Goal: Information Seeking & Learning: Learn about a topic

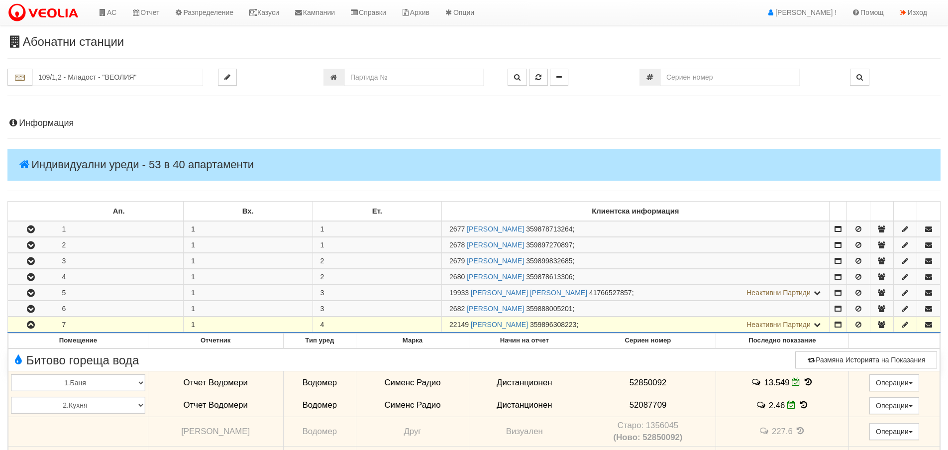
scroll to position [199, 0]
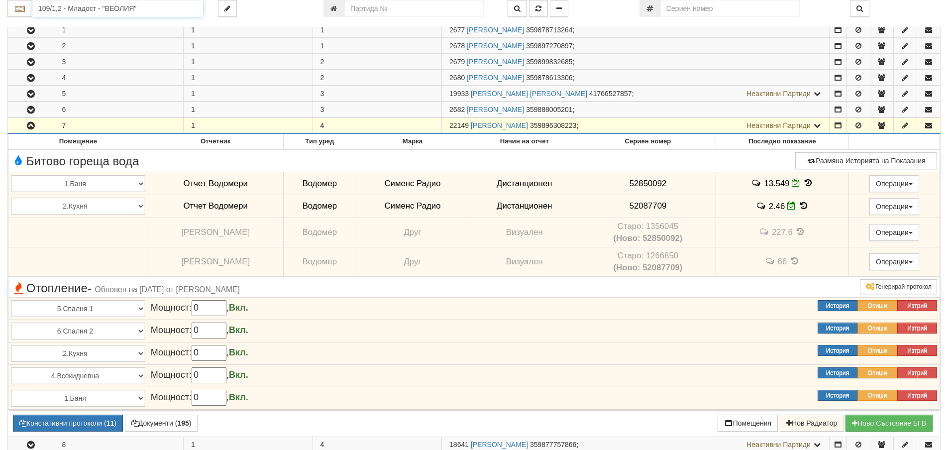
click at [67, 7] on input "109/1,2 - Младост - "ВЕОЛИЯ"" at bounding box center [117, 8] width 171 height 17
click at [65, 37] on div "109/3,4,5 - Младост - "ВЕОЛИЯ"" at bounding box center [118, 35] width 168 height 11
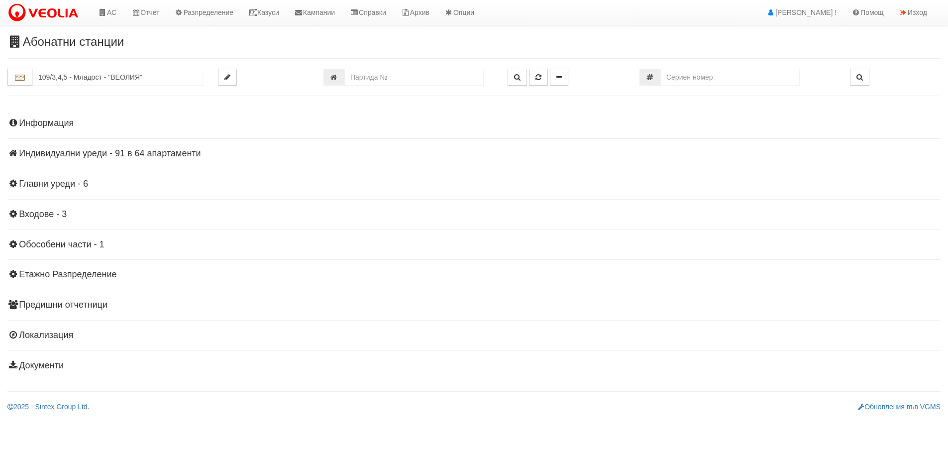
scroll to position [0, 0]
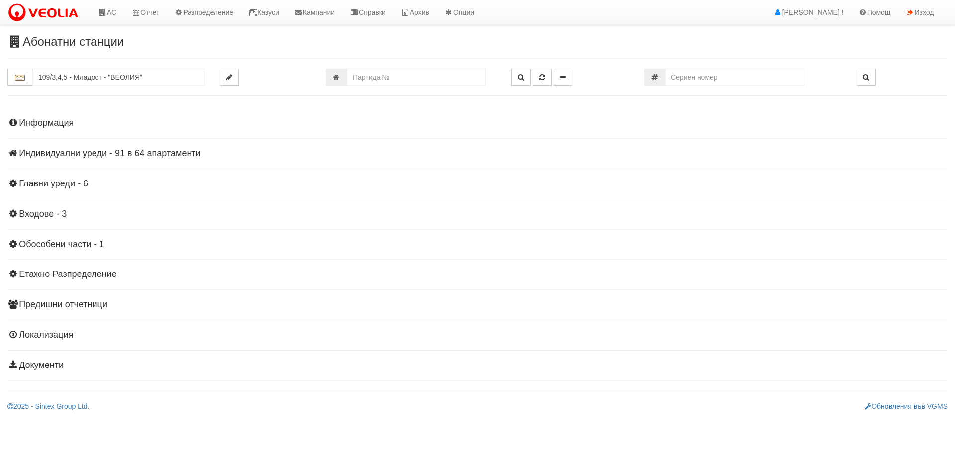
click at [127, 153] on h4 "Индивидуални уреди - 91 в 64 апартаменти" at bounding box center [477, 154] width 940 height 10
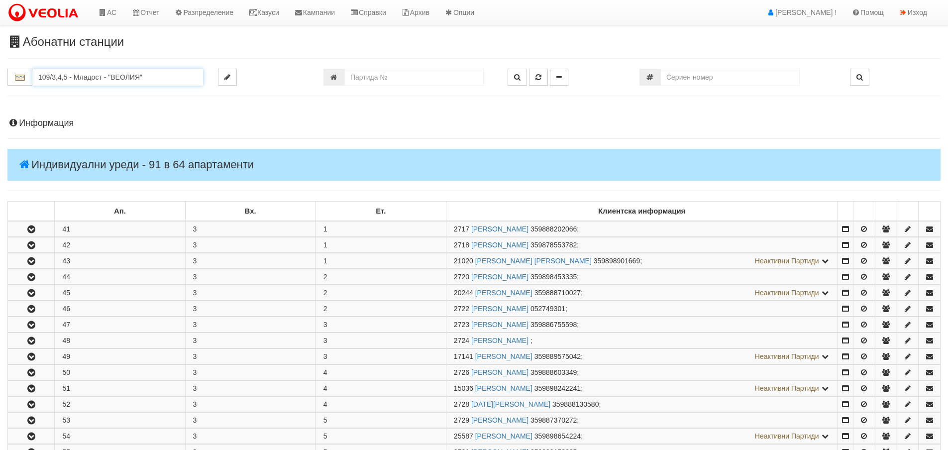
click at [76, 76] on input "109/3,4,5 - Младост - "ВЕОЛИЯ"" at bounding box center [117, 77] width 171 height 17
click at [81, 117] on div "112/5,6 - Младост - "ВЕОЛИЯ"" at bounding box center [118, 115] width 168 height 11
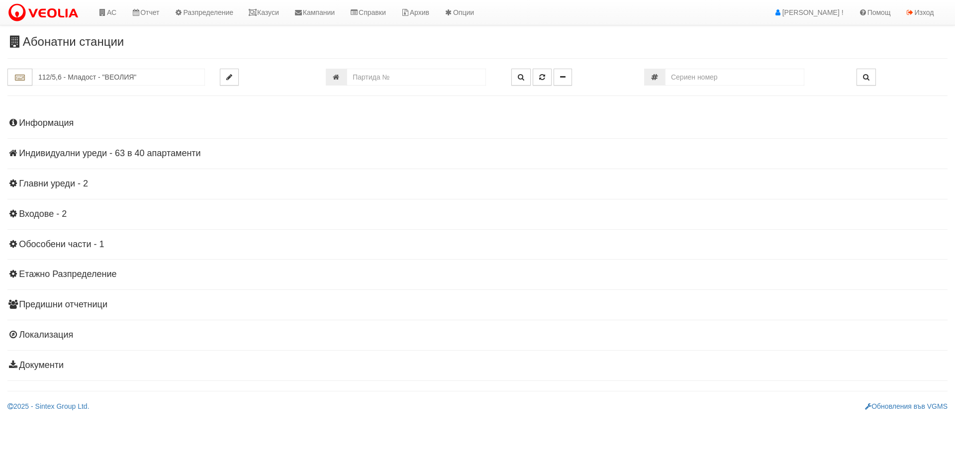
click at [34, 150] on h4 "Индивидуални уреди - 63 в 40 апартаменти" at bounding box center [477, 154] width 940 height 10
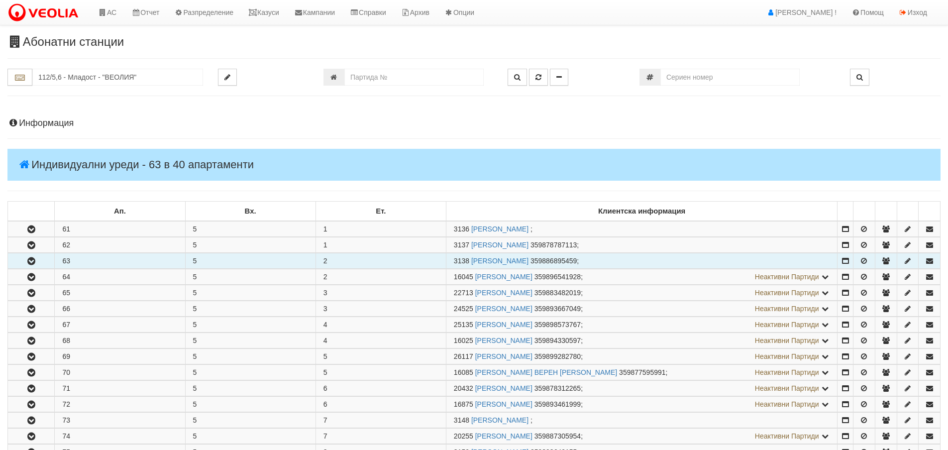
click at [35, 261] on icon "button" at bounding box center [31, 261] width 12 height 7
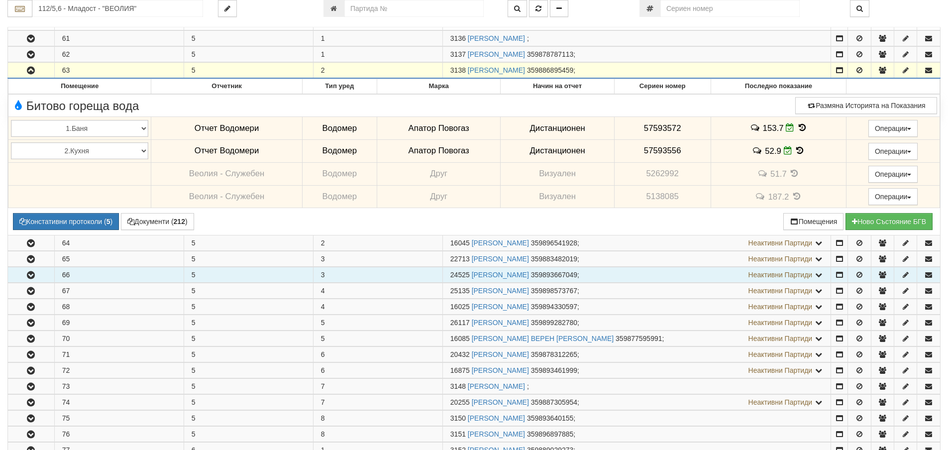
scroll to position [199, 0]
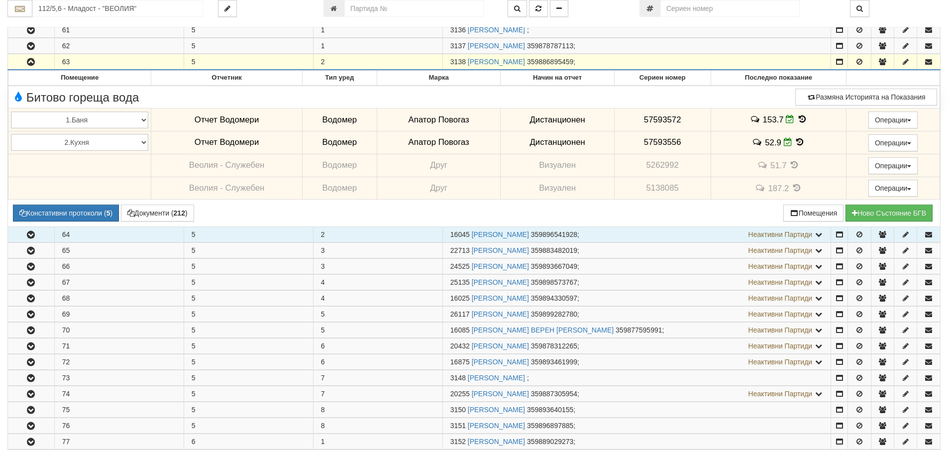
click at [35, 234] on icon "button" at bounding box center [31, 234] width 12 height 7
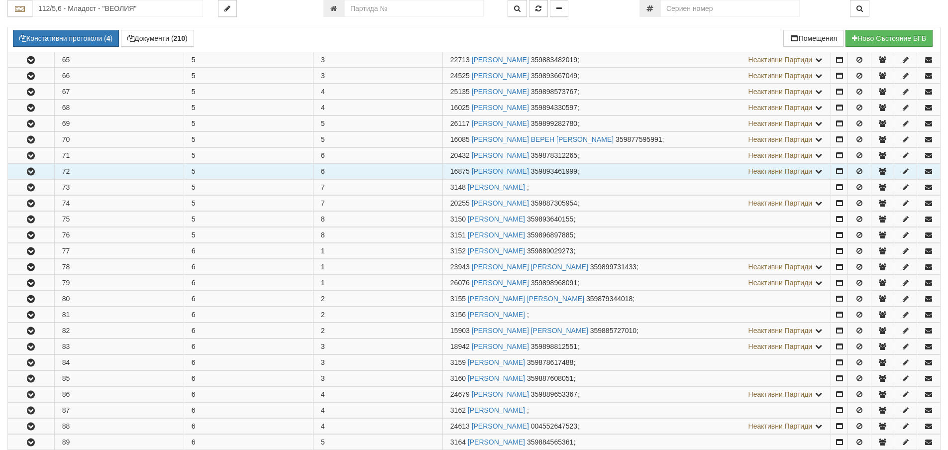
scroll to position [547, 0]
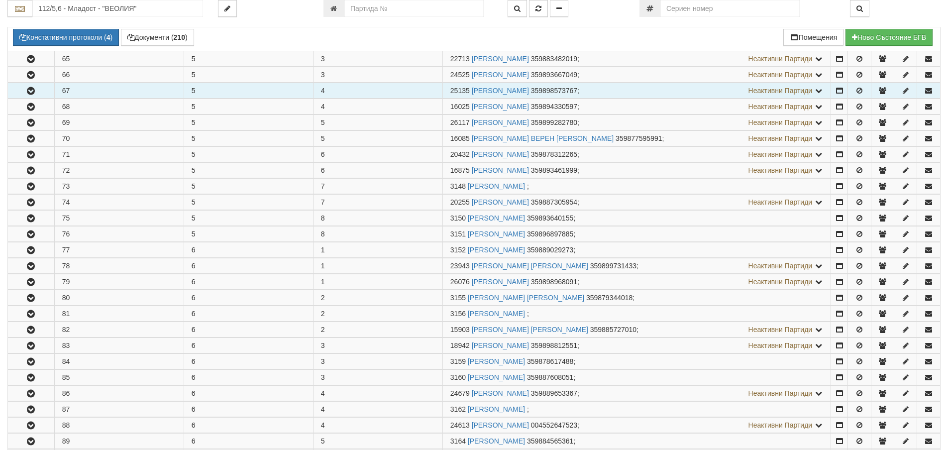
click at [23, 92] on button "button" at bounding box center [31, 90] width 46 height 15
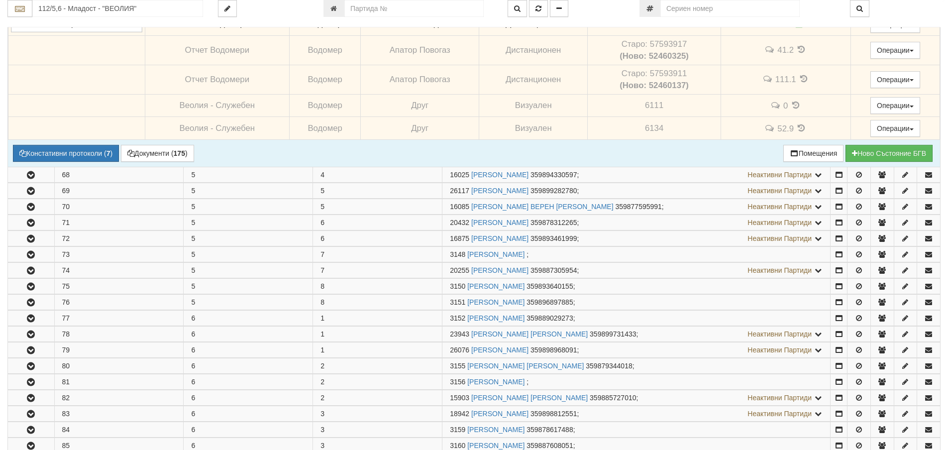
scroll to position [796, 0]
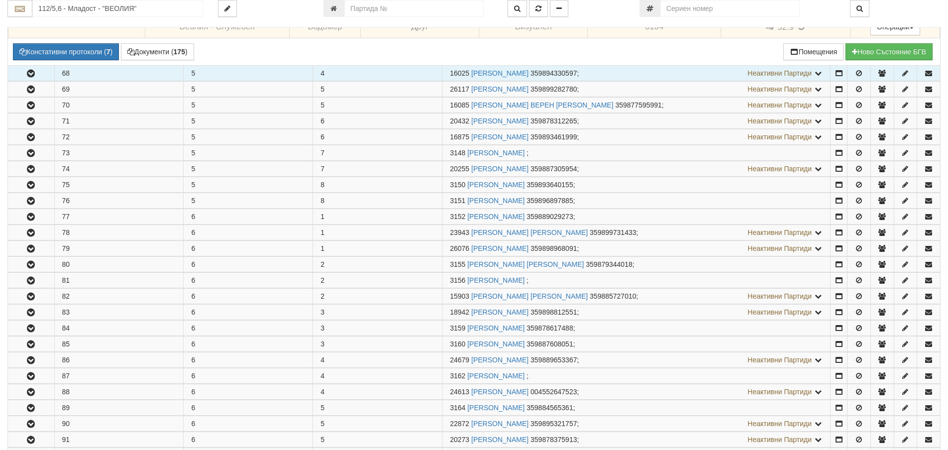
click at [27, 77] on icon "button" at bounding box center [31, 73] width 12 height 7
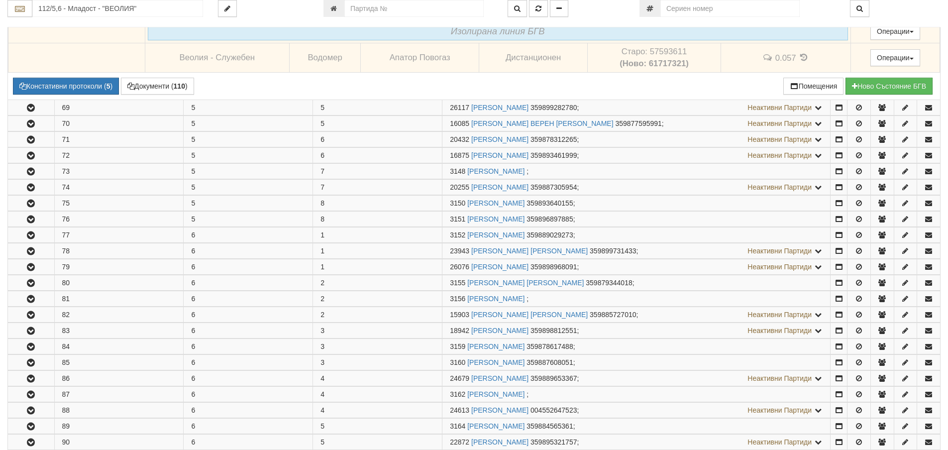
scroll to position [945, 0]
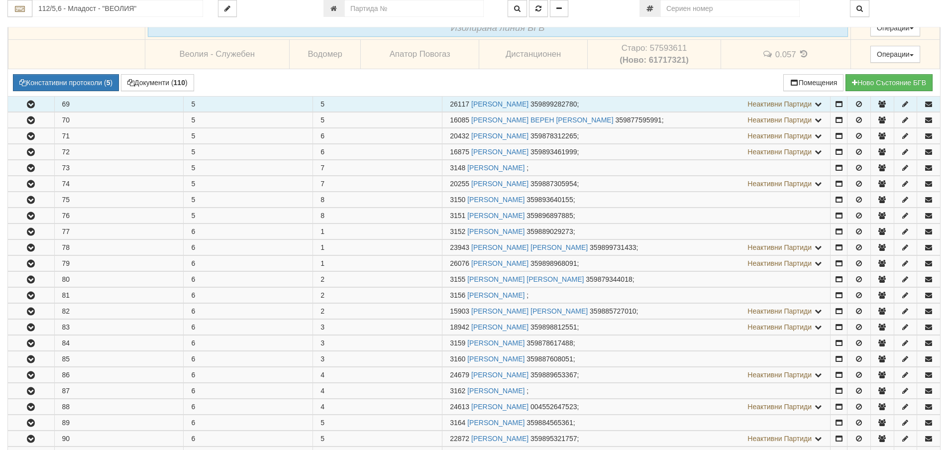
click at [27, 103] on icon "button" at bounding box center [31, 104] width 12 height 7
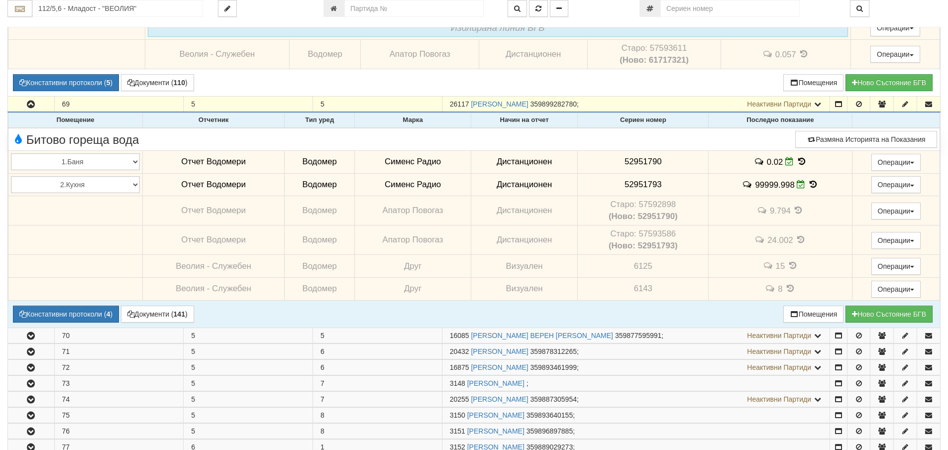
click at [810, 185] on icon at bounding box center [812, 184] width 11 height 8
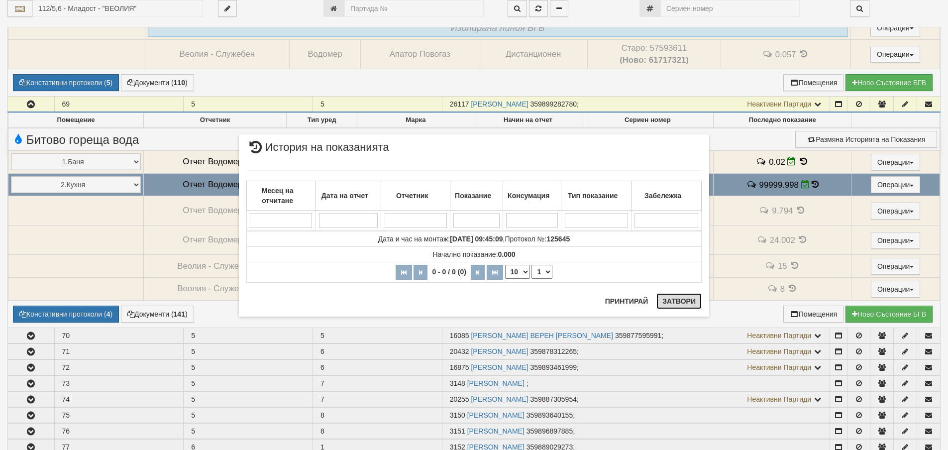
click at [679, 298] on button "Затвори" at bounding box center [678, 301] width 45 height 16
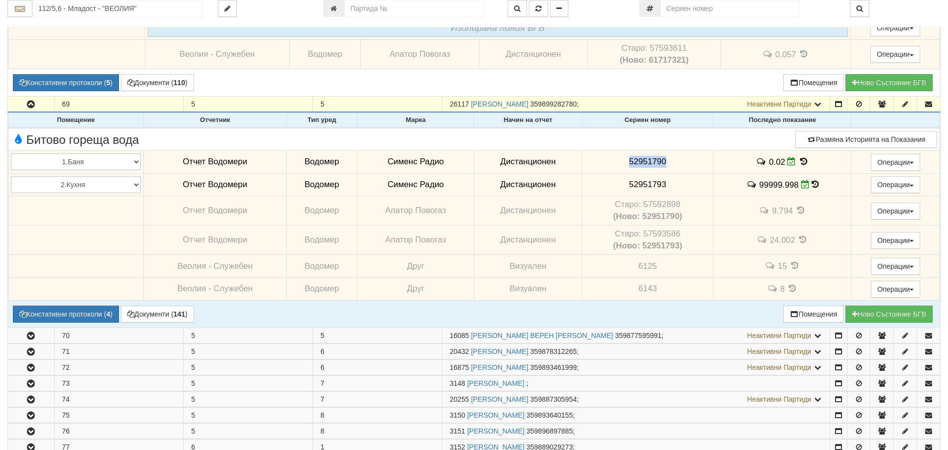
drag, startPoint x: 622, startPoint y: 161, endPoint x: 665, endPoint y: 171, distance: 43.4
click at [665, 171] on td "52951790" at bounding box center [648, 161] width 132 height 23
copy span "52951790"
drag, startPoint x: 626, startPoint y: 185, endPoint x: 669, endPoint y: 188, distance: 43.3
click at [669, 188] on td "52951793" at bounding box center [648, 184] width 132 height 23
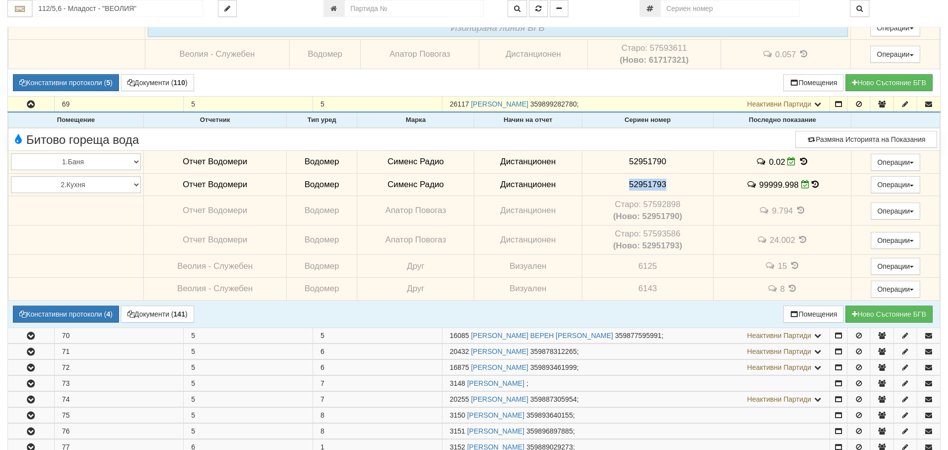
copy span "52951793"
click at [97, 314] on button "Констативни протоколи ( 4 )" at bounding box center [66, 313] width 106 height 17
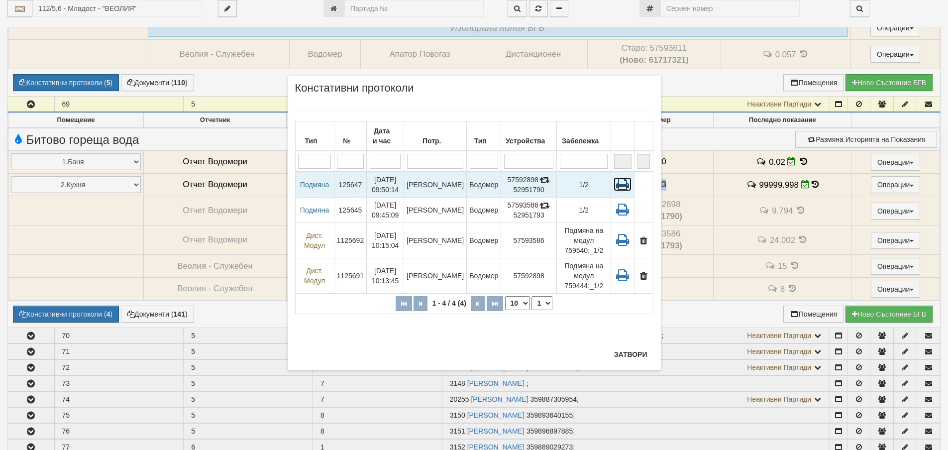
click at [620, 184] on icon at bounding box center [622, 184] width 18 height 14
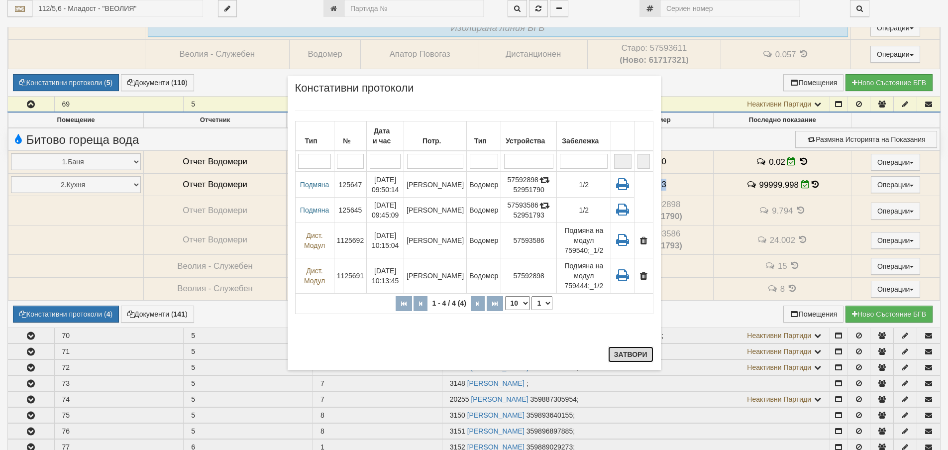
click at [627, 352] on button "Затвори" at bounding box center [630, 354] width 45 height 16
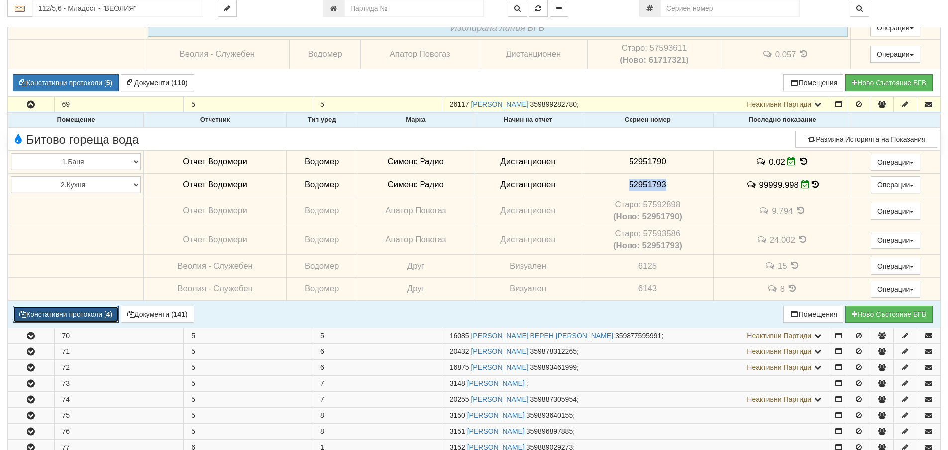
click at [85, 309] on button "Констативни протоколи ( 4 )" at bounding box center [66, 313] width 106 height 17
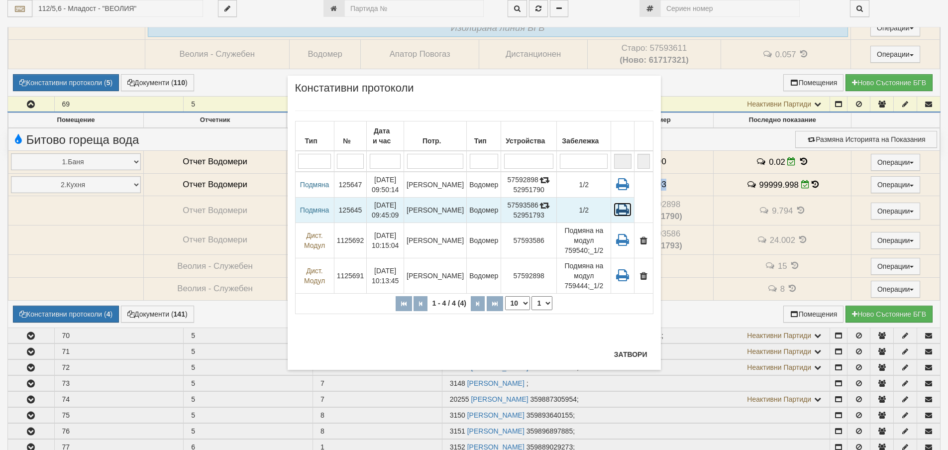
click at [619, 211] on icon at bounding box center [622, 209] width 18 height 14
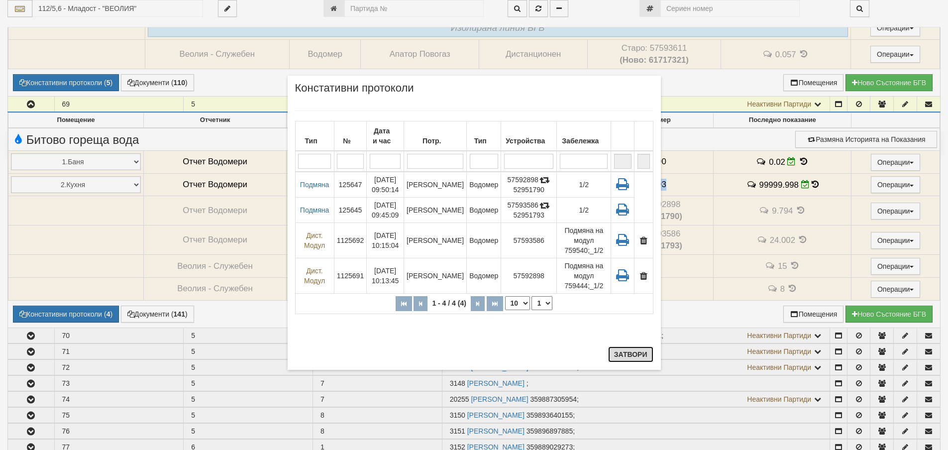
click at [623, 357] on button "Затвори" at bounding box center [630, 354] width 45 height 16
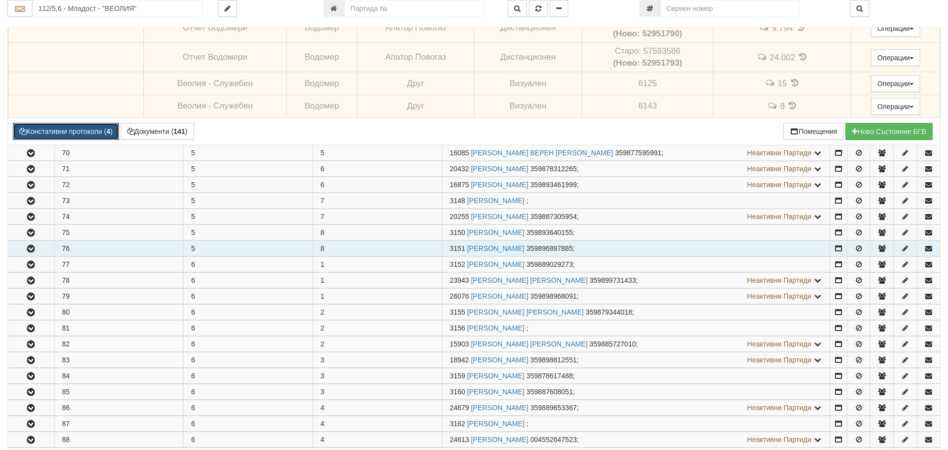
scroll to position [1194, 0]
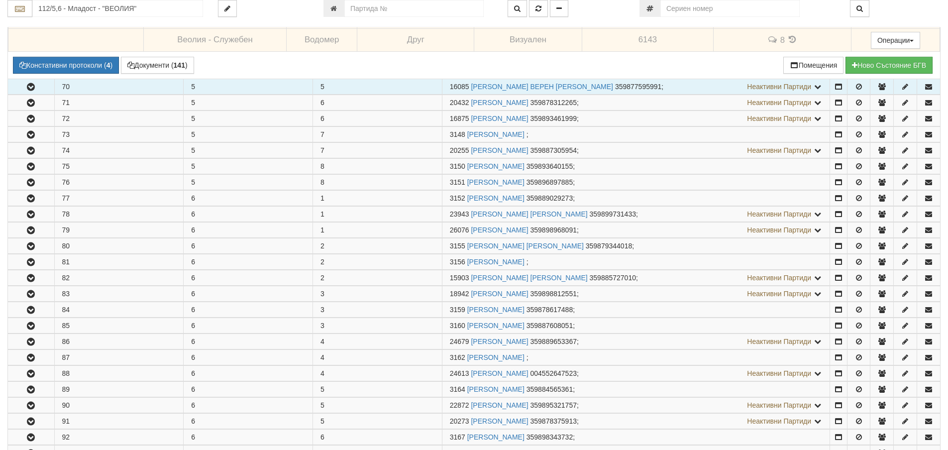
click at [30, 87] on icon "button" at bounding box center [31, 87] width 12 height 7
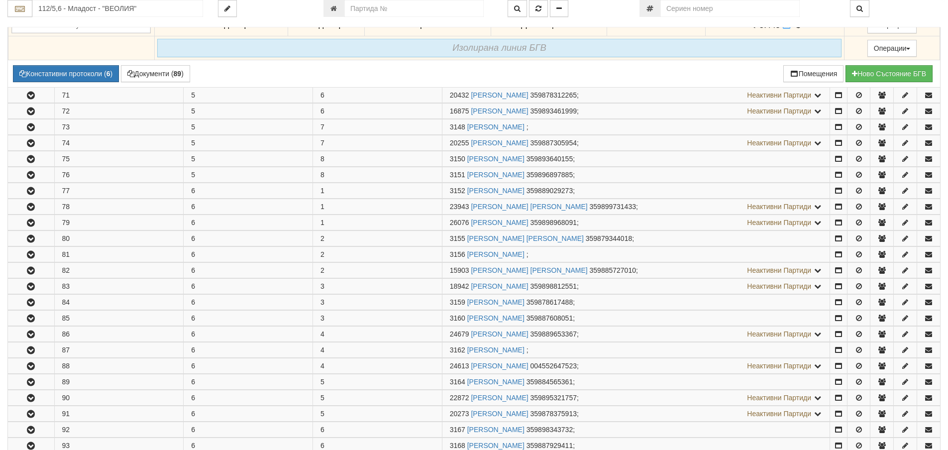
scroll to position [1343, 0]
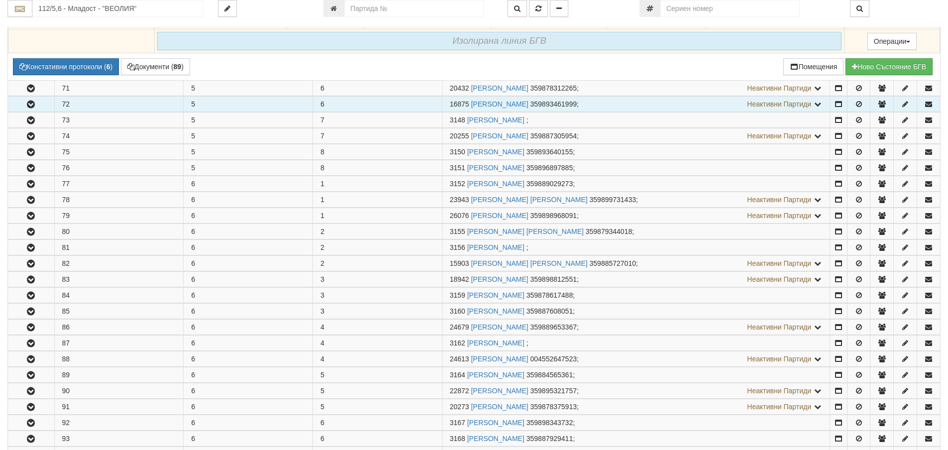
click at [26, 108] on icon "button" at bounding box center [31, 104] width 12 height 7
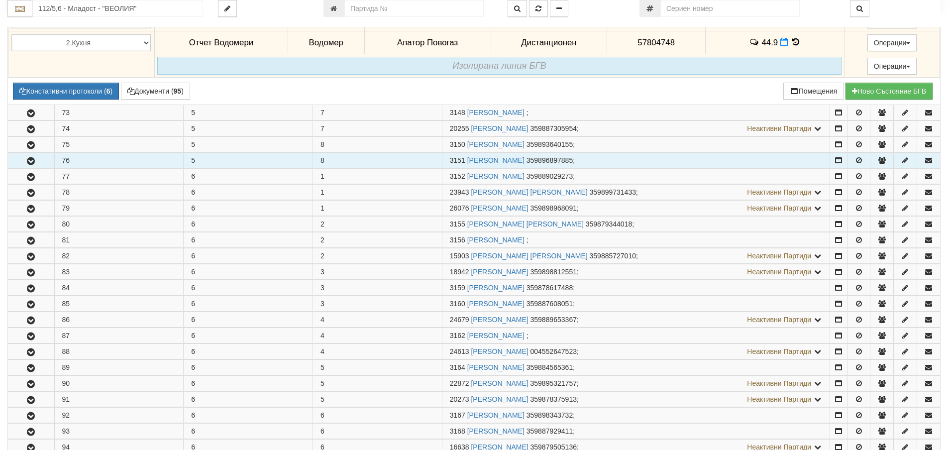
scroll to position [1492, 0]
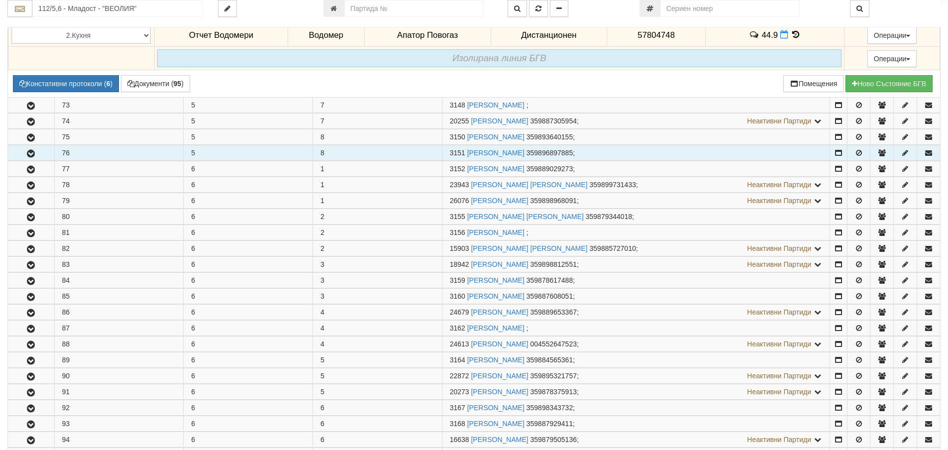
click at [33, 154] on icon "button" at bounding box center [31, 153] width 12 height 7
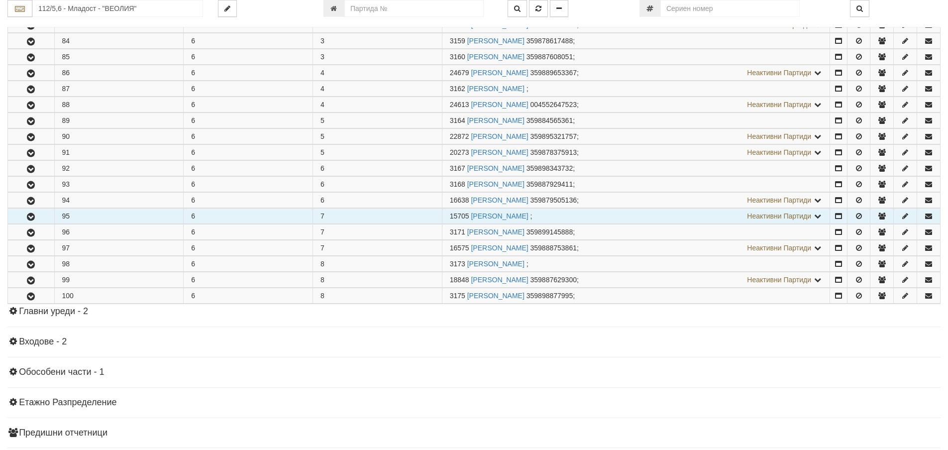
scroll to position [1890, 0]
click at [34, 216] on icon "button" at bounding box center [31, 214] width 12 height 7
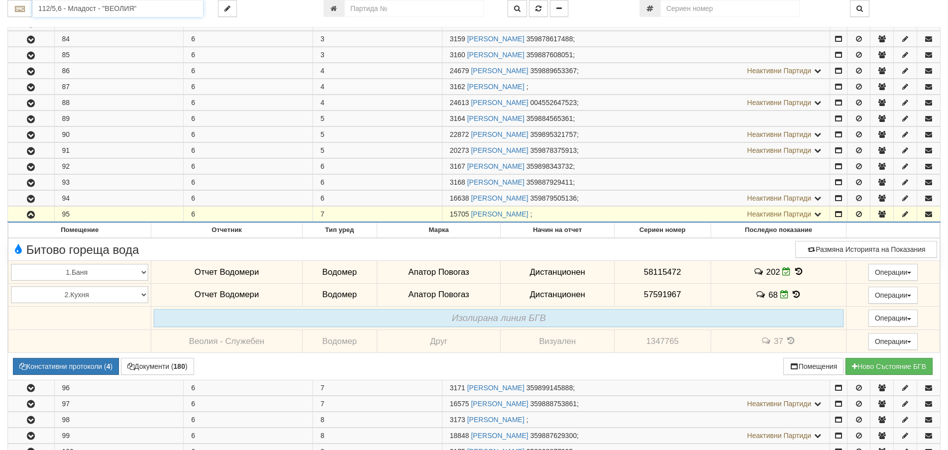
click at [77, 11] on input "112/5,6 - Младост - "ВЕОЛИЯ"" at bounding box center [117, 8] width 171 height 17
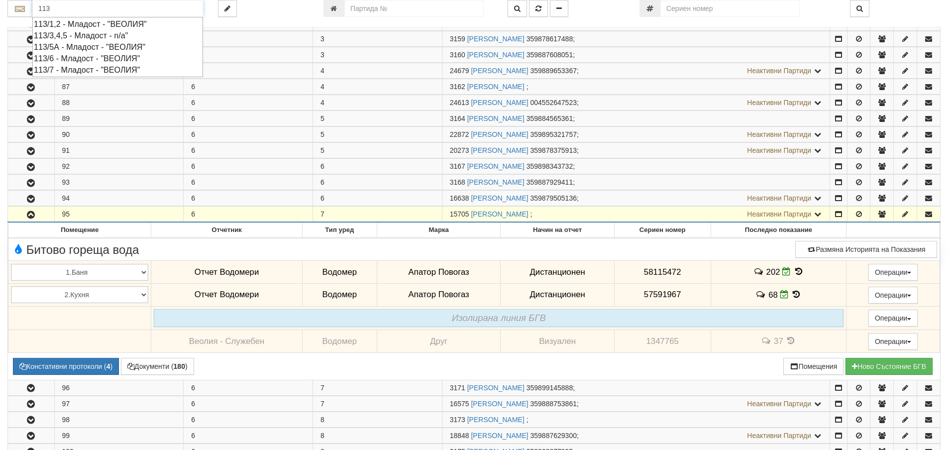
click at [77, 56] on div "113/6 - Младост - "ВЕОЛИЯ"" at bounding box center [118, 58] width 168 height 11
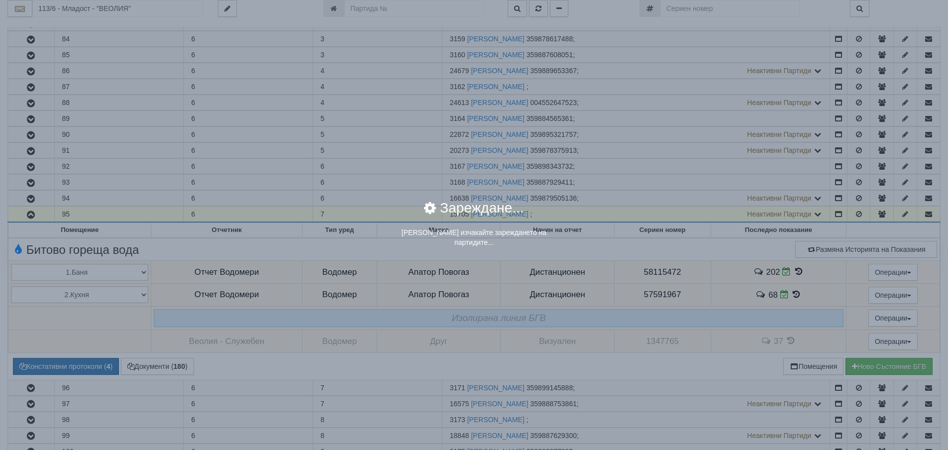
scroll to position [0, 0]
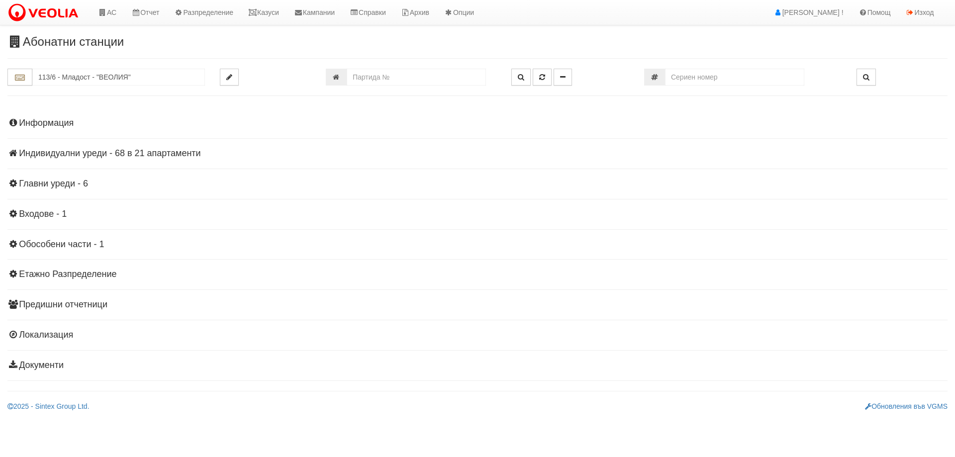
click at [126, 149] on h4 "Индивидуални уреди - 68 в 21 апартаменти" at bounding box center [477, 154] width 940 height 10
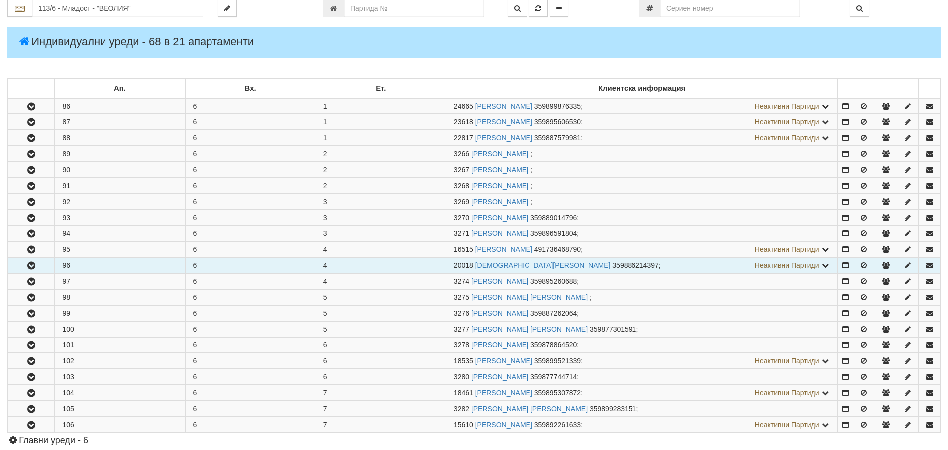
scroll to position [149, 0]
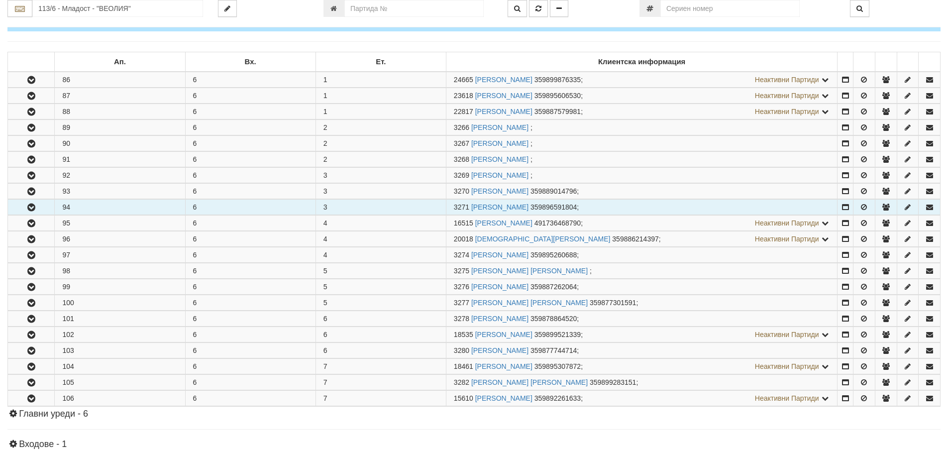
click at [27, 207] on icon "button" at bounding box center [31, 207] width 12 height 7
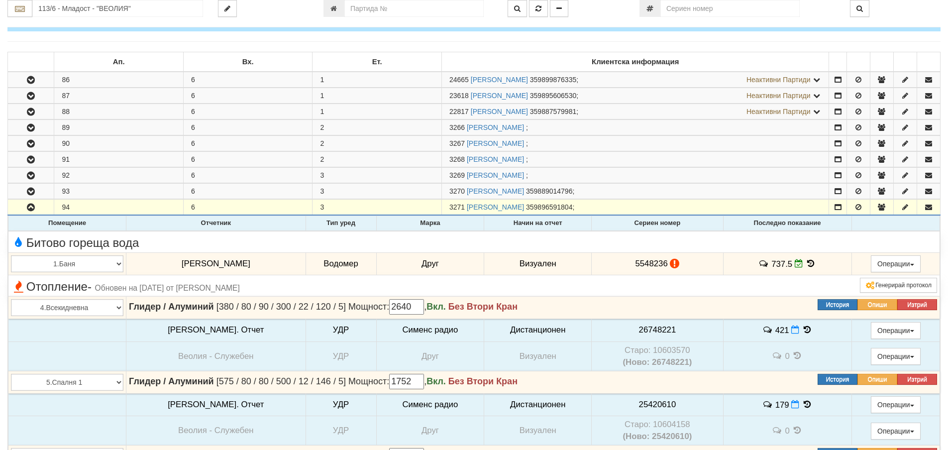
click at [805, 260] on icon at bounding box center [810, 263] width 11 height 8
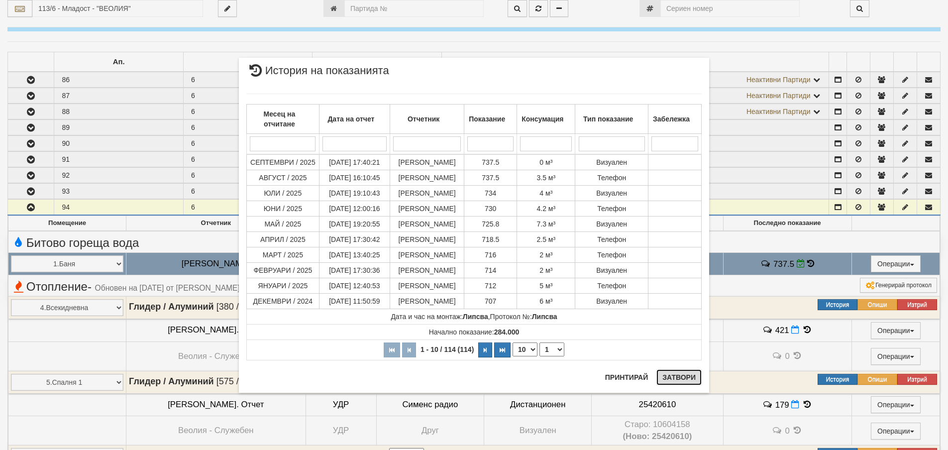
click at [682, 377] on button "Затвори" at bounding box center [678, 377] width 45 height 16
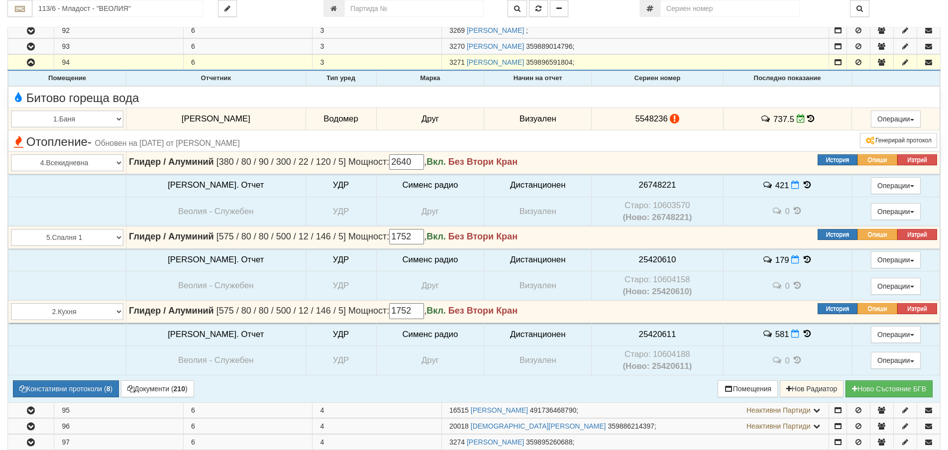
scroll to position [298, 0]
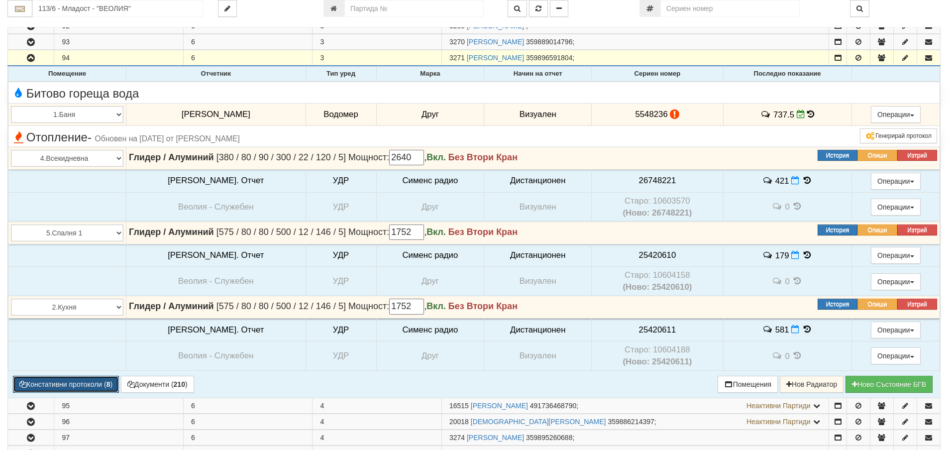
click at [99, 385] on button "Констативни протоколи ( 8 )" at bounding box center [66, 384] width 106 height 17
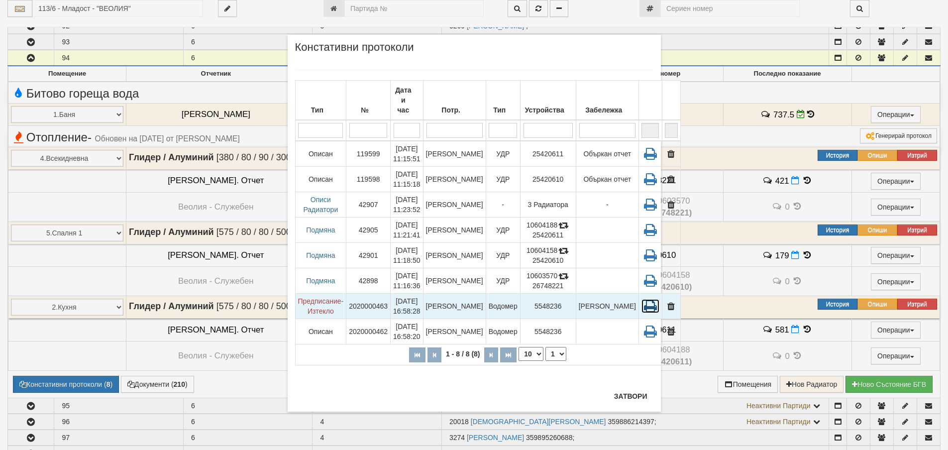
click at [641, 299] on icon at bounding box center [650, 306] width 18 height 14
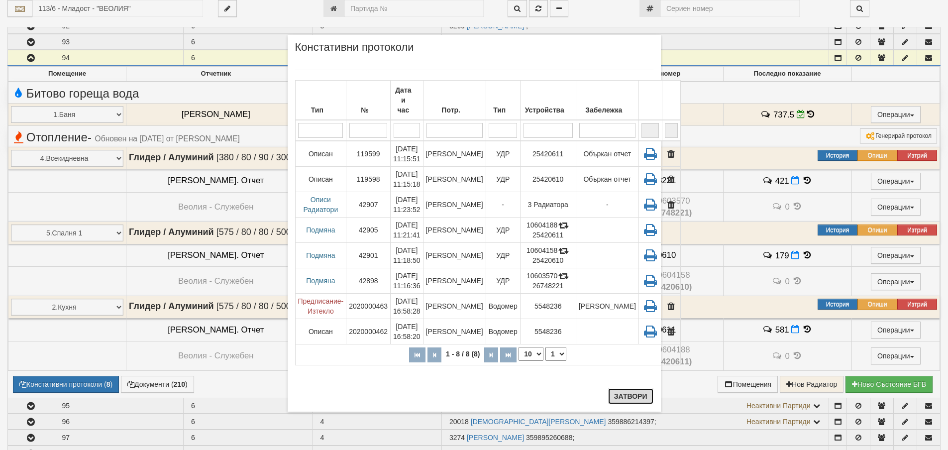
click at [615, 398] on button "Затвори" at bounding box center [630, 396] width 45 height 16
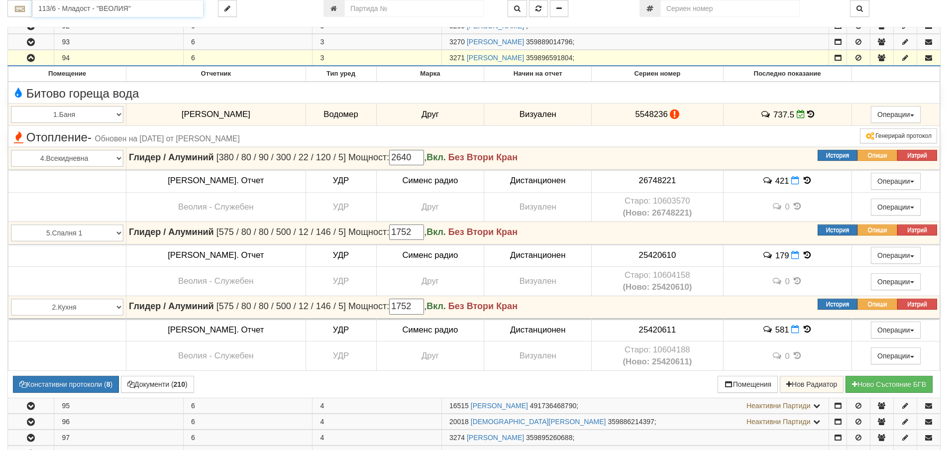
click at [78, 9] on input "113/6 - Младост - "ВЕОЛИЯ"" at bounding box center [117, 8] width 171 height 17
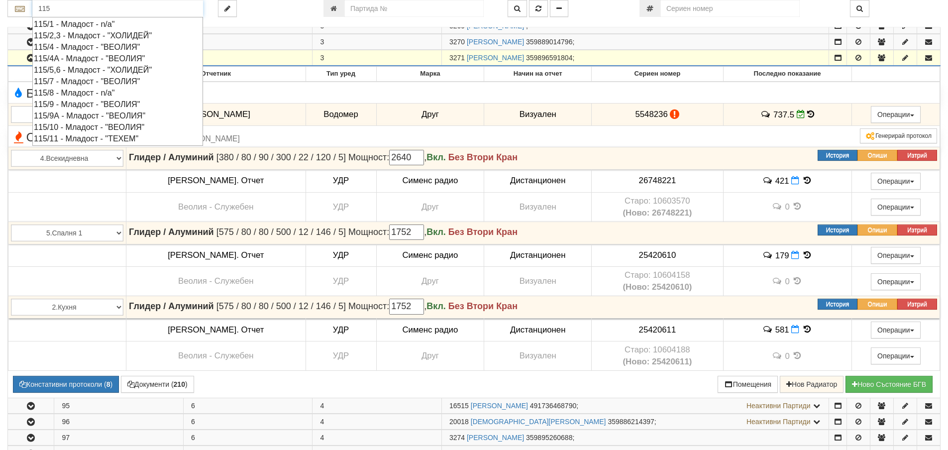
click at [72, 80] on div "115/7 - Младост - "ВЕОЛИЯ"" at bounding box center [118, 81] width 168 height 11
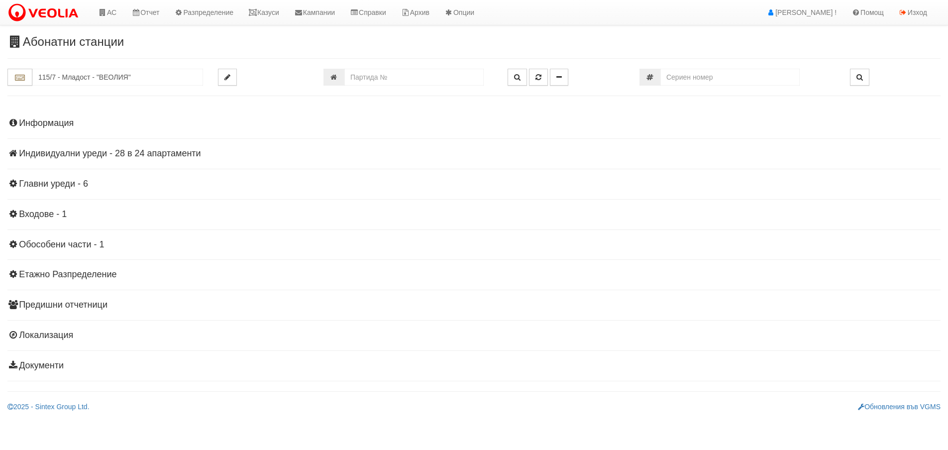
scroll to position [0, 0]
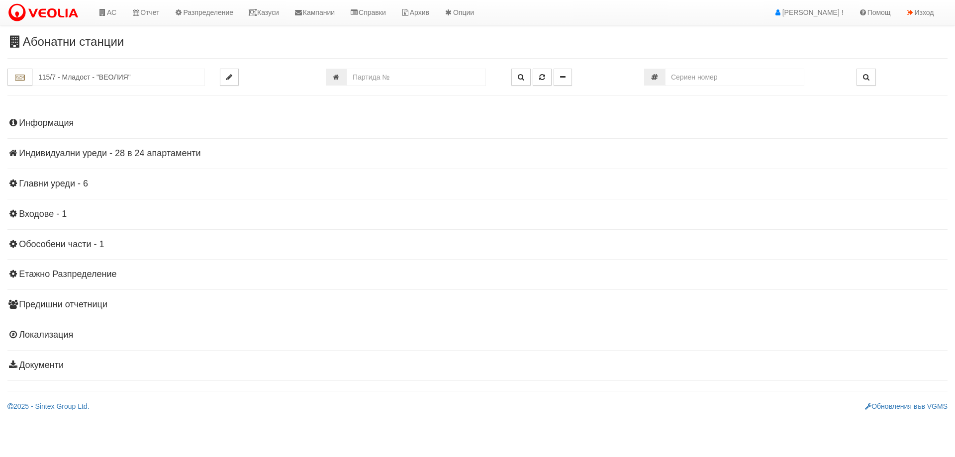
click at [109, 156] on h4 "Индивидуални уреди - 28 в 24 апартаменти" at bounding box center [477, 154] width 940 height 10
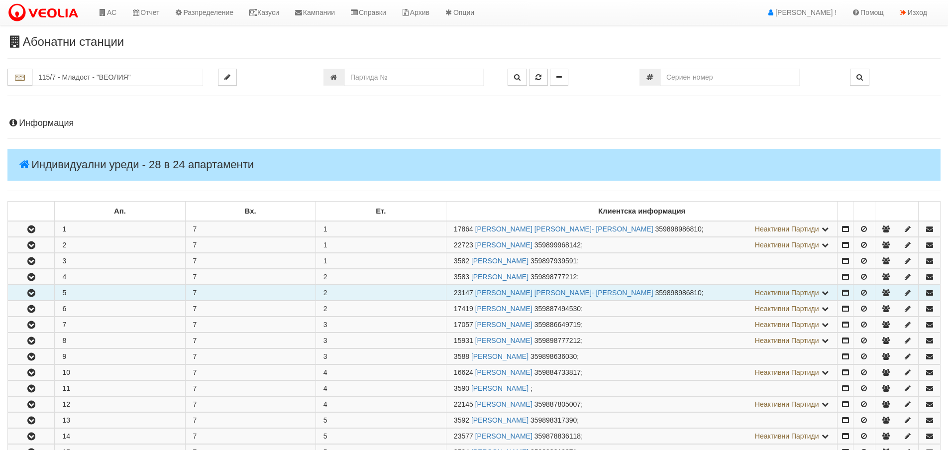
scroll to position [50, 0]
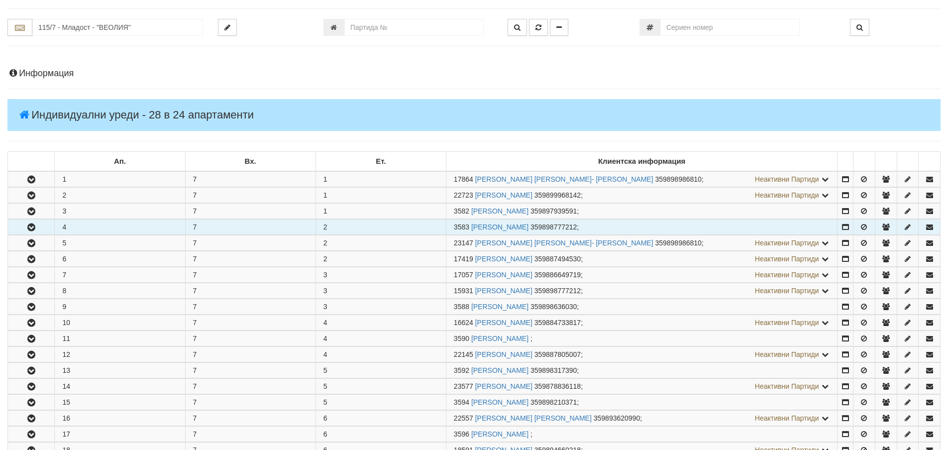
click at [29, 228] on icon "button" at bounding box center [31, 227] width 12 height 7
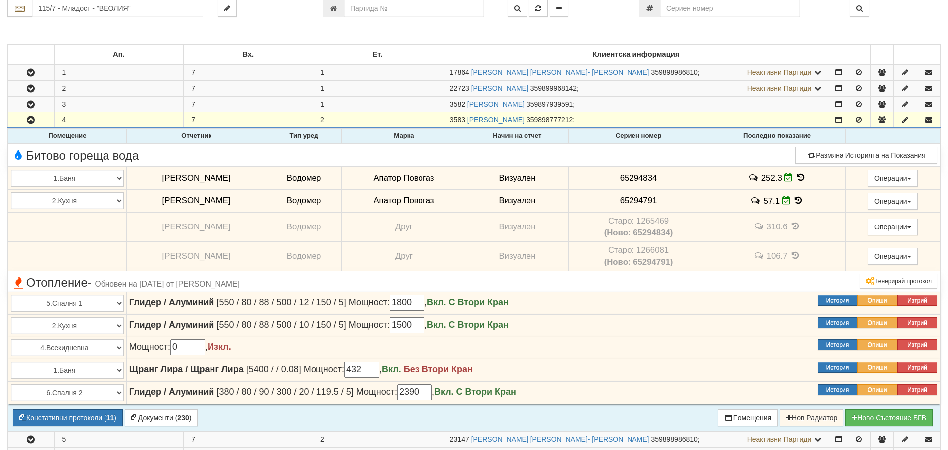
scroll to position [149, 0]
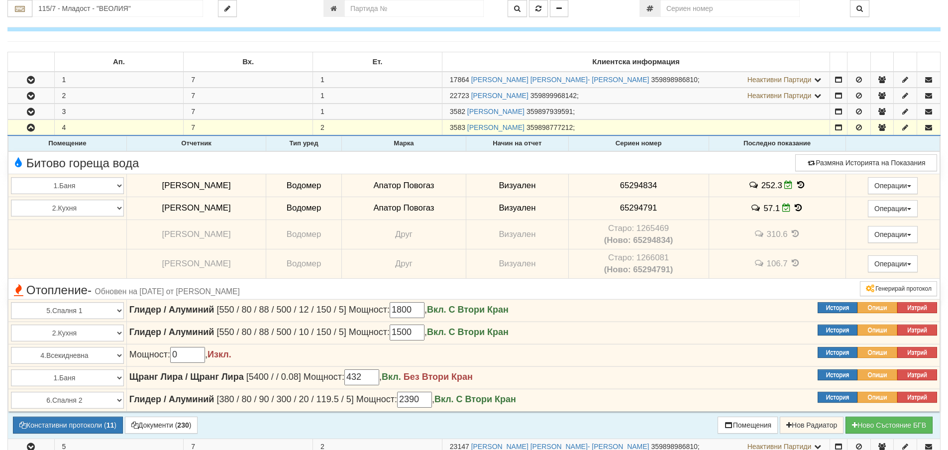
click at [796, 183] on icon at bounding box center [800, 185] width 11 height 8
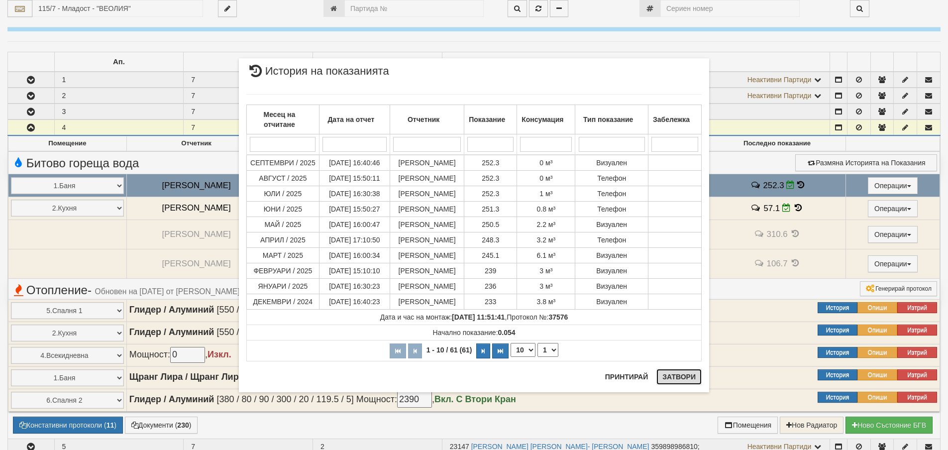
click at [682, 375] on button "Затвори" at bounding box center [678, 377] width 45 height 16
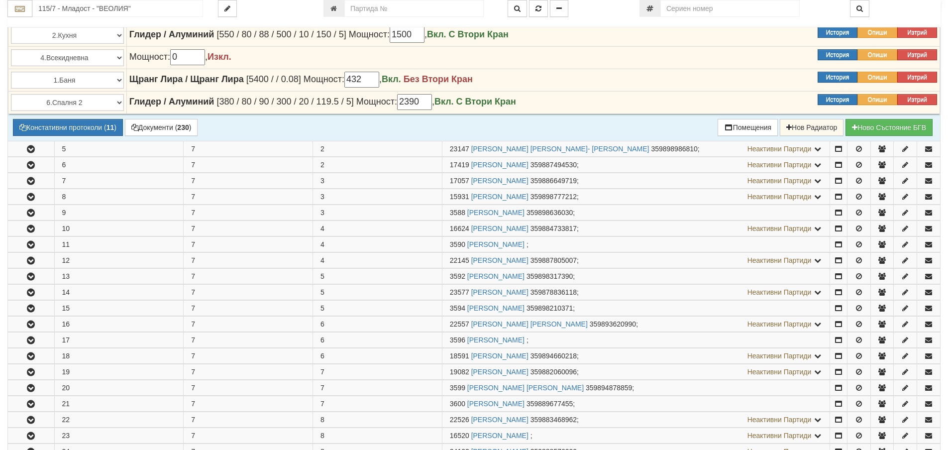
scroll to position [448, 0]
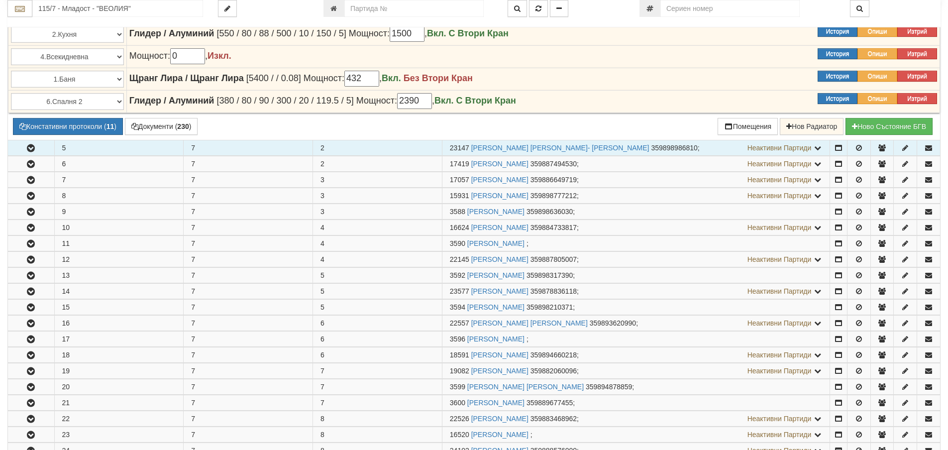
click at [34, 142] on button "button" at bounding box center [31, 147] width 46 height 15
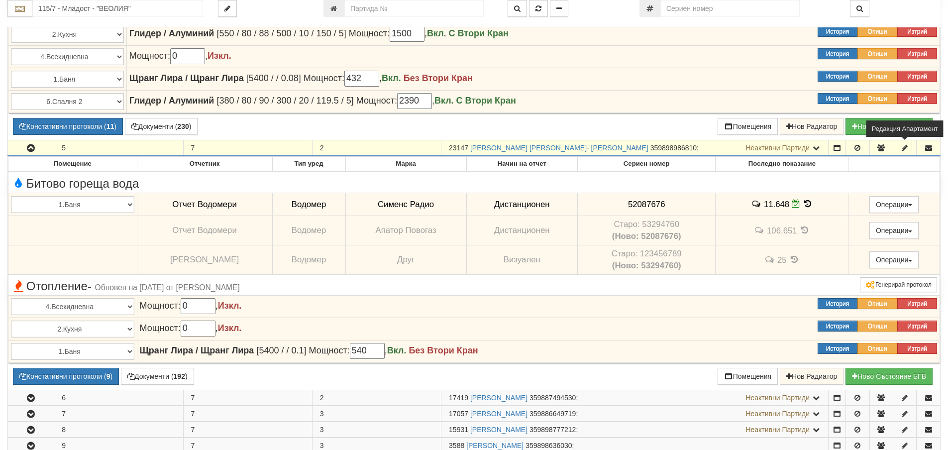
click at [904, 146] on icon "button" at bounding box center [904, 147] width 9 height 7
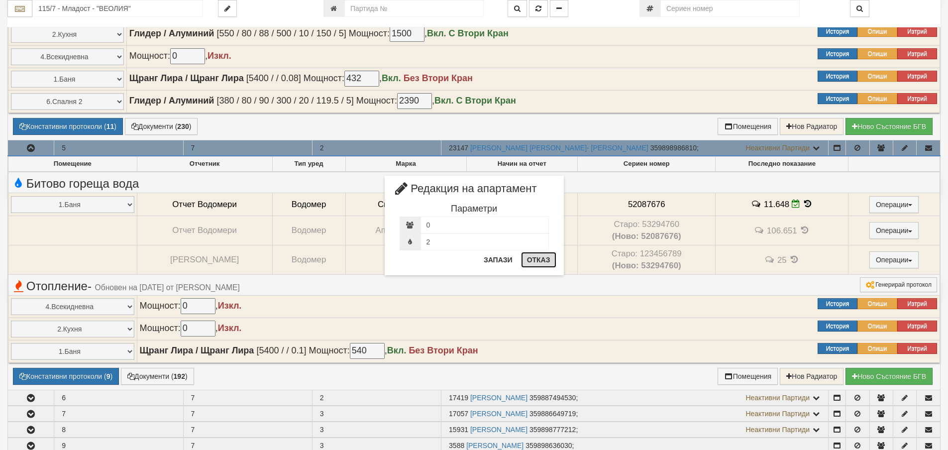
click at [536, 260] on button "Отказ" at bounding box center [538, 260] width 35 height 16
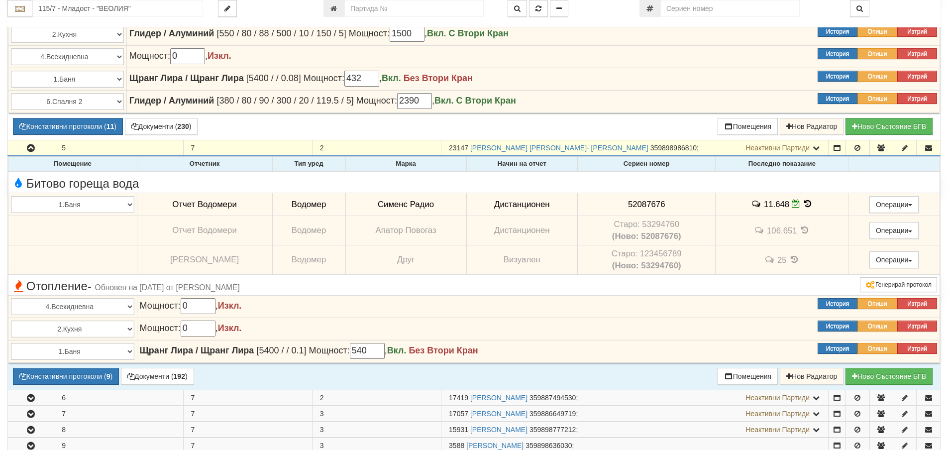
click at [803, 200] on icon at bounding box center [807, 203] width 11 height 8
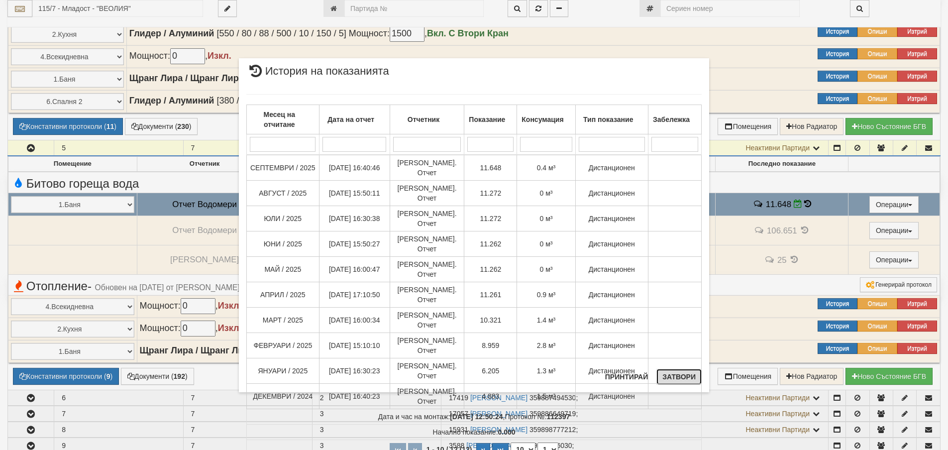
click at [675, 372] on button "Затвори" at bounding box center [678, 377] width 45 height 16
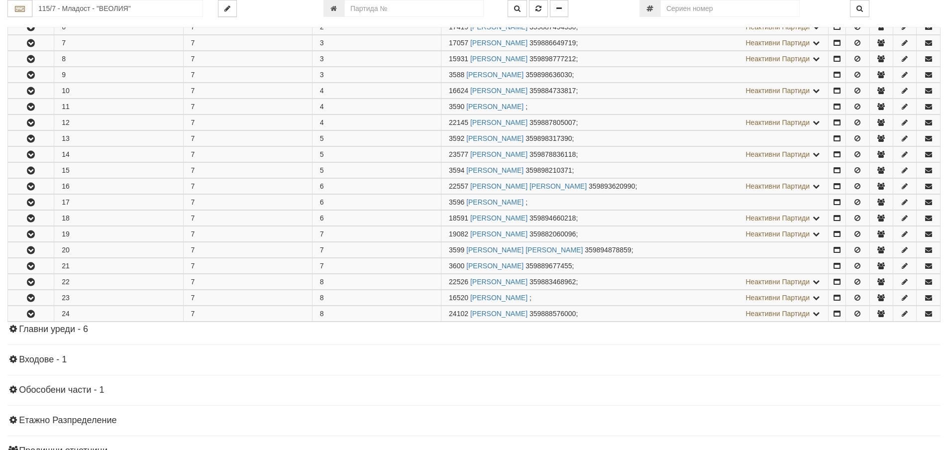
scroll to position [846, 0]
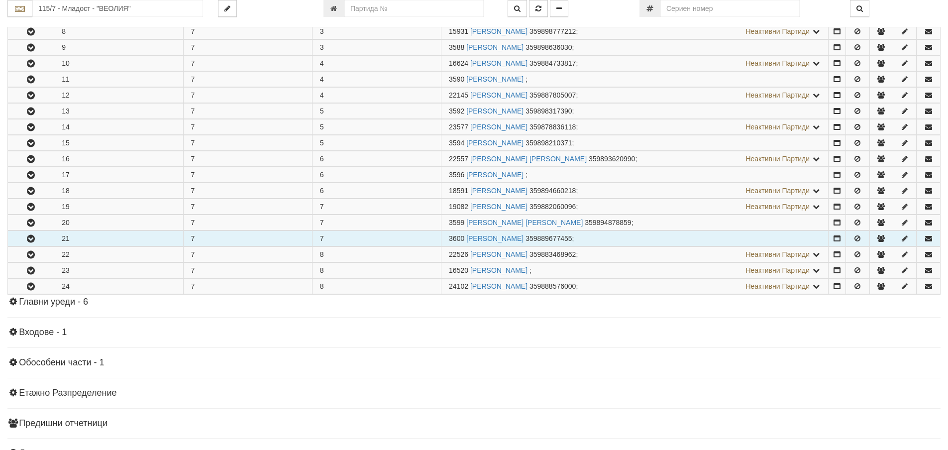
click at [34, 238] on icon "button" at bounding box center [31, 238] width 12 height 7
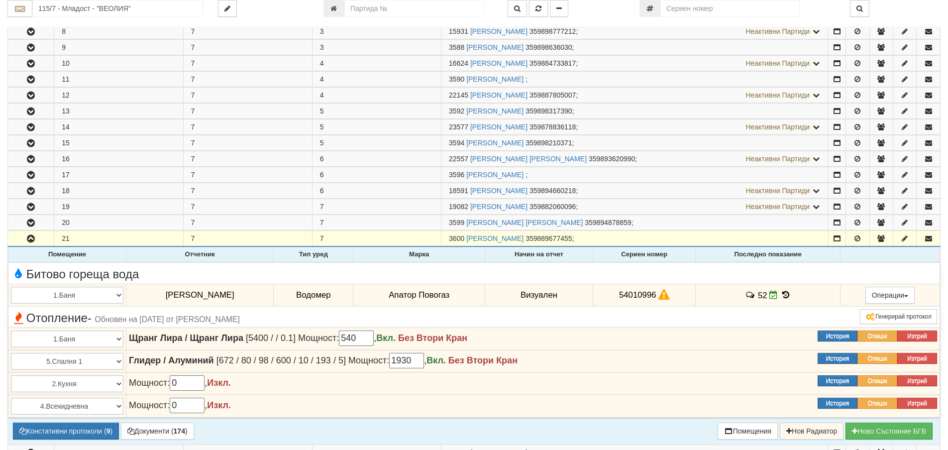
click at [780, 292] on icon at bounding box center [785, 295] width 11 height 8
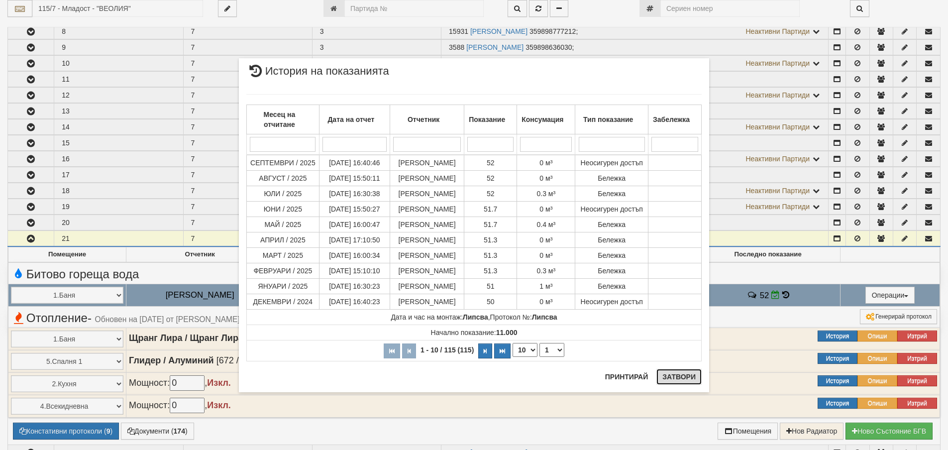
click at [674, 379] on button "Затвори" at bounding box center [678, 377] width 45 height 16
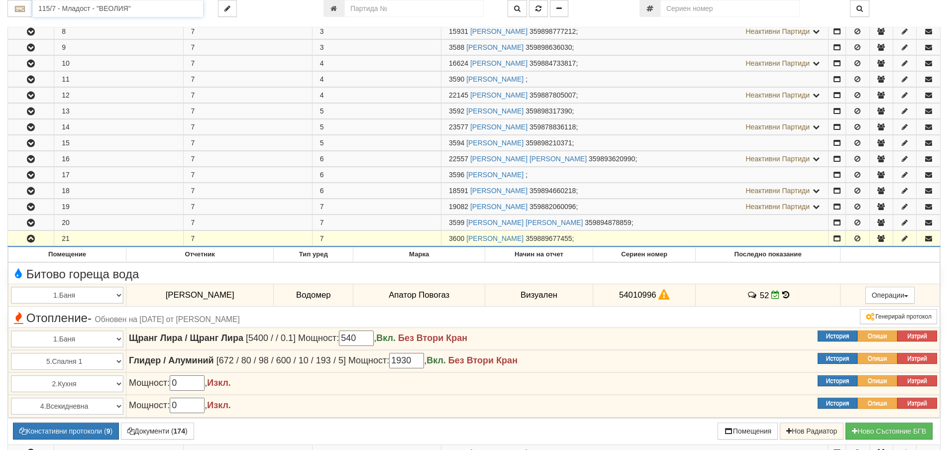
click at [44, 8] on input "115/7 - Младост - "ВЕОЛИЯ"" at bounding box center [117, 8] width 171 height 17
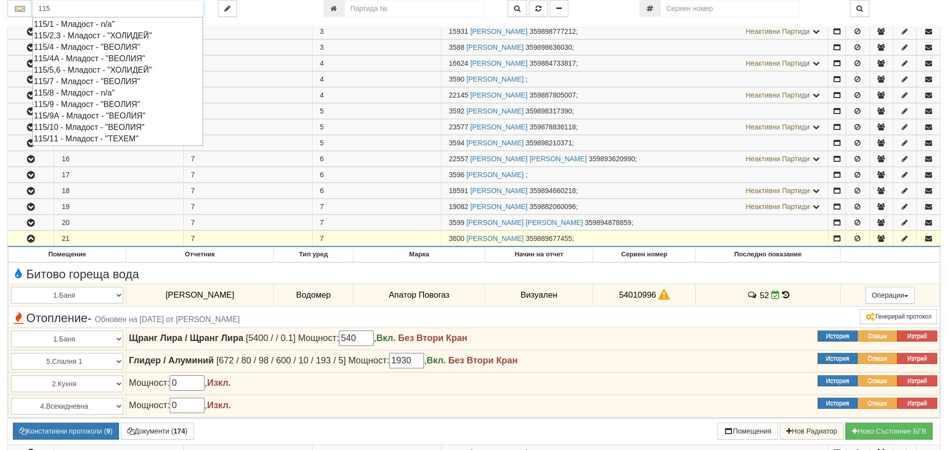
click at [73, 114] on div "115/9А - Младост - "ВЕОЛИЯ"" at bounding box center [118, 115] width 168 height 11
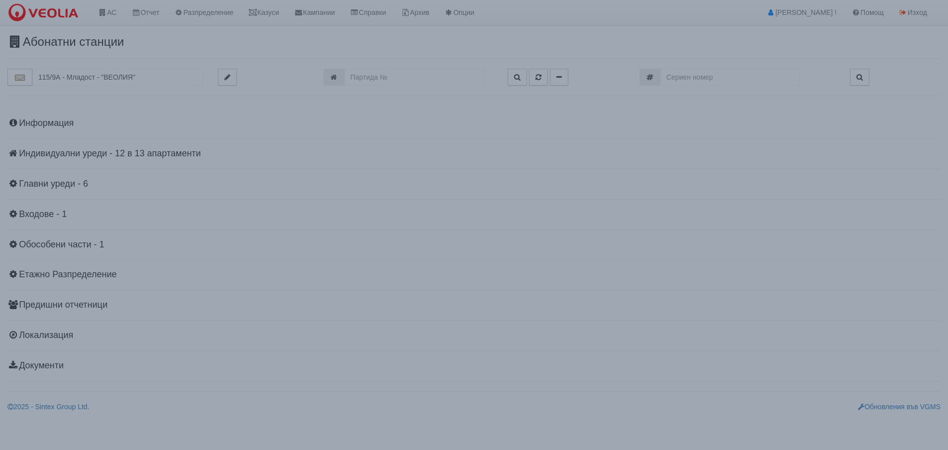
scroll to position [0, 0]
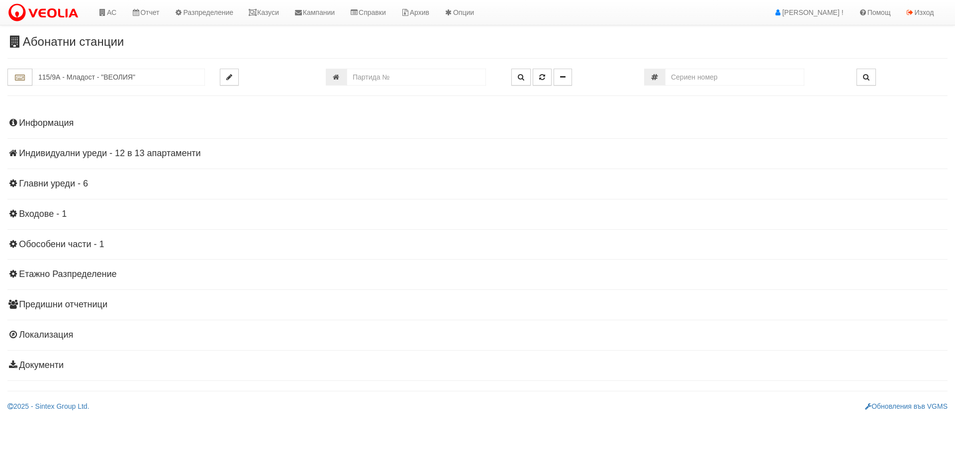
click at [117, 153] on h4 "Индивидуални уреди - 12 в 13 апартаменти" at bounding box center [477, 154] width 940 height 10
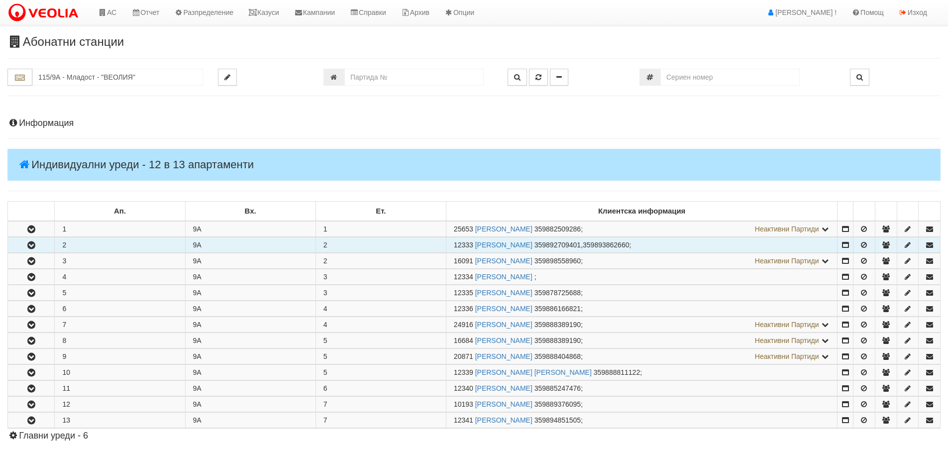
scroll to position [50, 0]
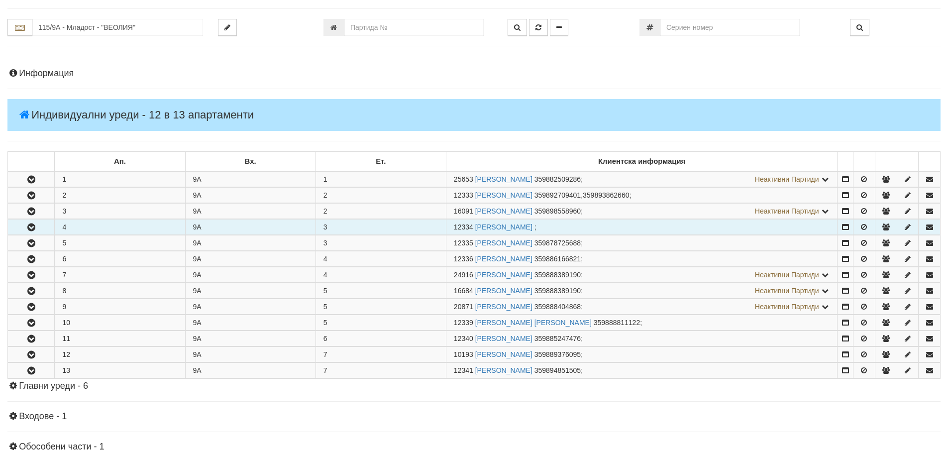
click at [32, 225] on icon "button" at bounding box center [31, 227] width 12 height 7
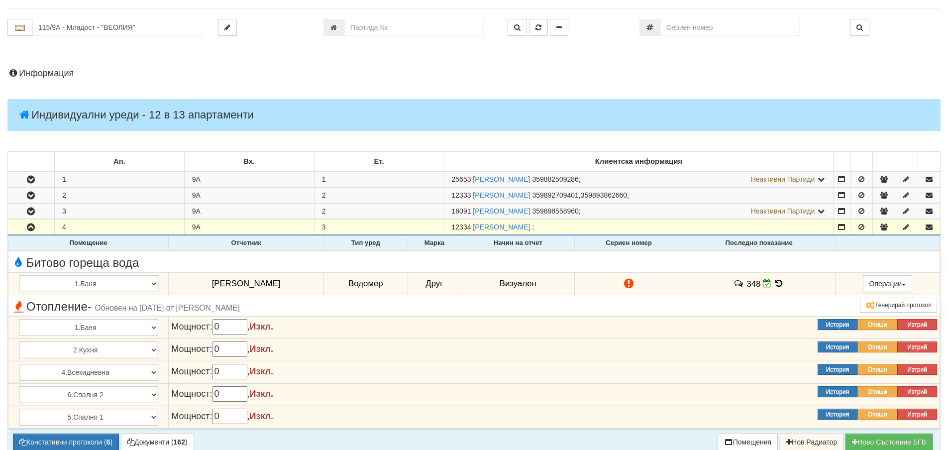
click at [774, 283] on icon at bounding box center [779, 283] width 11 height 8
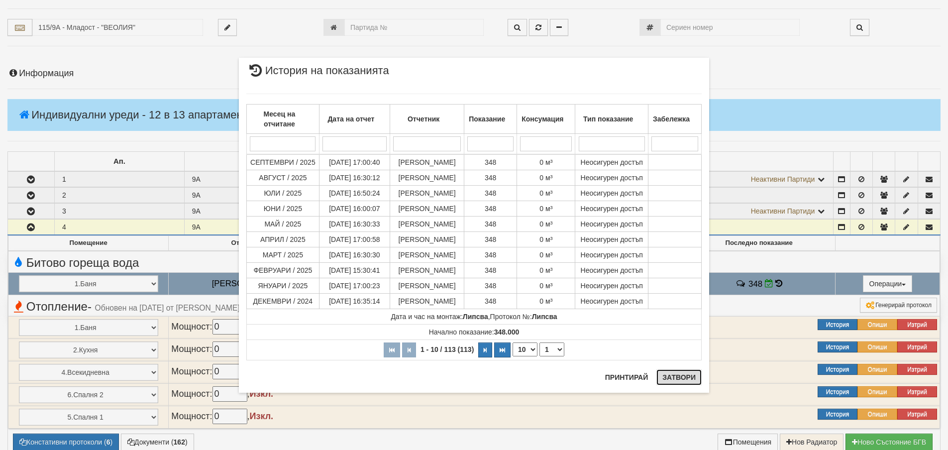
click at [680, 373] on button "Затвори" at bounding box center [678, 377] width 45 height 16
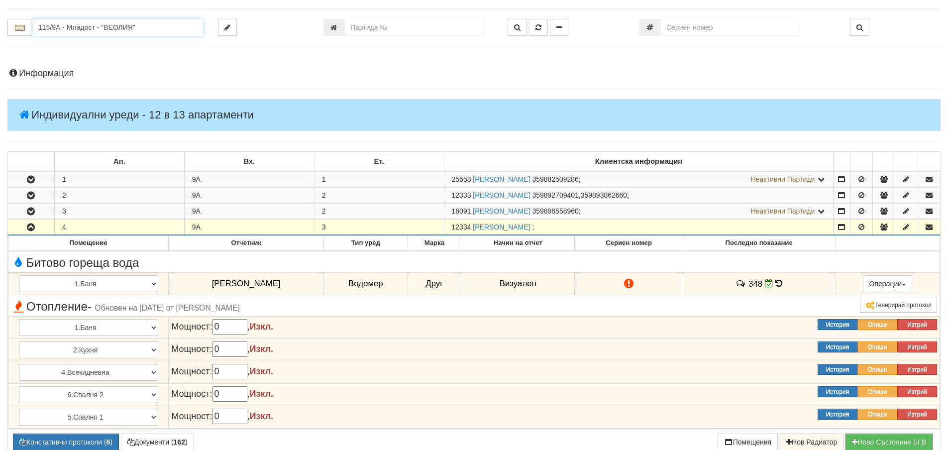
click at [75, 27] on input "115/9А - Младост - "ВЕОЛИЯ"" at bounding box center [117, 27] width 171 height 17
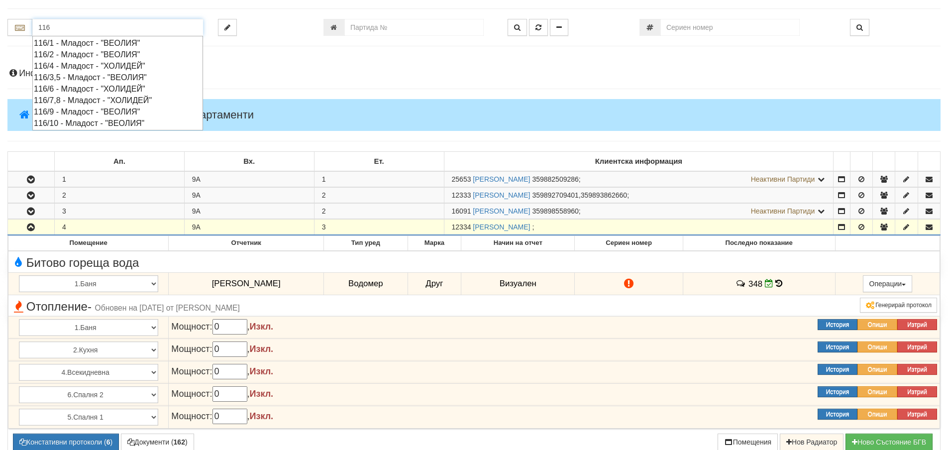
click at [73, 77] on div "116/3,5 - Младост - "ВЕОЛИЯ"" at bounding box center [118, 77] width 168 height 11
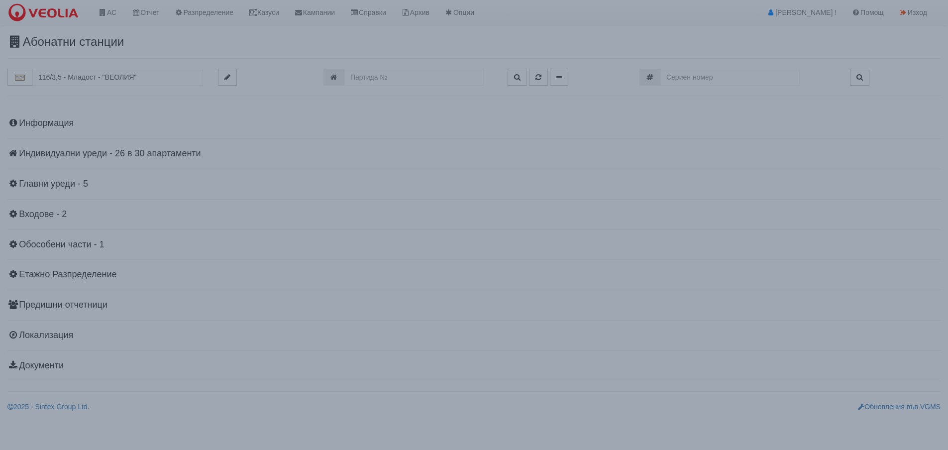
scroll to position [0, 0]
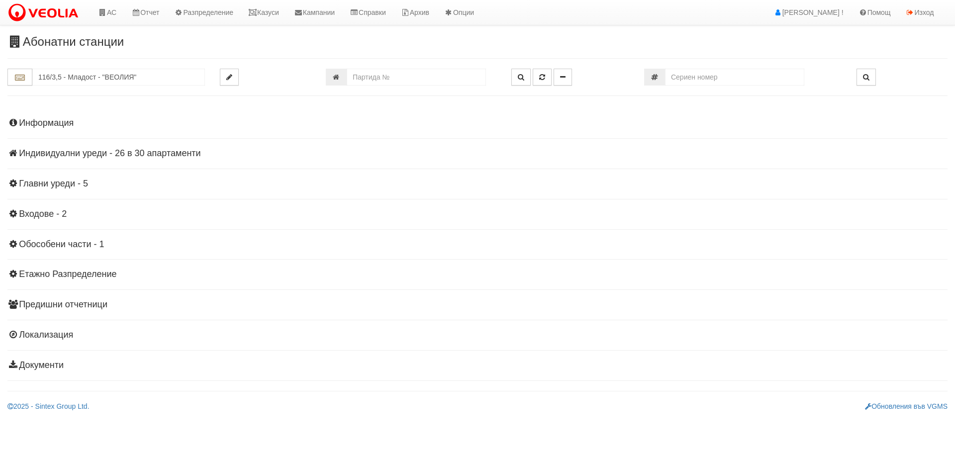
click at [128, 153] on h4 "Индивидуални уреди - 26 в 30 апартаменти" at bounding box center [477, 154] width 940 height 10
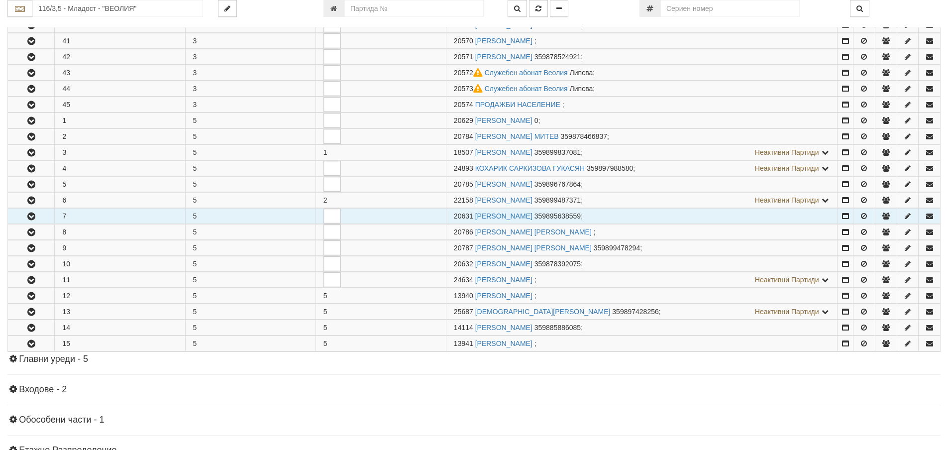
scroll to position [348, 0]
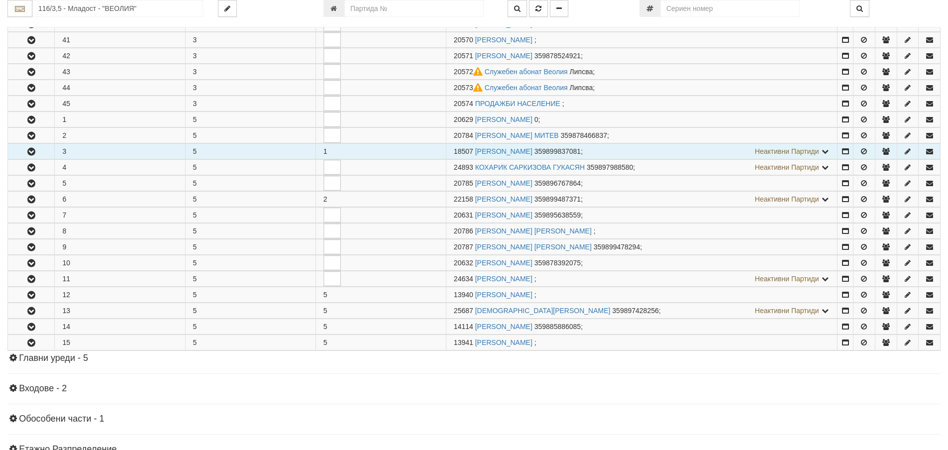
click at [32, 150] on icon "button" at bounding box center [31, 151] width 12 height 7
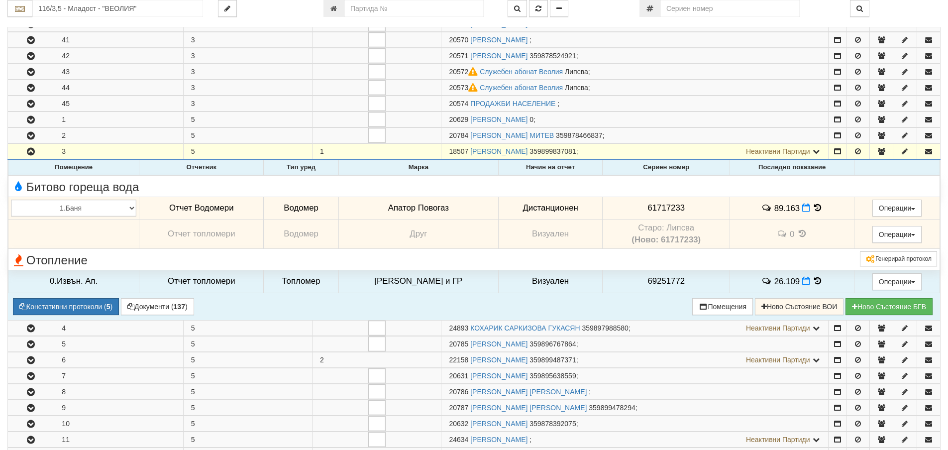
click at [812, 206] on icon at bounding box center [817, 207] width 11 height 8
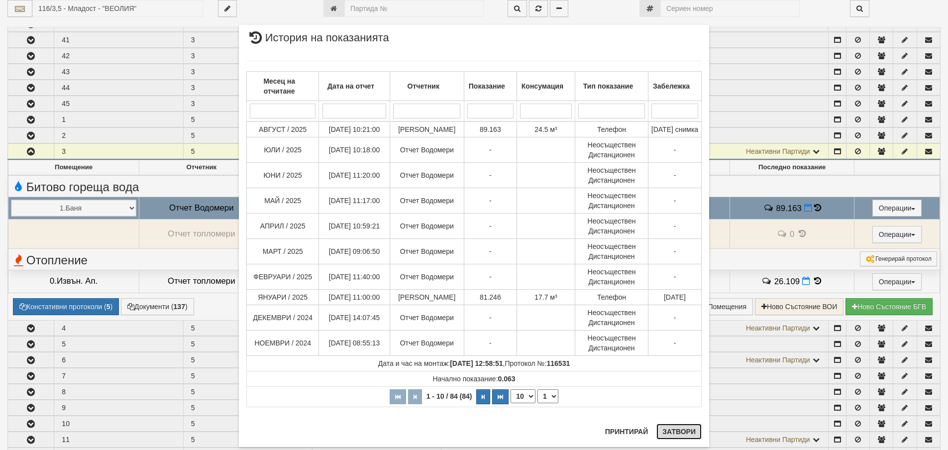
click at [674, 430] on button "Затвори" at bounding box center [678, 431] width 45 height 16
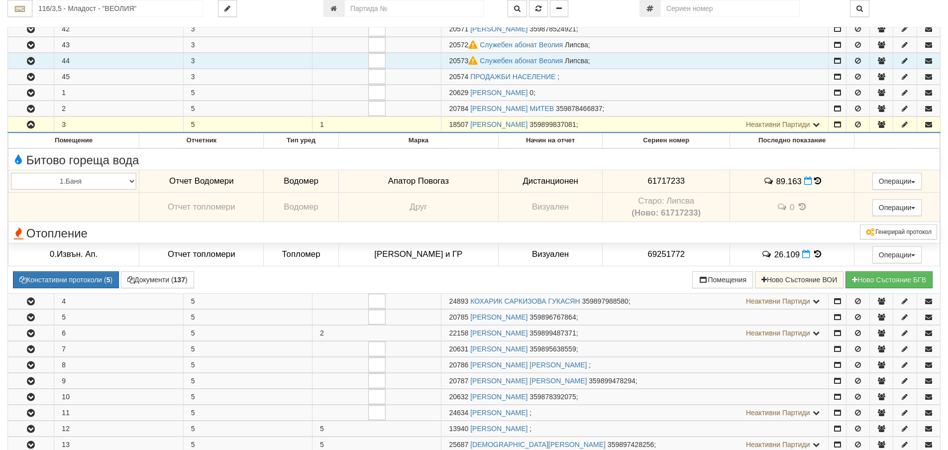
scroll to position [249, 0]
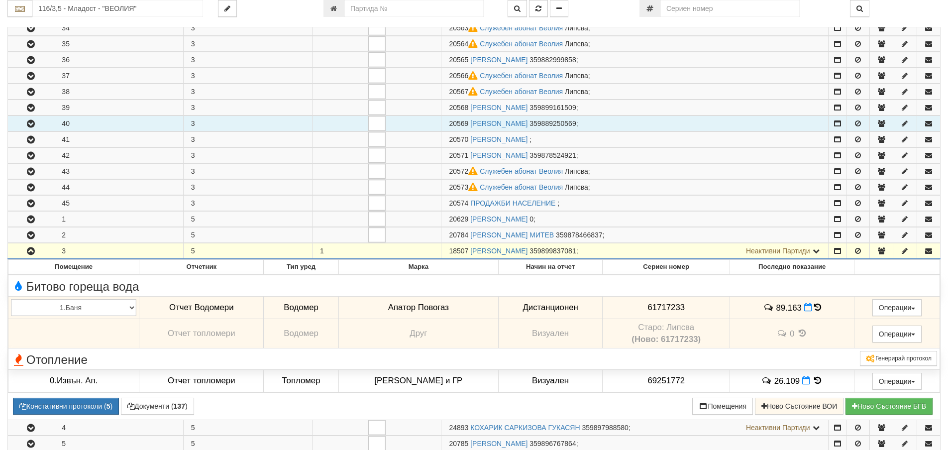
click at [32, 124] on icon "button" at bounding box center [31, 123] width 12 height 7
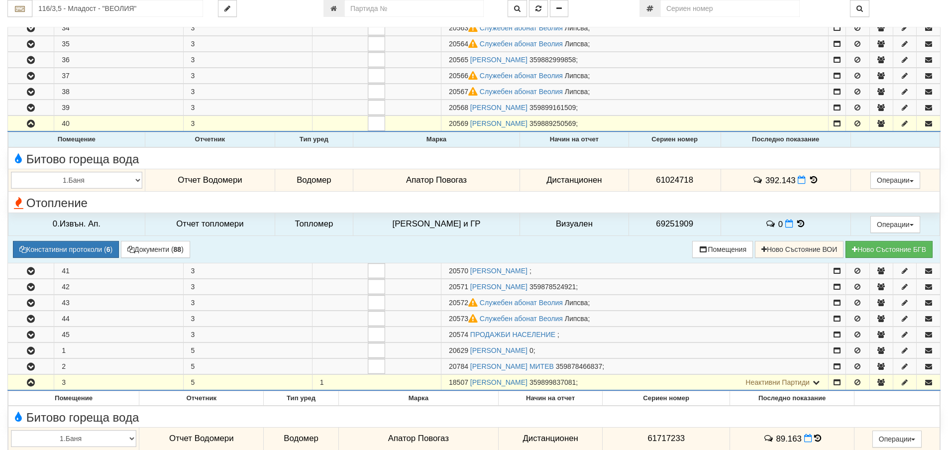
click at [810, 178] on icon at bounding box center [813, 180] width 11 height 8
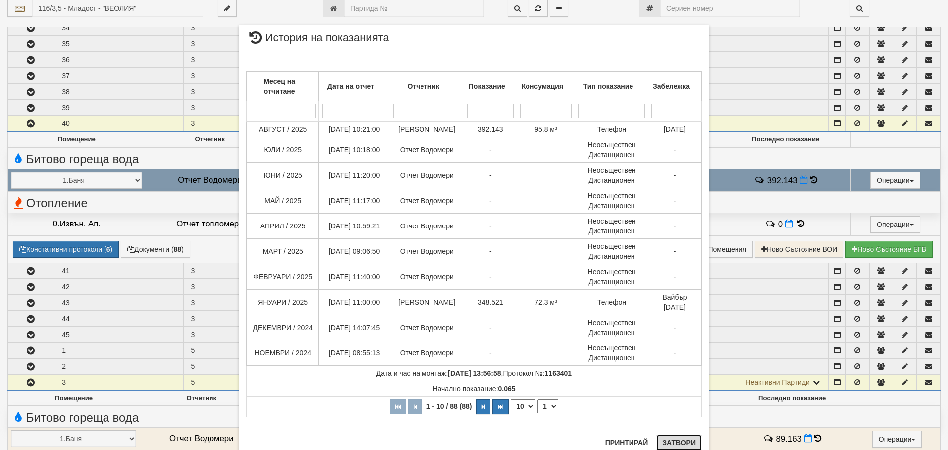
click at [682, 442] on button "Затвори" at bounding box center [678, 442] width 45 height 16
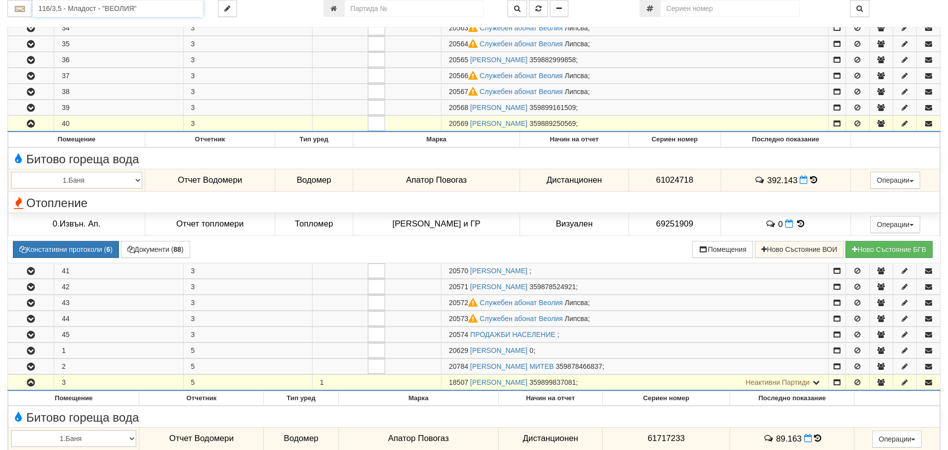
click at [88, 9] on input "116/3,5 - Младост - "ВЕОЛИЯ"" at bounding box center [117, 8] width 171 height 17
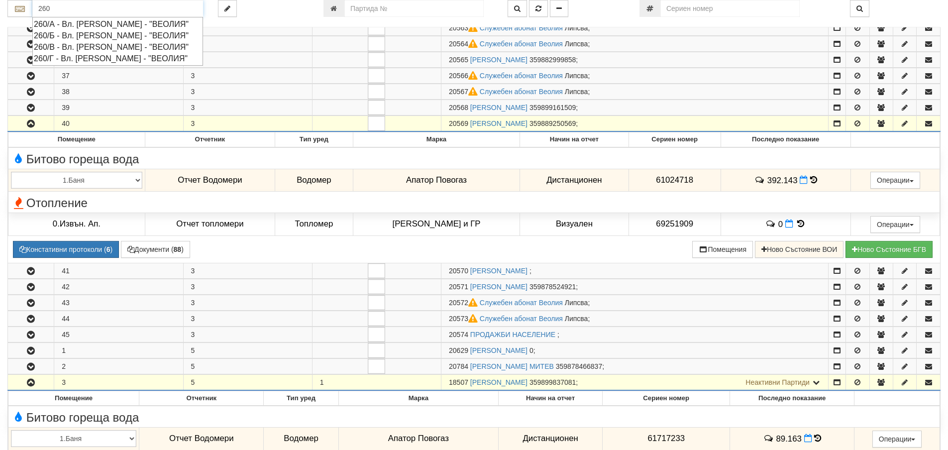
click at [64, 22] on div "260/А - Вл. Варненчик - "ВЕОЛИЯ"" at bounding box center [118, 23] width 168 height 11
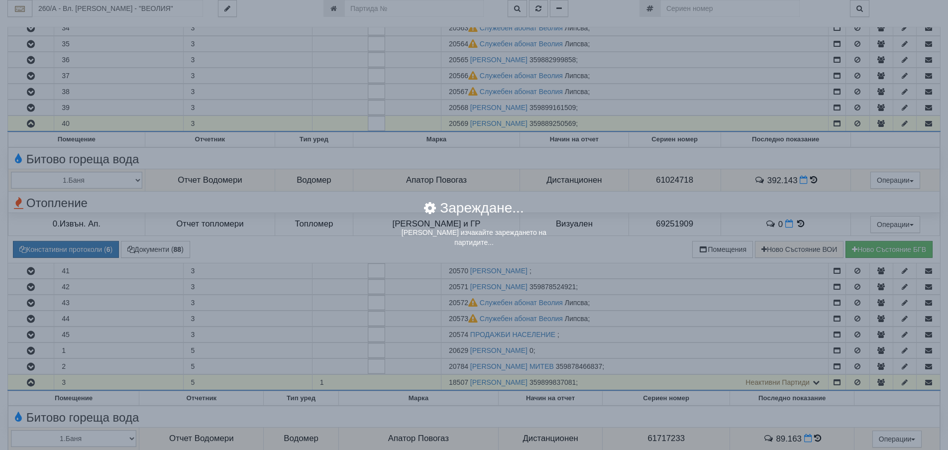
scroll to position [0, 0]
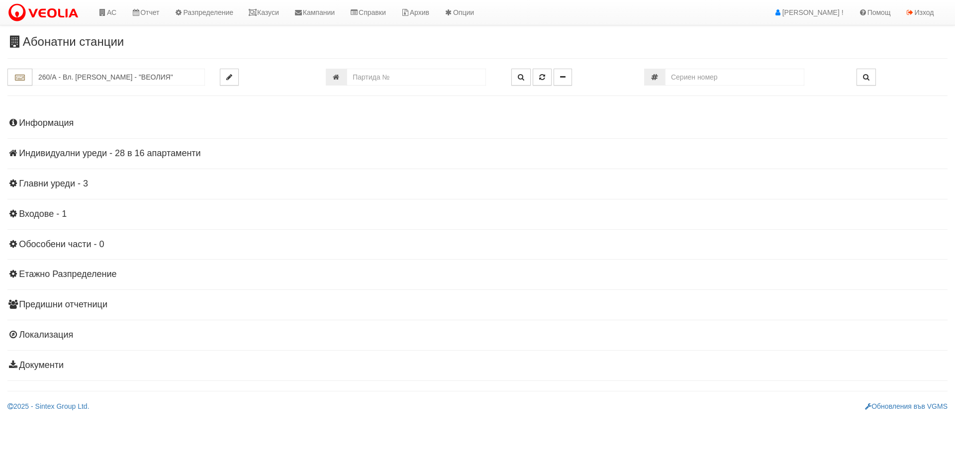
click at [113, 149] on h4 "Индивидуални уреди - 28 в 16 апартаменти" at bounding box center [477, 154] width 940 height 10
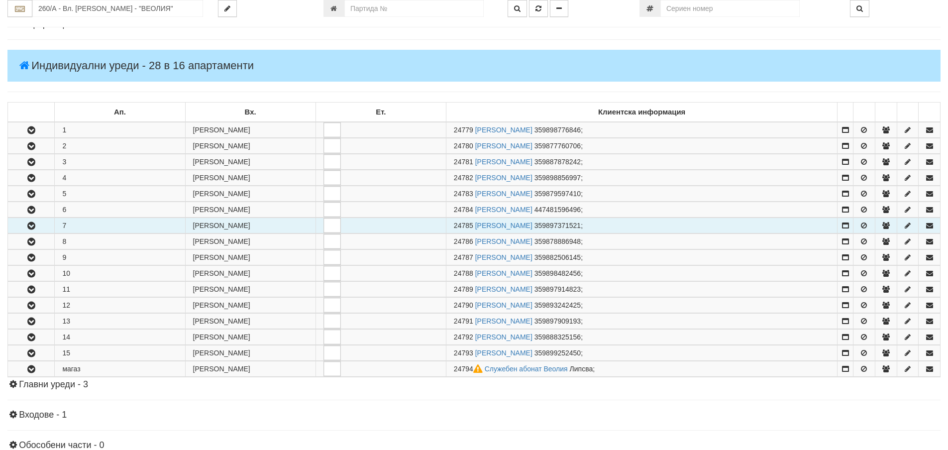
scroll to position [99, 0]
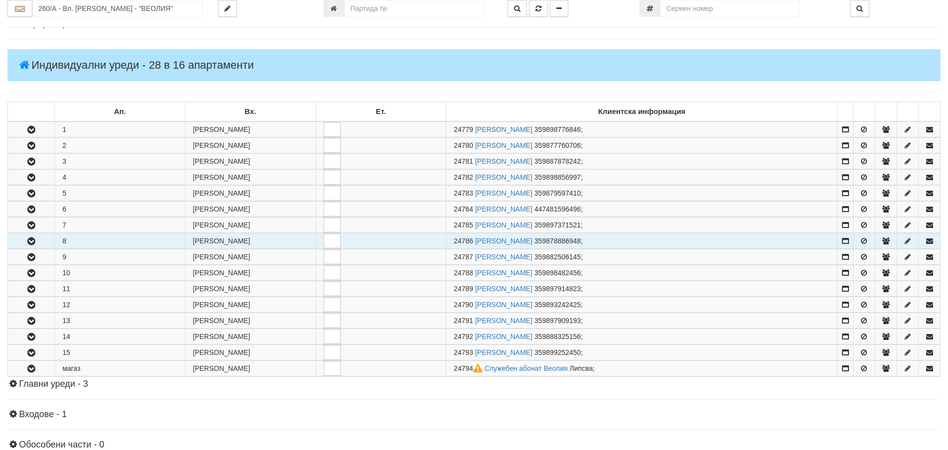
click at [39, 243] on button "button" at bounding box center [31, 240] width 46 height 15
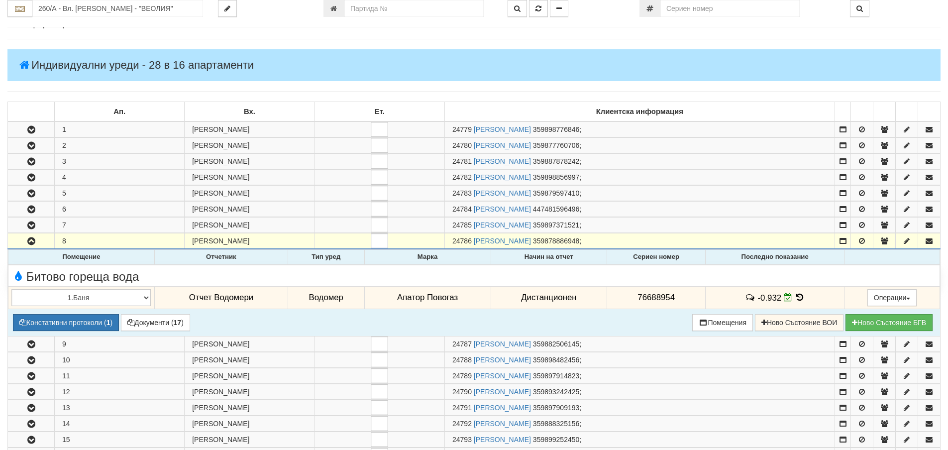
click at [799, 295] on icon at bounding box center [799, 297] width 11 height 8
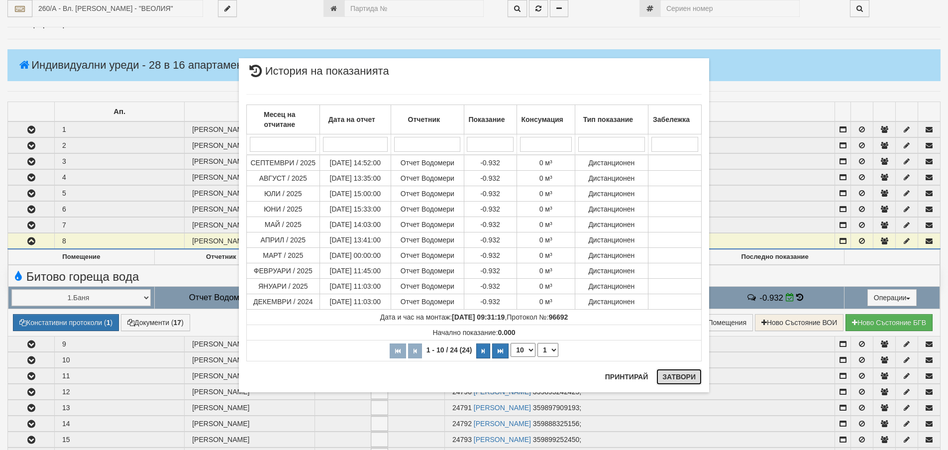
click at [682, 375] on button "Затвори" at bounding box center [678, 377] width 45 height 16
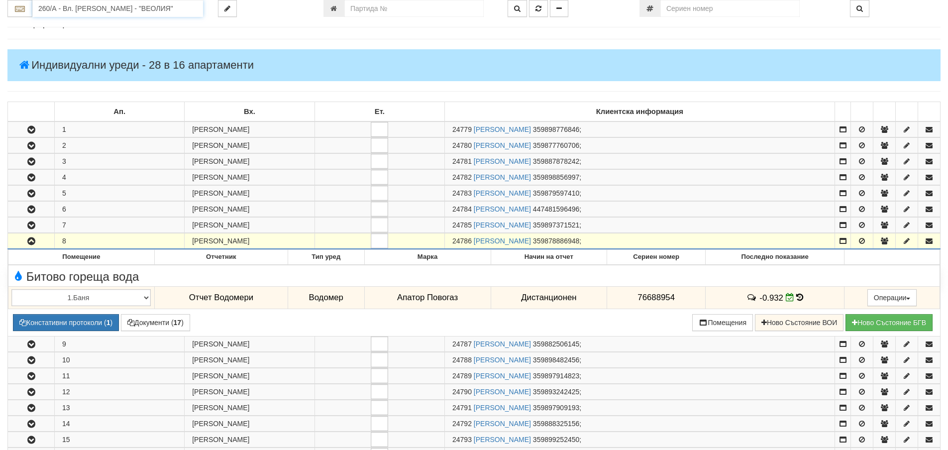
click at [62, 7] on input "260/А - Вл. Варненчик - "ВЕОЛИЯ"" at bounding box center [117, 8] width 171 height 17
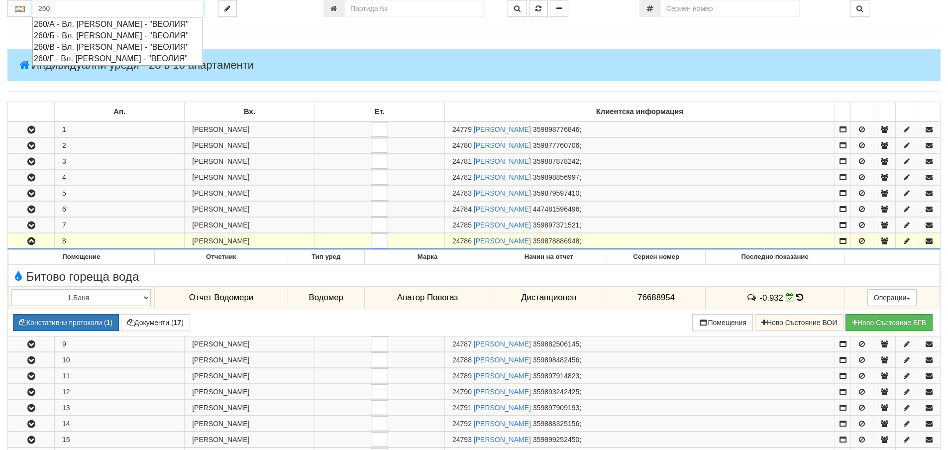
click at [70, 58] on div "260/Г - Вл. Варненчик - "ВЕОЛИЯ"" at bounding box center [118, 58] width 168 height 11
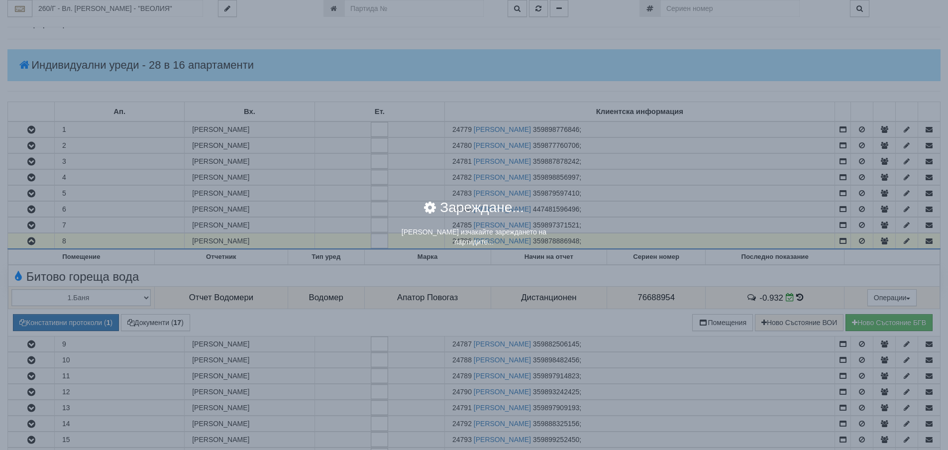
scroll to position [0, 0]
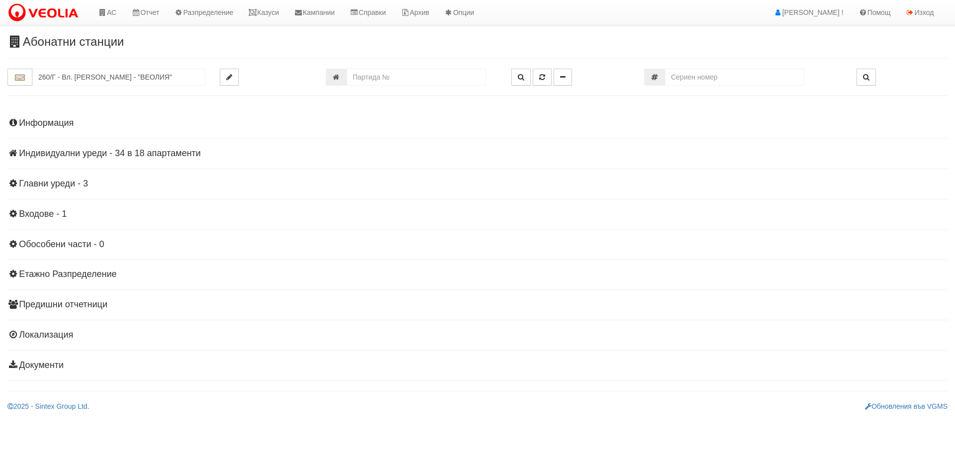
click at [146, 158] on h4 "Индивидуални уреди - 34 в 18 апартаменти" at bounding box center [477, 154] width 940 height 10
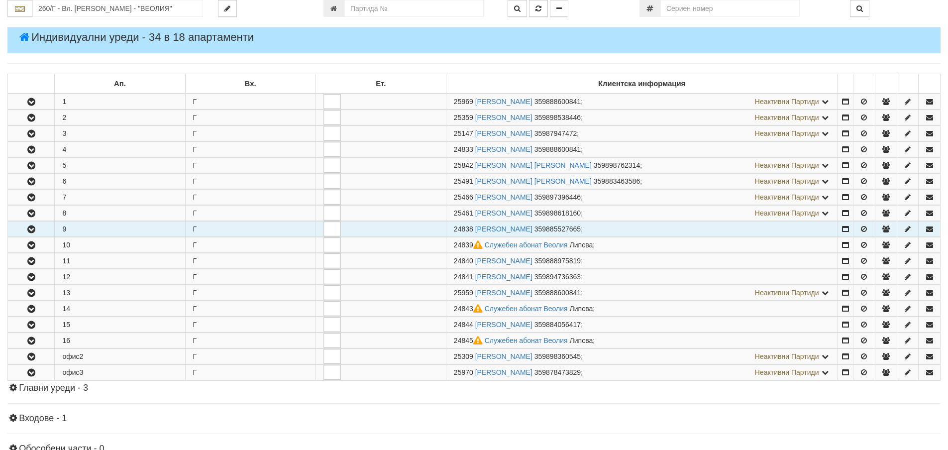
scroll to position [149, 0]
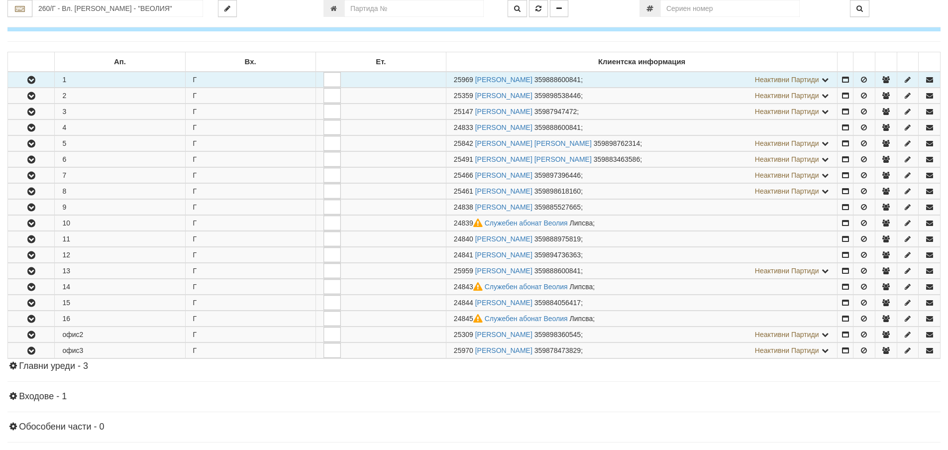
click at [29, 83] on icon "button" at bounding box center [31, 80] width 12 height 7
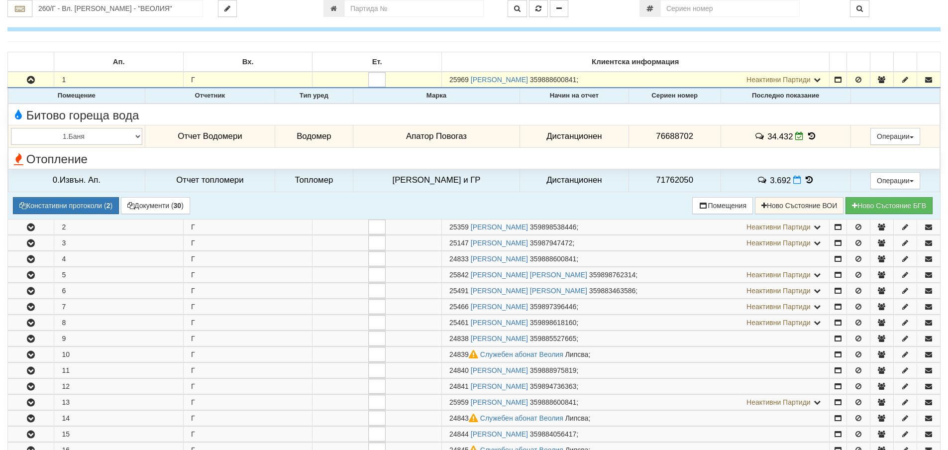
click at [807, 133] on icon at bounding box center [811, 136] width 11 height 8
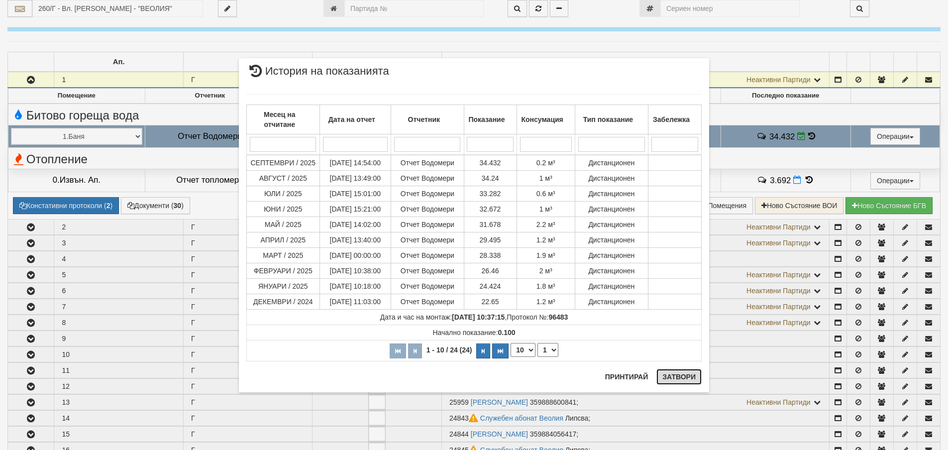
click at [686, 376] on button "Затвори" at bounding box center [678, 377] width 45 height 16
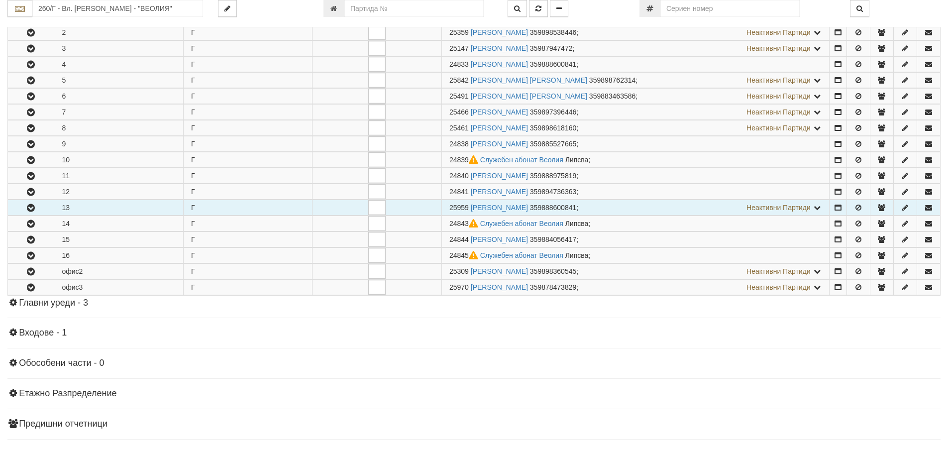
scroll to position [348, 0]
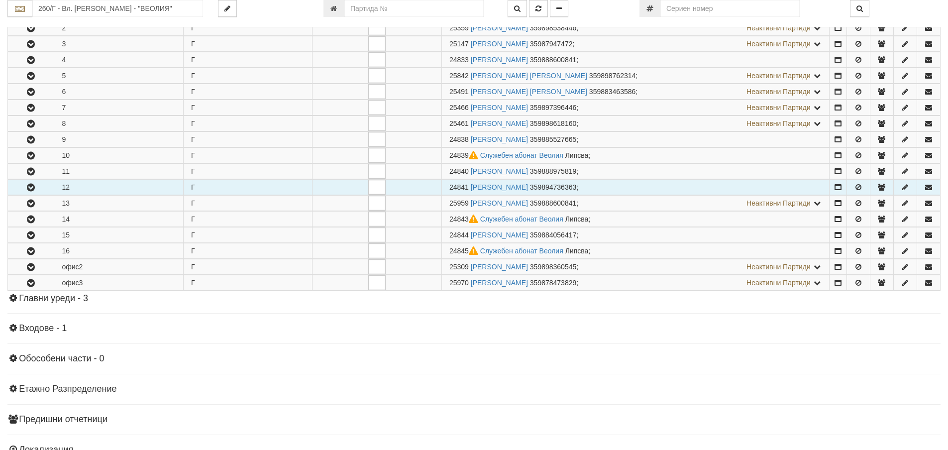
click at [33, 191] on icon "button" at bounding box center [31, 187] width 12 height 7
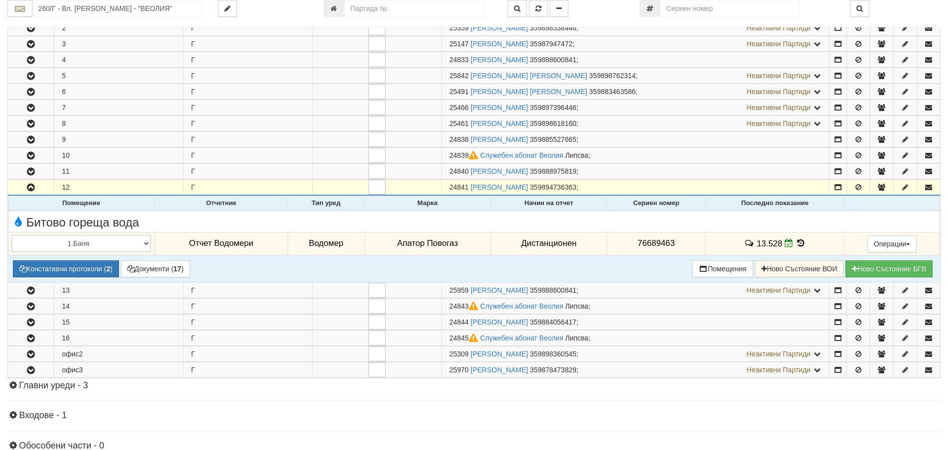
click at [797, 238] on span at bounding box center [800, 242] width 11 height 9
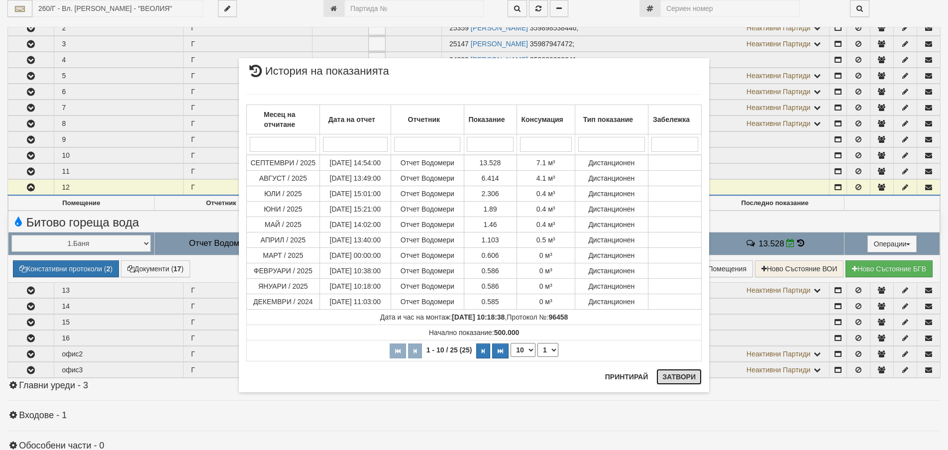
click at [688, 376] on button "Затвори" at bounding box center [678, 377] width 45 height 16
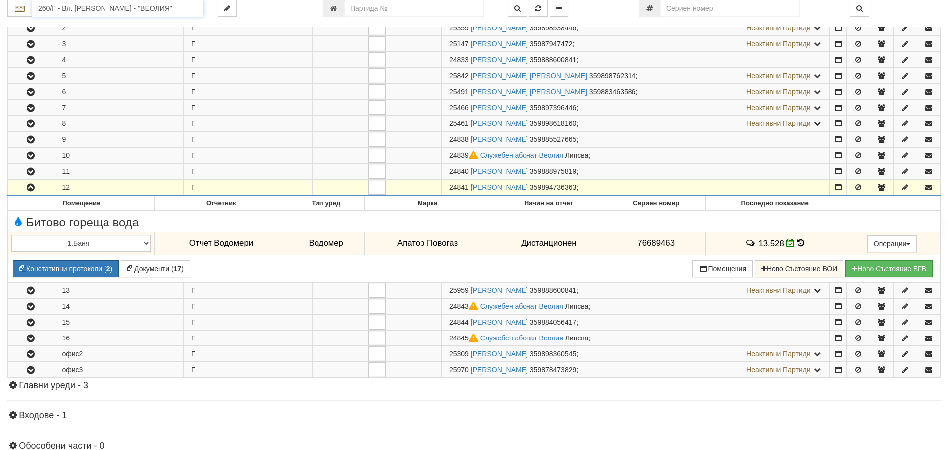
click at [42, 11] on input "260/Г - Вл. Варненчик - "ВЕОЛИЯ"" at bounding box center [117, 8] width 171 height 17
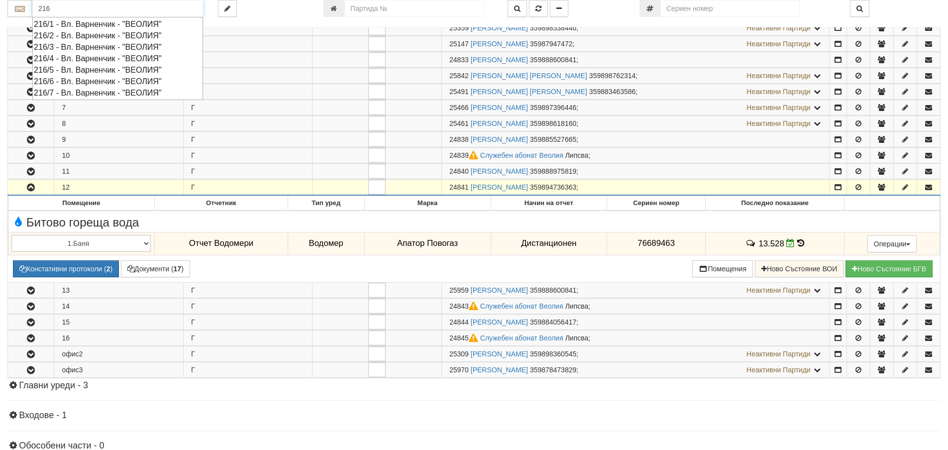
click at [54, 37] on div "216/2 - Вл. Варненчик - "ВЕОЛИЯ"" at bounding box center [118, 35] width 168 height 11
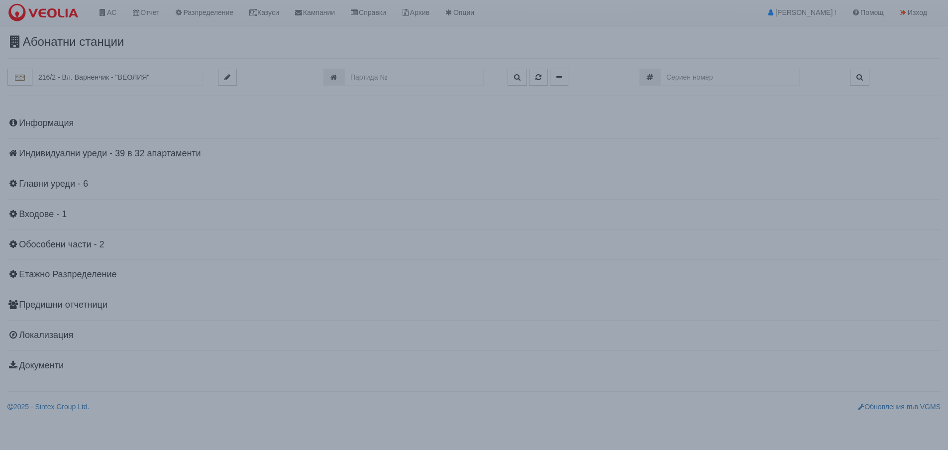
scroll to position [0, 0]
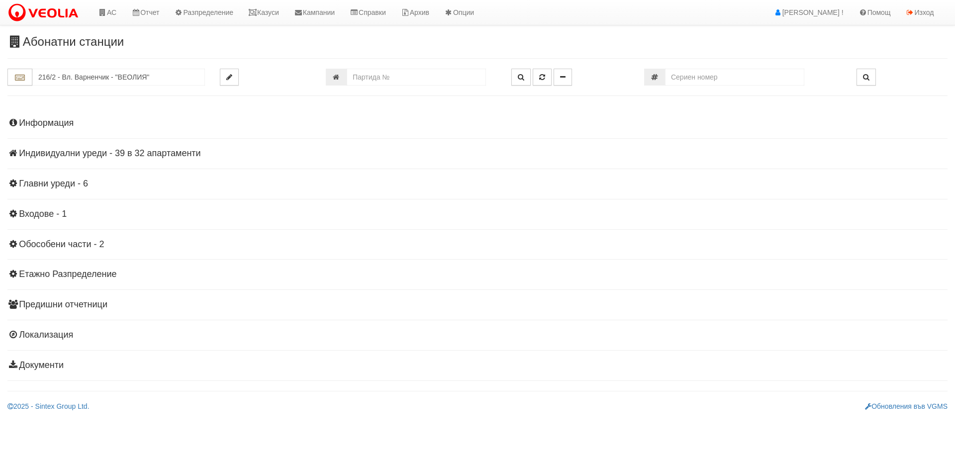
click at [154, 154] on h4 "Индивидуални уреди - 39 в 32 апартаменти" at bounding box center [477, 154] width 940 height 10
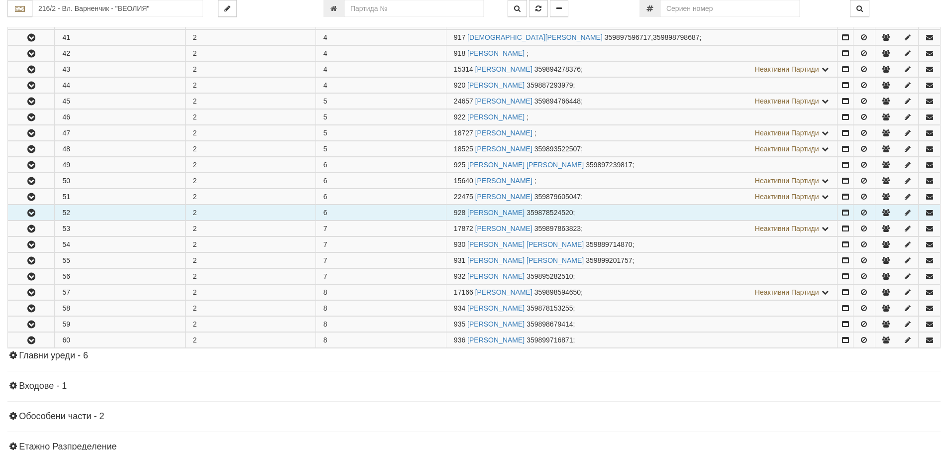
scroll to position [398, 0]
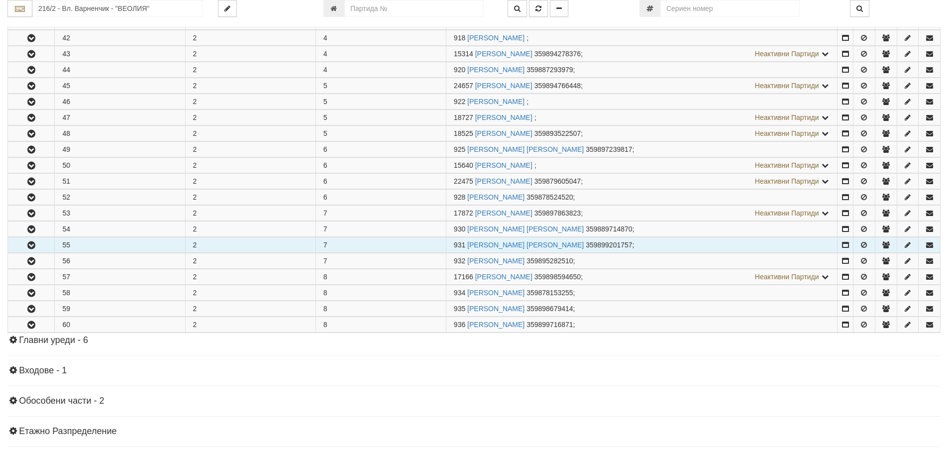
click at [34, 242] on icon "button" at bounding box center [31, 245] width 12 height 7
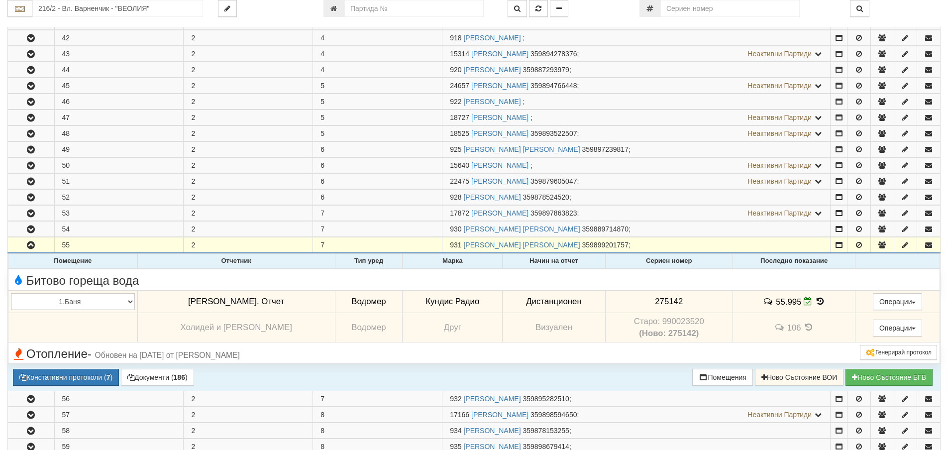
click at [814, 301] on icon at bounding box center [819, 301] width 11 height 8
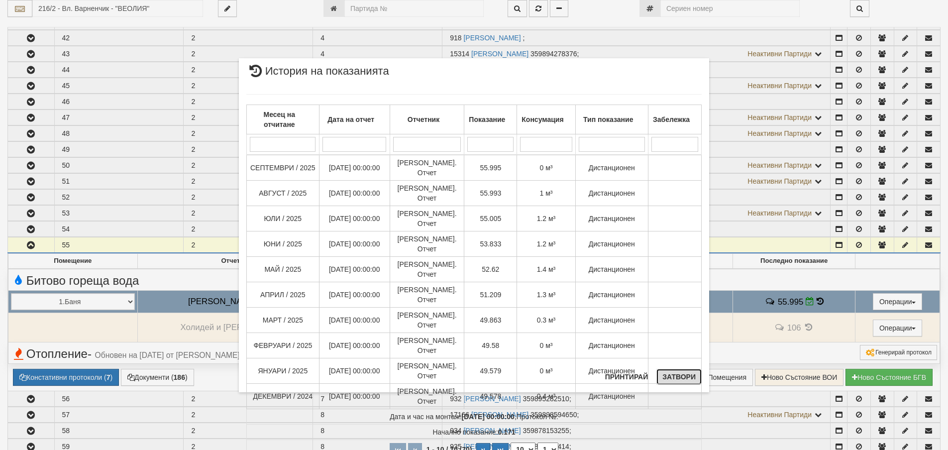
click at [684, 371] on button "Затвори" at bounding box center [678, 377] width 45 height 16
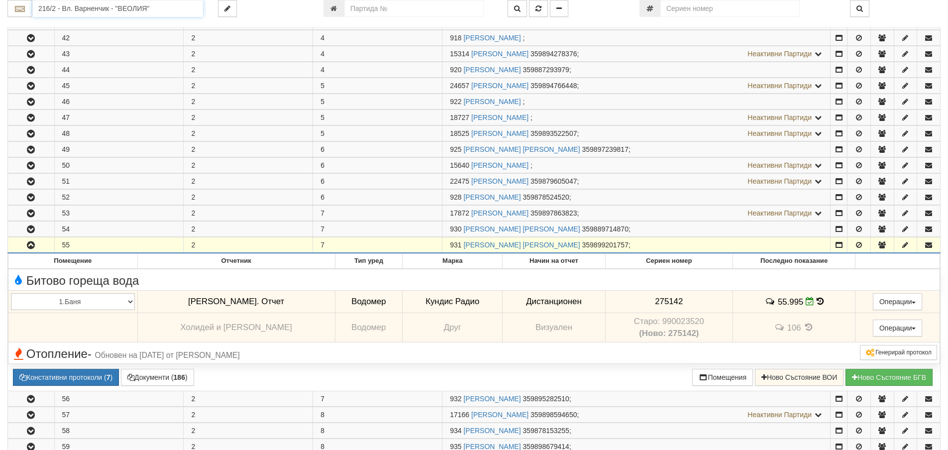
click at [46, 8] on input "216/2 - Вл. Варненчик - "ВЕОЛИЯ"" at bounding box center [117, 8] width 171 height 17
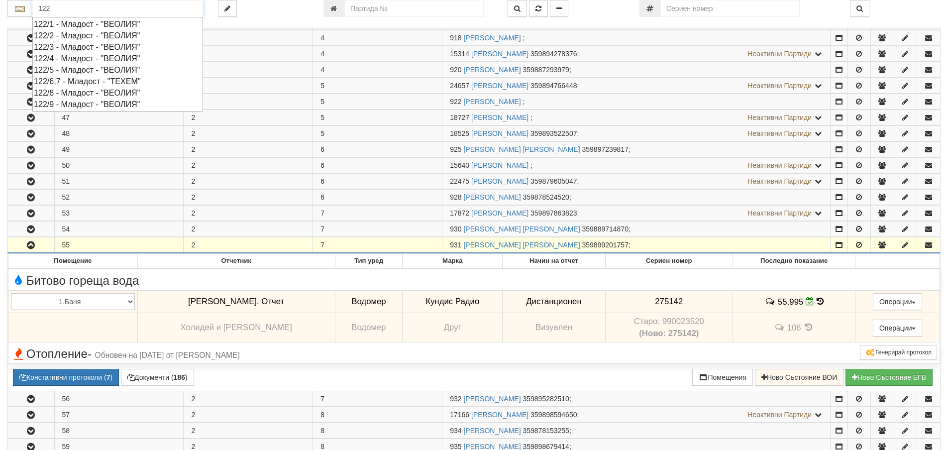
click at [71, 33] on div "122/2 - Младост - "ВЕОЛИЯ"" at bounding box center [118, 35] width 168 height 11
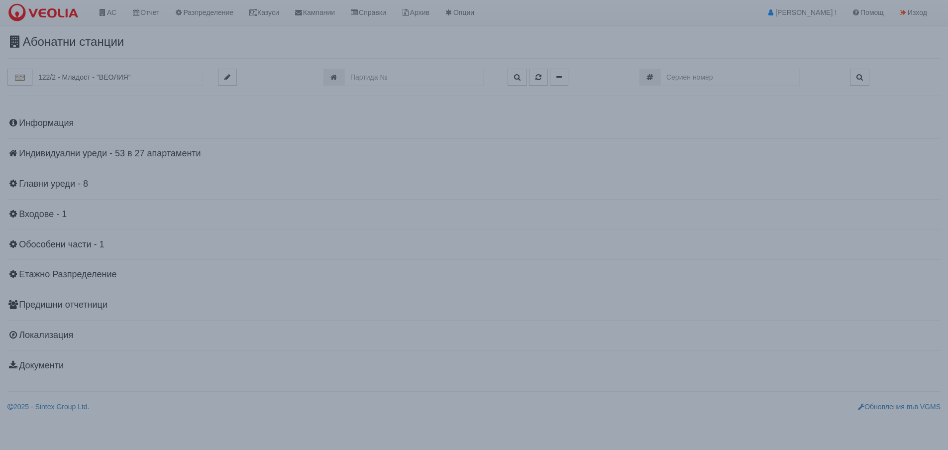
scroll to position [0, 0]
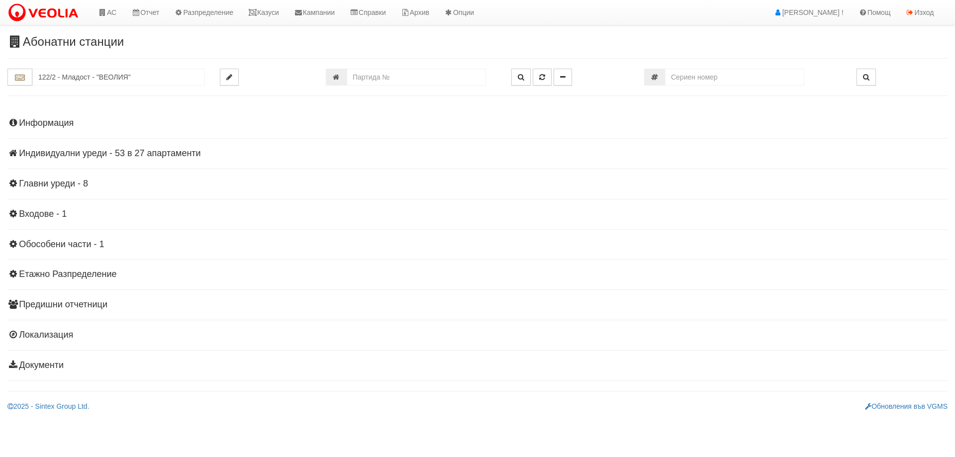
click at [40, 152] on h4 "Индивидуални уреди - 53 в 27 апартаменти" at bounding box center [477, 154] width 940 height 10
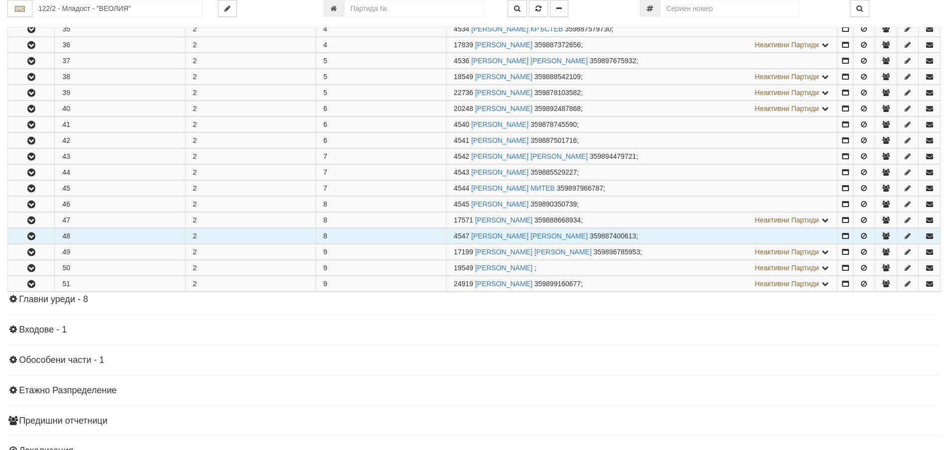
scroll to position [398, 0]
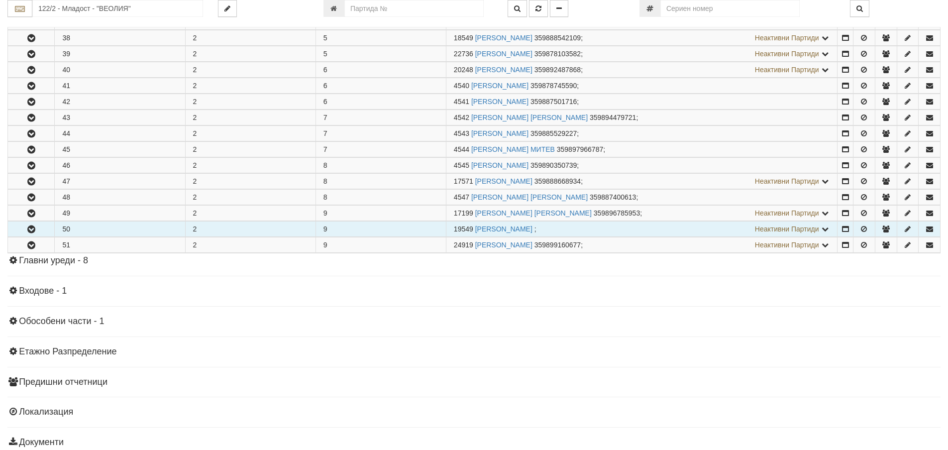
click at [34, 228] on icon "button" at bounding box center [31, 229] width 12 height 7
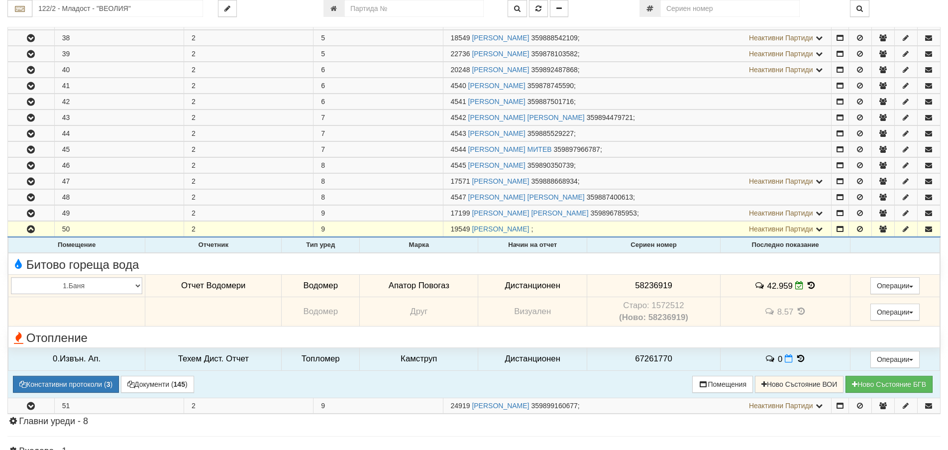
click at [808, 286] on icon at bounding box center [810, 285] width 11 height 8
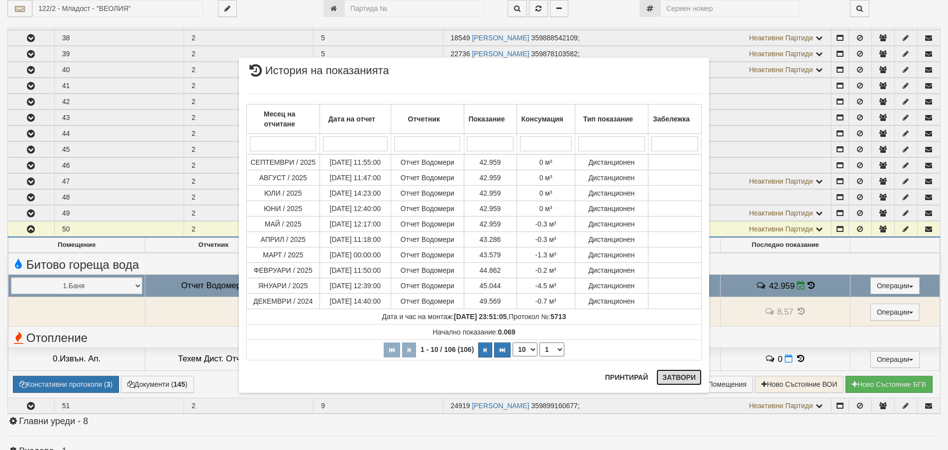
click at [684, 375] on button "Затвори" at bounding box center [678, 377] width 45 height 16
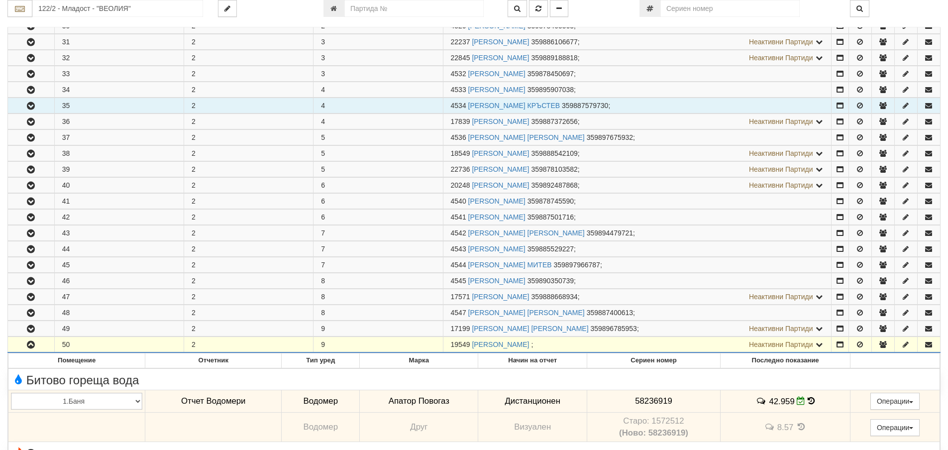
scroll to position [249, 0]
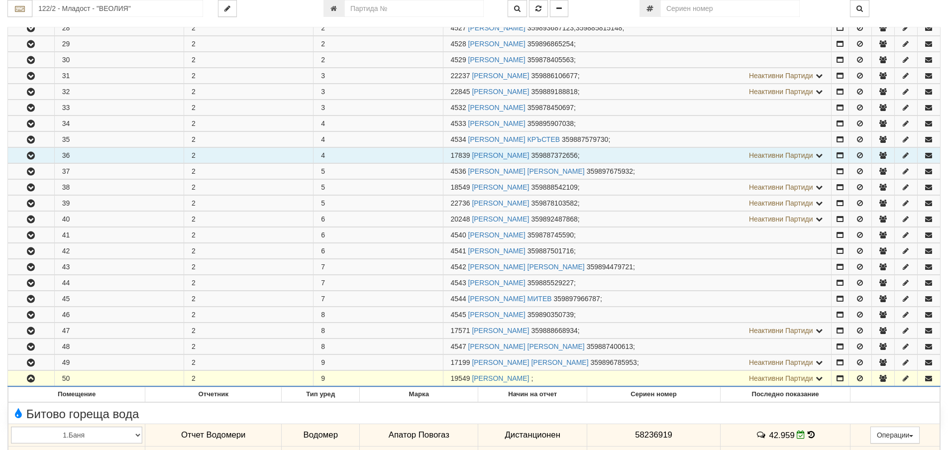
click at [32, 157] on icon "button" at bounding box center [31, 155] width 12 height 7
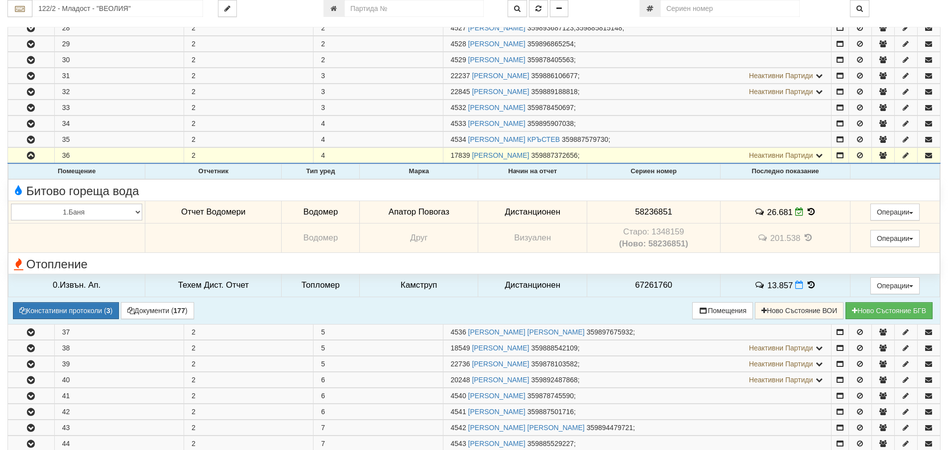
click at [809, 207] on icon at bounding box center [810, 211] width 11 height 8
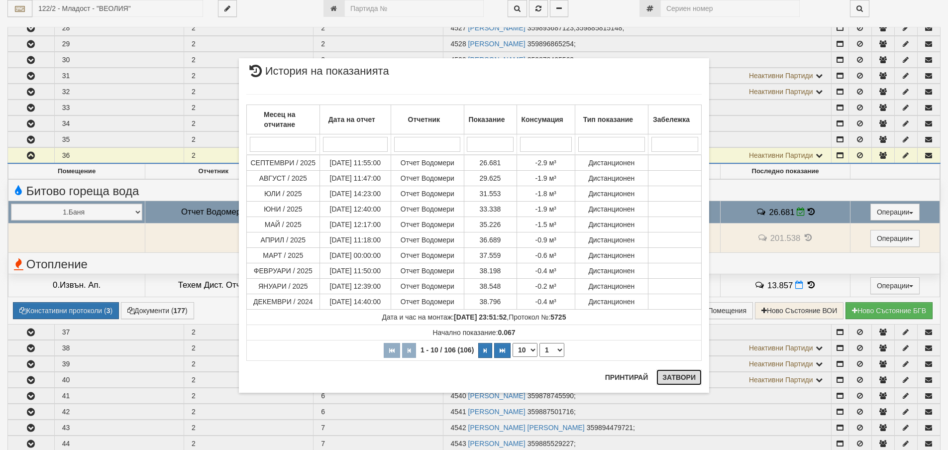
click at [680, 373] on button "Затвори" at bounding box center [678, 377] width 45 height 16
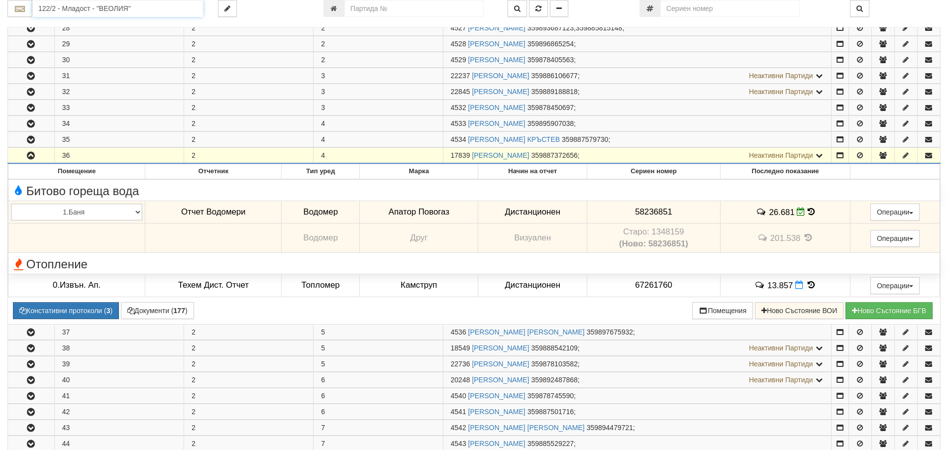
click at [48, 9] on input "122/2 - Младост - "ВЕОЛИЯ"" at bounding box center [117, 8] width 171 height 17
click at [56, 9] on input "187" at bounding box center [117, 8] width 171 height 17
click at [57, 8] on input "187" at bounding box center [117, 8] width 171 height 17
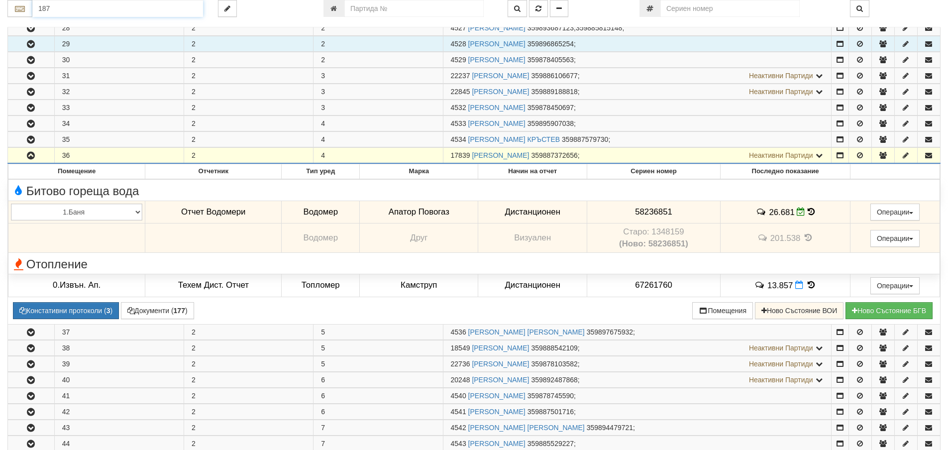
type input "187"
click at [68, 45] on td "29" at bounding box center [118, 43] width 129 height 15
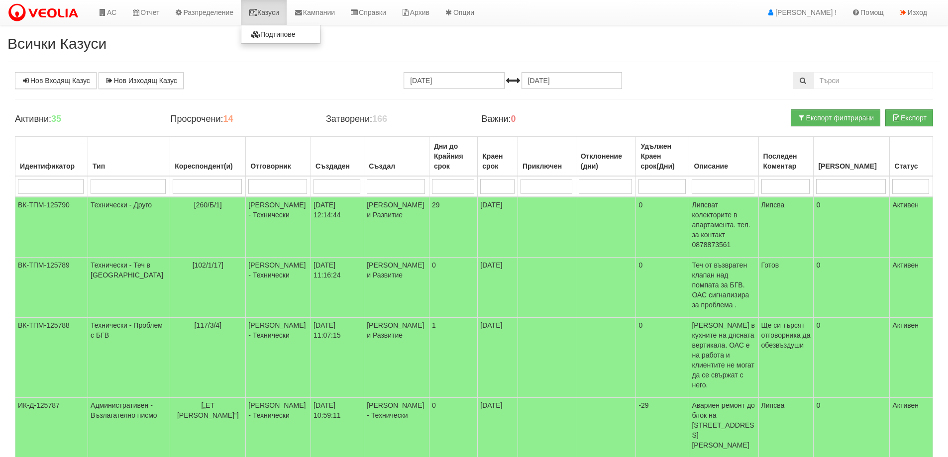
click at [275, 11] on link "Казуси" at bounding box center [264, 12] width 46 height 25
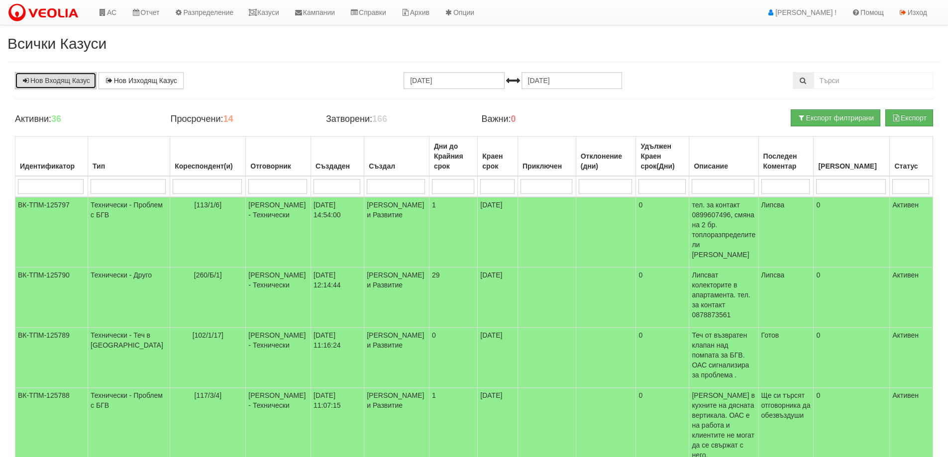
click at [74, 78] on link "Нов Входящ Казус" at bounding box center [56, 80] width 82 height 17
click at [272, 15] on link "Казуси" at bounding box center [264, 12] width 46 height 25
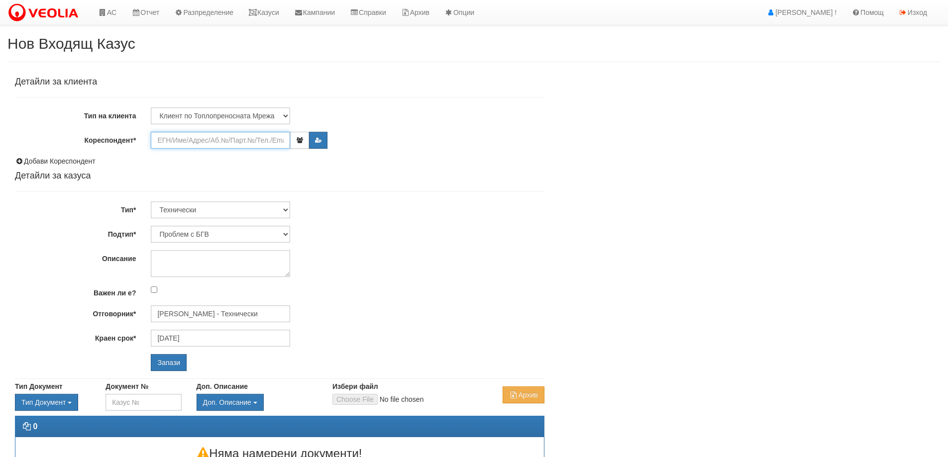
click at [211, 140] on input "Кореспондент*" at bounding box center [220, 140] width 139 height 17
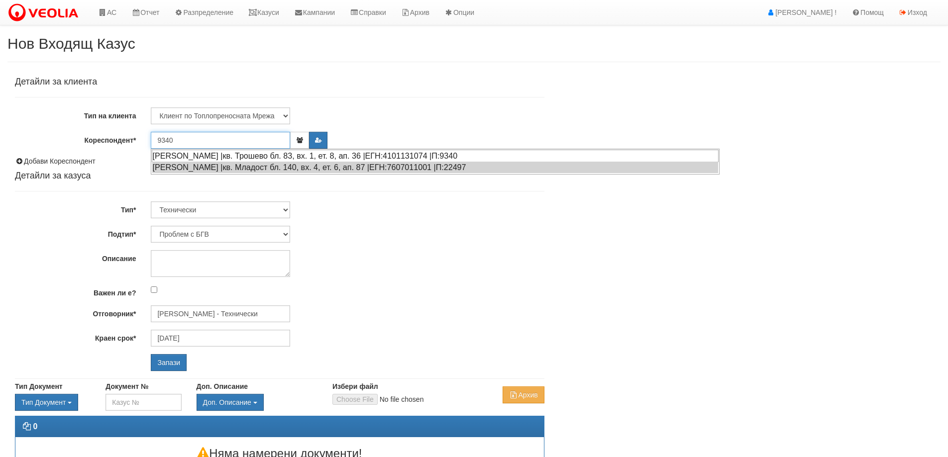
click at [221, 156] on div "ВЕСКА ЩЕРЕВА ЖИТАРОВА |кв. Трошево бл. 83, вх. 1, ет. 8, ап. 36 |ЕГН:4101131074…" at bounding box center [435, 156] width 567 height 12
type input "Петров"
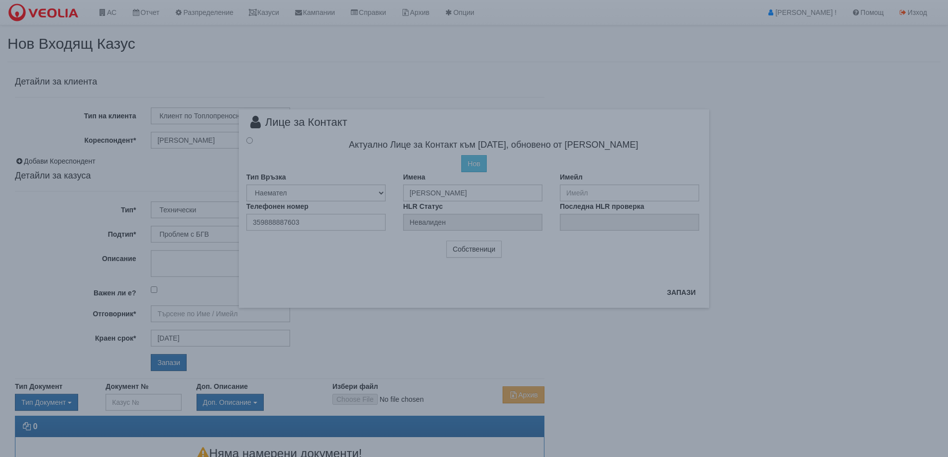
type input "Дончо Дончев - Технически"
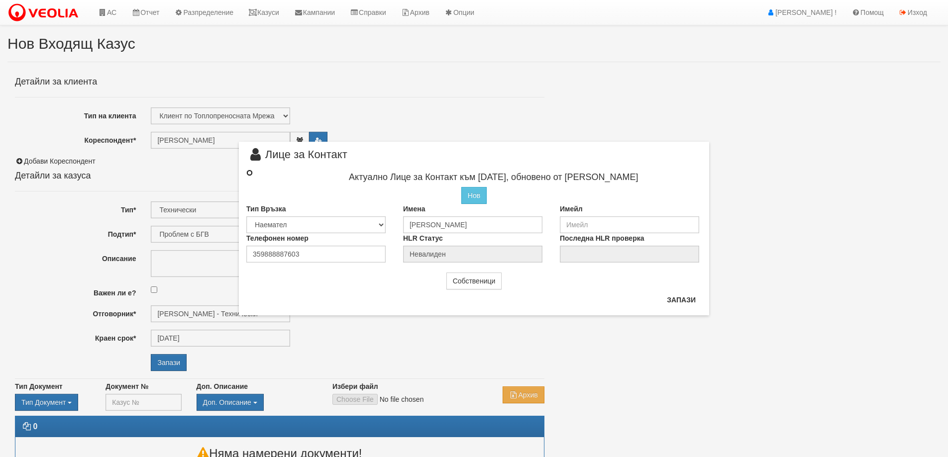
click at [249, 173] on input "radio" at bounding box center [249, 173] width 6 height 6
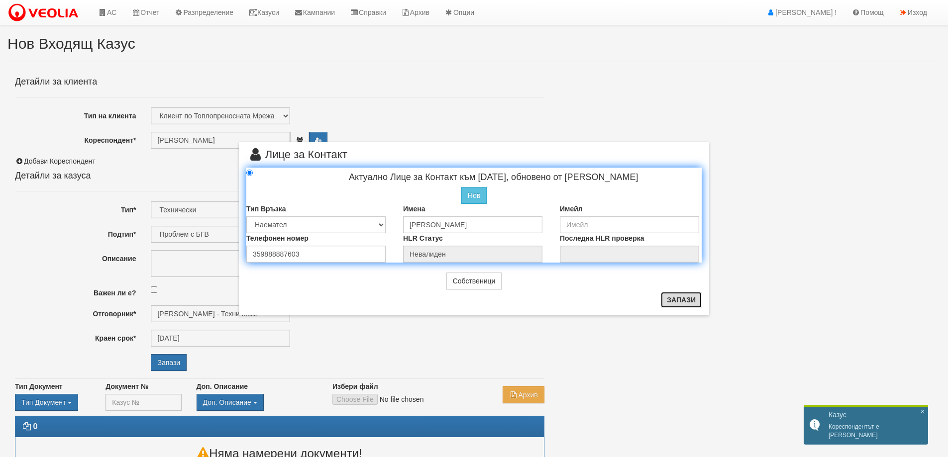
click at [688, 299] on button "Запази" at bounding box center [681, 300] width 41 height 16
radio input "true"
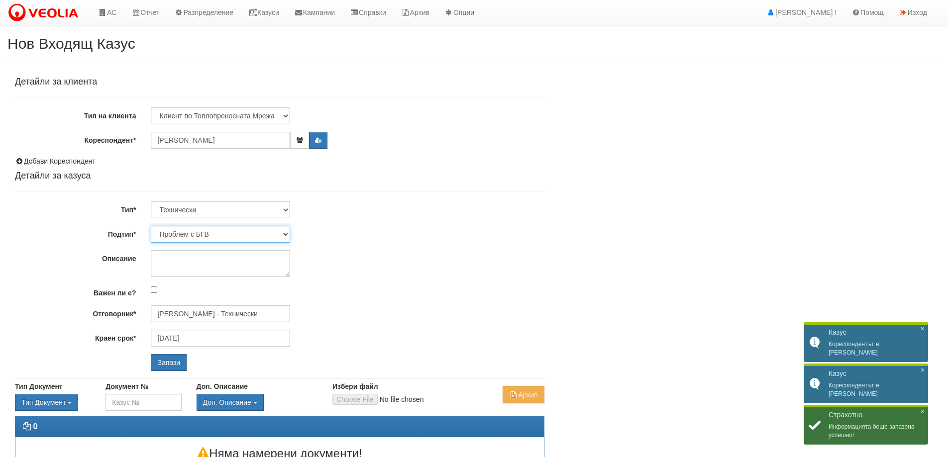
click at [285, 234] on select "Проблем с БГВ Теч ВОИ Теч БГВ Теч в АС Теч от водомер Проблем в АС Интервенция …" at bounding box center [220, 234] width 139 height 17
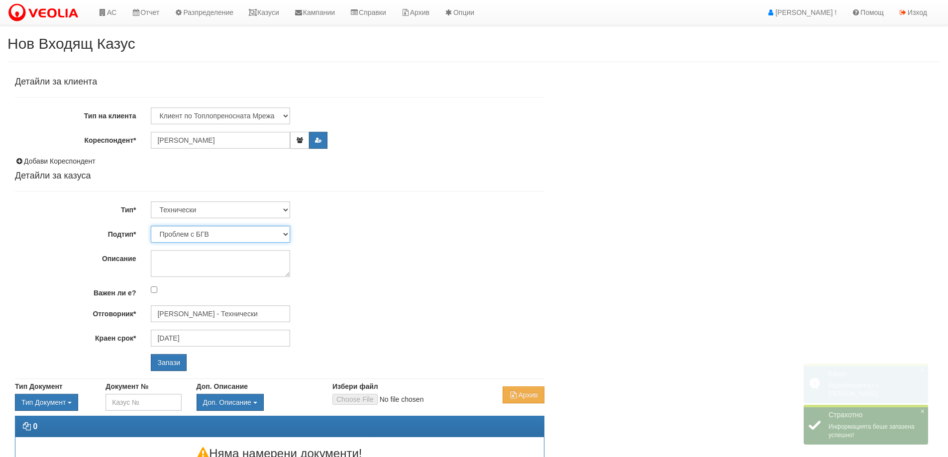
select select "Монтаж на водомер с дист. модул"
click at [151, 226] on select "Проблем с БГВ Теч ВОИ Теч БГВ Теч в АС Теч от водомер Проблем в АС Интервенция …" at bounding box center [220, 234] width 139 height 17
type input "10/10/2025"
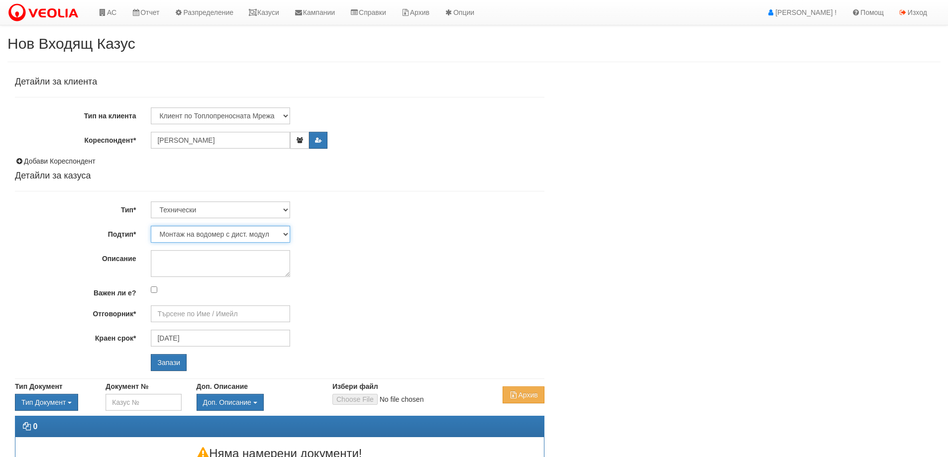
type input "Дончо Дончев - Технически"
click at [169, 363] on input "Запази" at bounding box center [169, 362] width 36 height 17
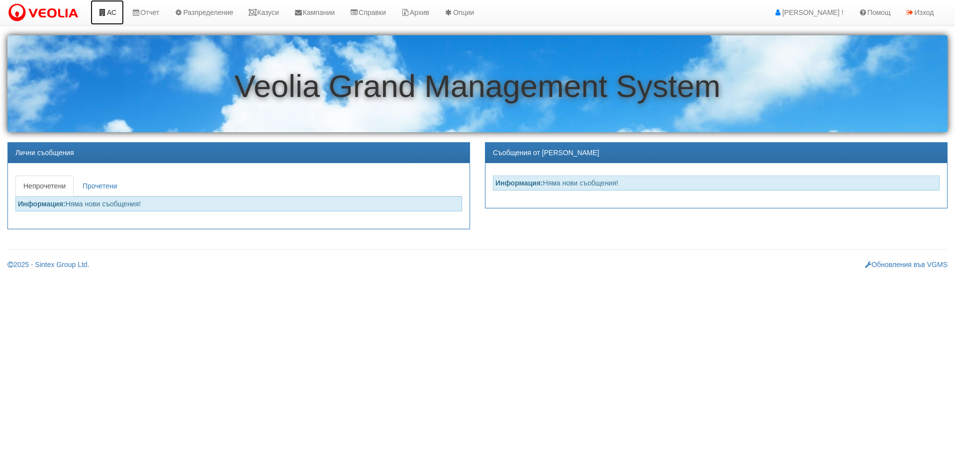
click at [109, 10] on link "АС" at bounding box center [107, 12] width 33 height 25
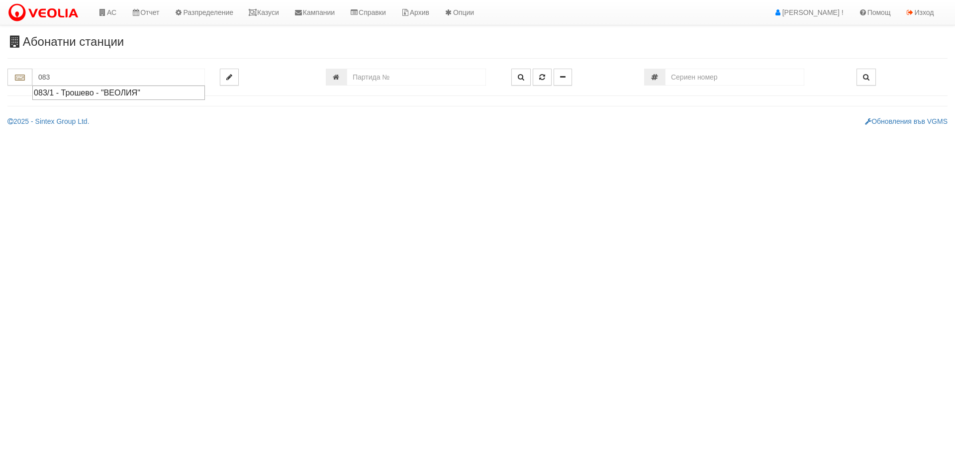
click at [72, 88] on div "083/1 - Трошево - "ВЕОЛИЯ"" at bounding box center [119, 92] width 170 height 11
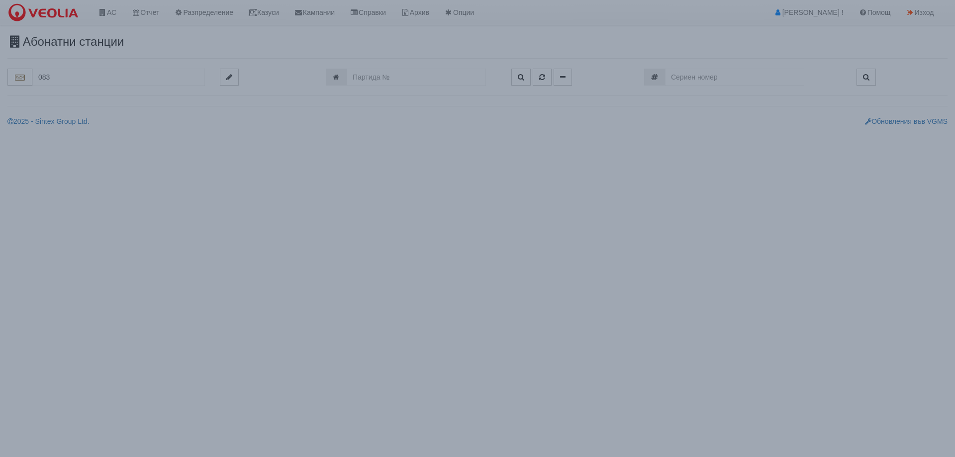
type input "083/1 - Трошево - "ВЕОЛИЯ""
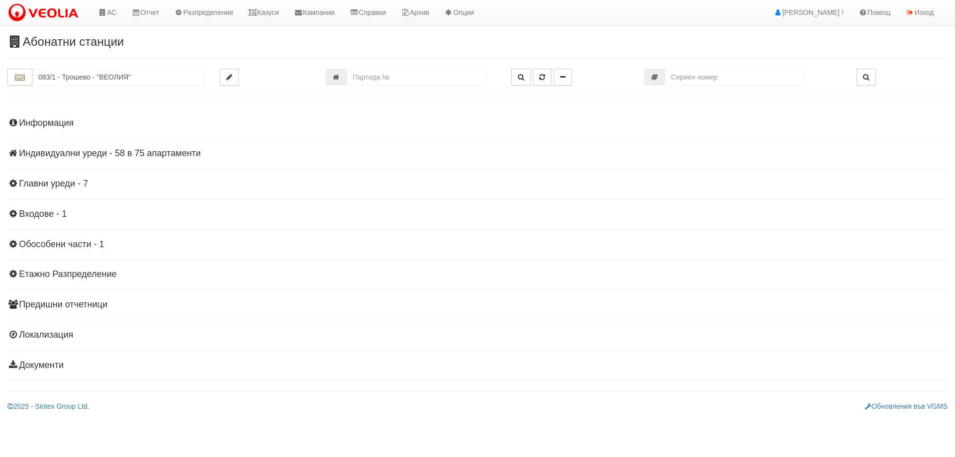
click at [82, 147] on div "Информация Параметри Брой Апартаменти: 75 Ползватели 08/2025 56 % 0 % 159" at bounding box center [477, 243] width 940 height 275
click at [88, 150] on h4 "Индивидуални уреди - 58 в 75 апартаменти" at bounding box center [477, 154] width 940 height 10
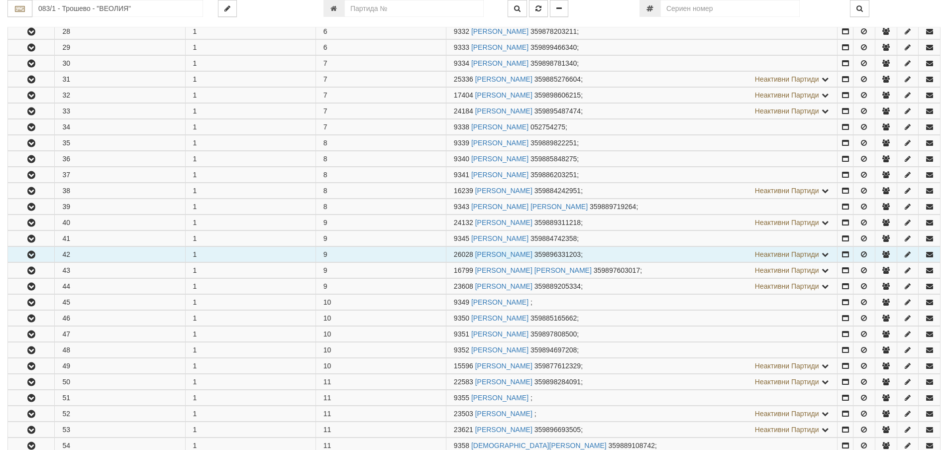
scroll to position [647, 0]
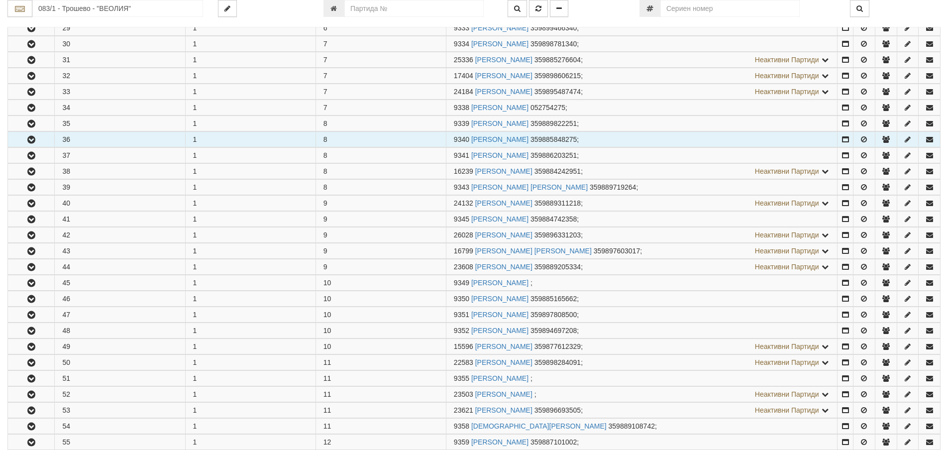
click at [38, 137] on button "button" at bounding box center [31, 139] width 46 height 15
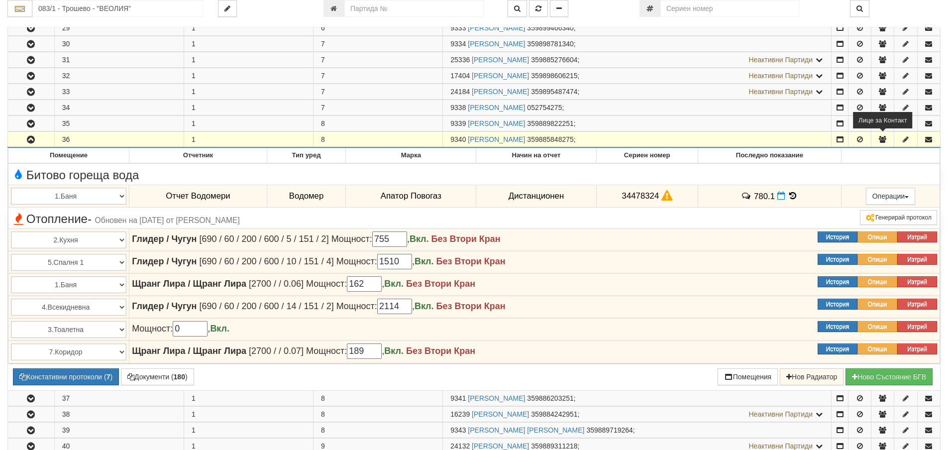
click at [880, 137] on icon "button" at bounding box center [882, 139] width 9 height 7
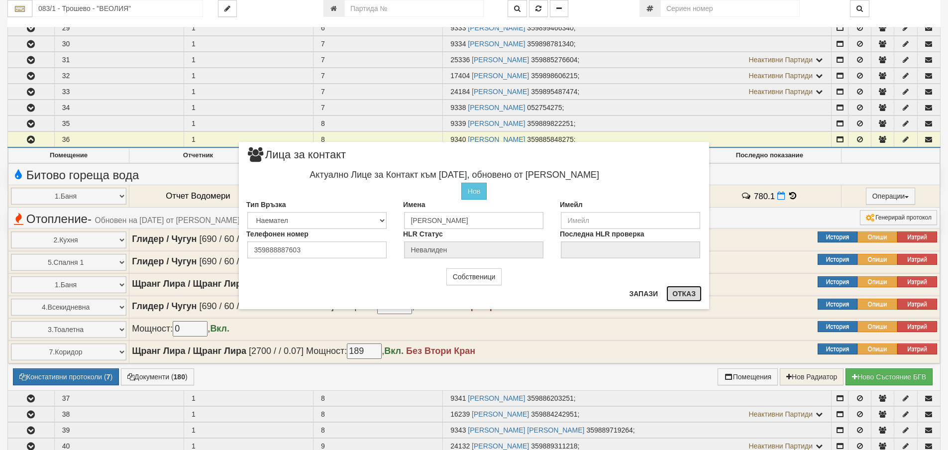
click at [680, 293] on button "Отказ" at bounding box center [683, 294] width 35 height 16
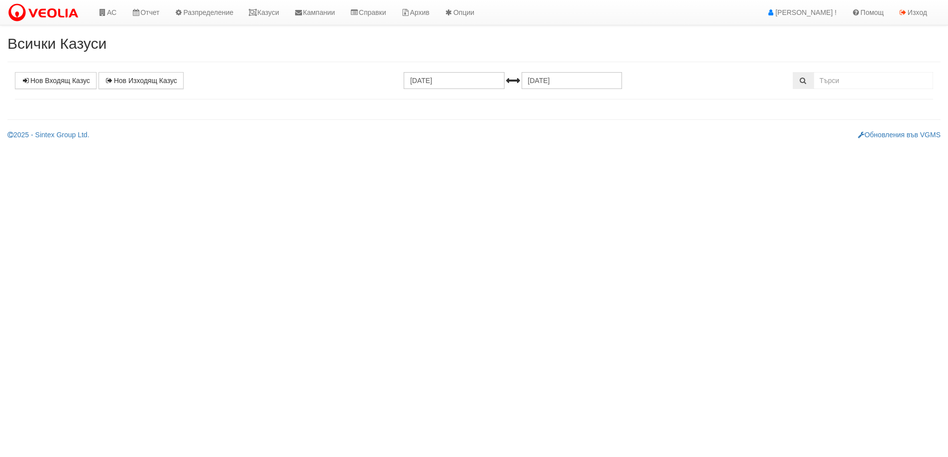
select select "1"
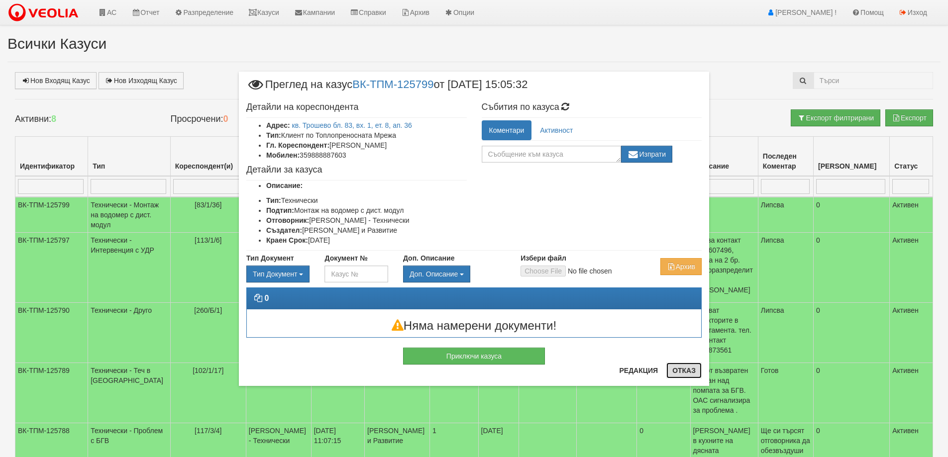
click at [686, 371] on button "Отказ" at bounding box center [683, 371] width 35 height 16
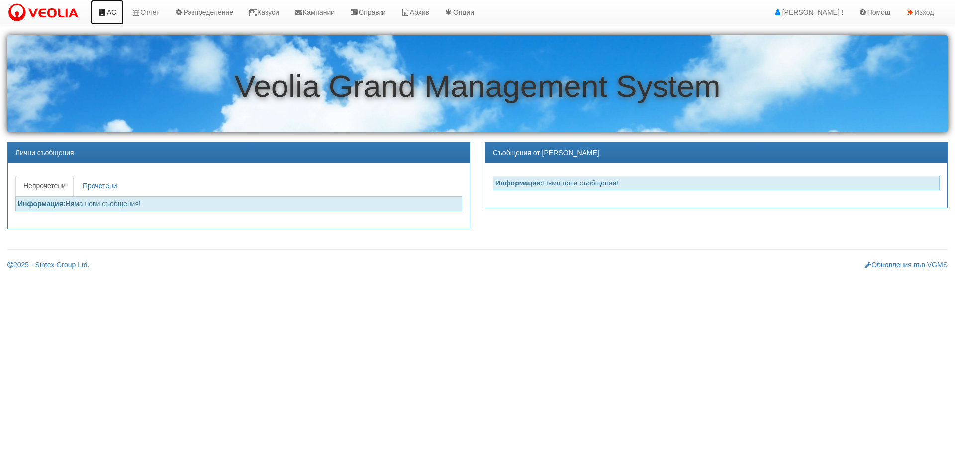
click at [107, 11] on link "АС" at bounding box center [107, 12] width 33 height 25
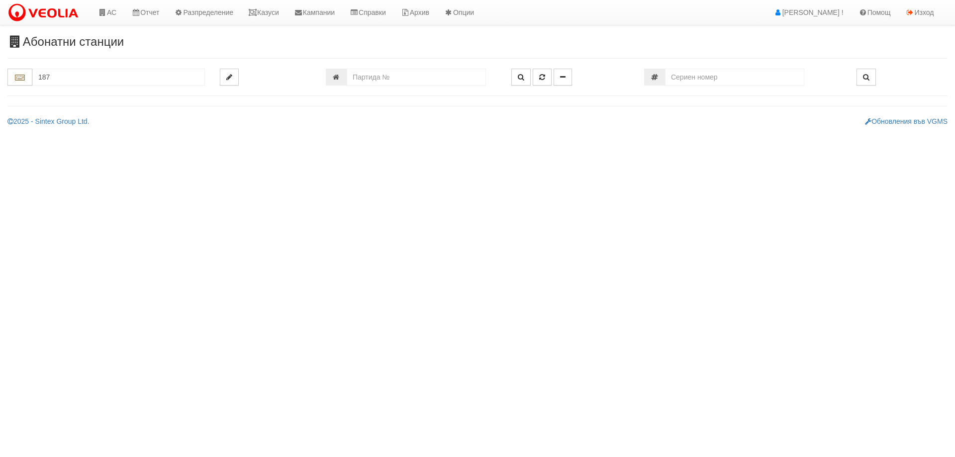
click at [68, 73] on input "187" at bounding box center [118, 77] width 173 height 17
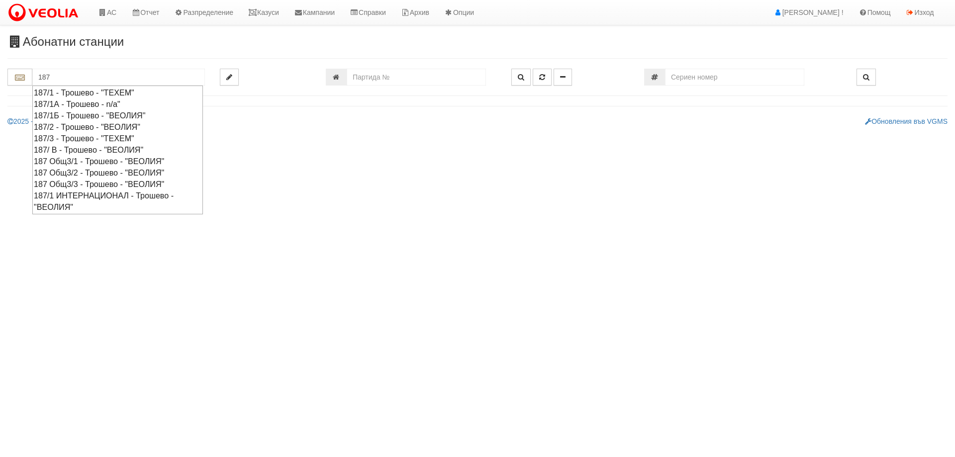
click at [78, 160] on div "187 Общ3/1 - Трошево - "ВЕОЛИЯ"" at bounding box center [118, 161] width 168 height 11
type input "187 Общ3/1 - Трошево - "ВЕОЛИЯ""
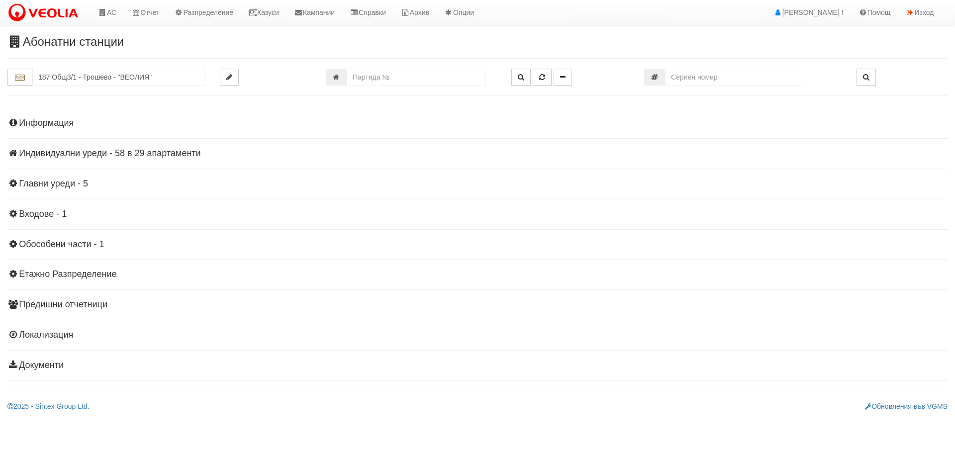
click at [124, 151] on h4 "Индивидуални уреди - 58 в 29 апартаменти" at bounding box center [477, 154] width 940 height 10
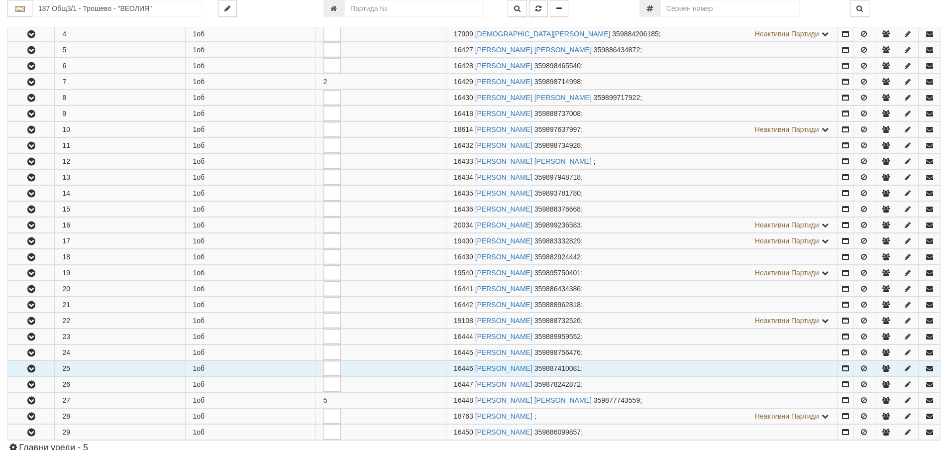
scroll to position [348, 0]
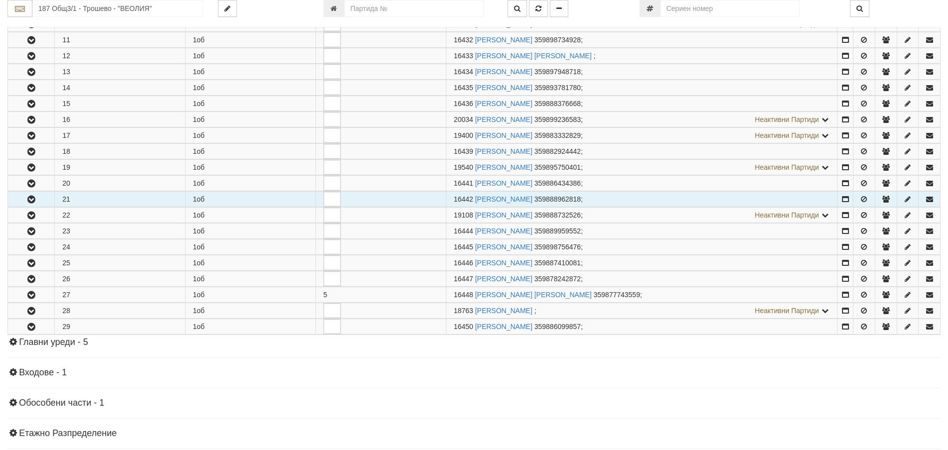
click at [37, 203] on icon "button" at bounding box center [31, 199] width 12 height 7
